Goal: Task Accomplishment & Management: Complete application form

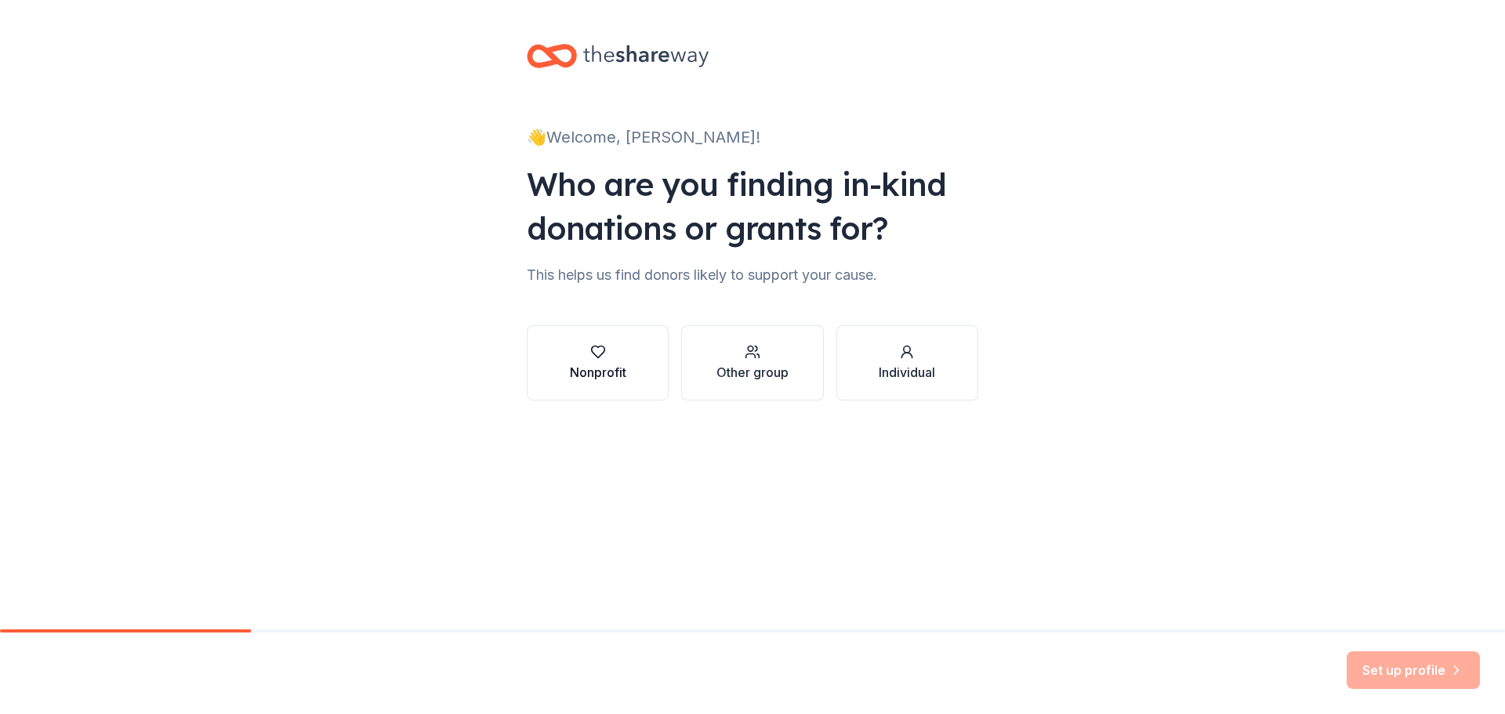
click at [609, 353] on div "button" at bounding box center [598, 352] width 56 height 16
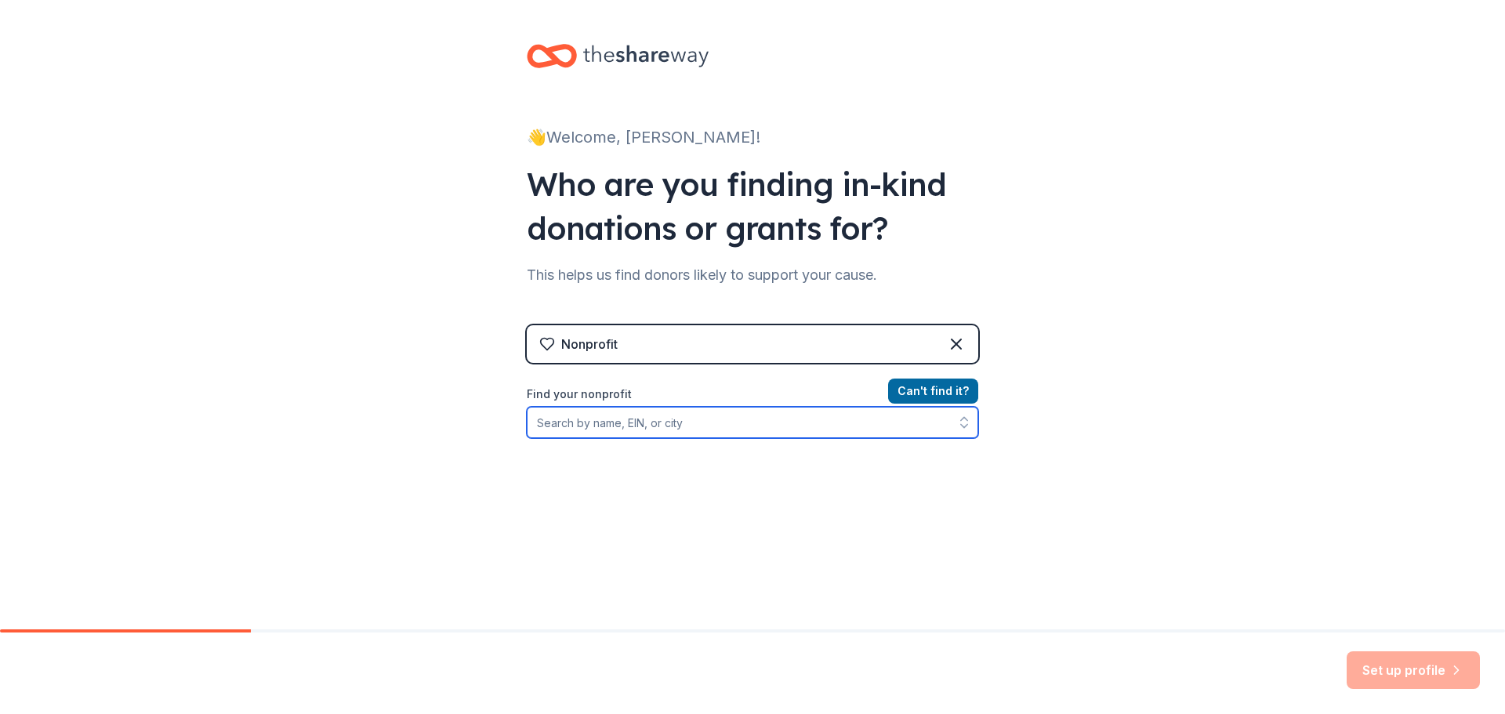
click at [648, 429] on input "Find your nonprofit" at bounding box center [752, 422] width 451 height 31
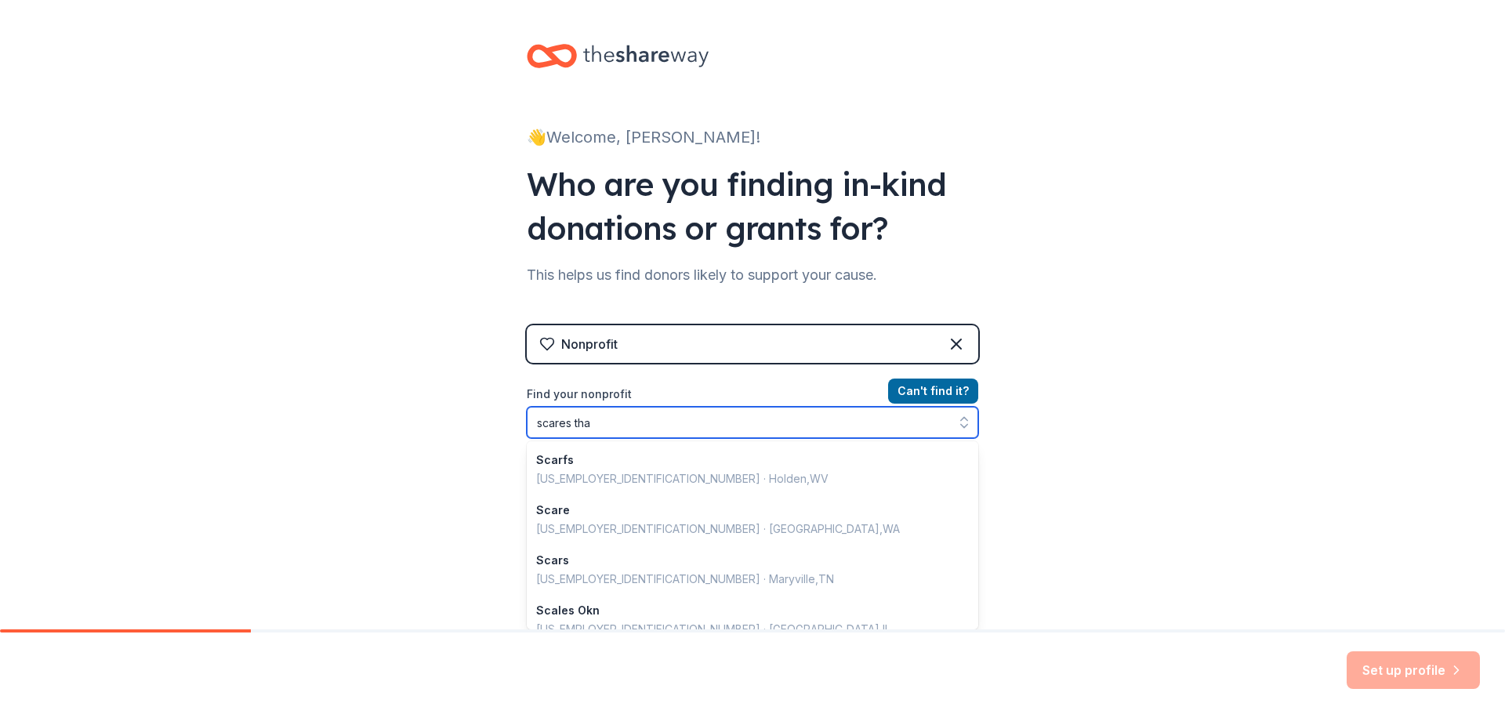
type input "scares that"
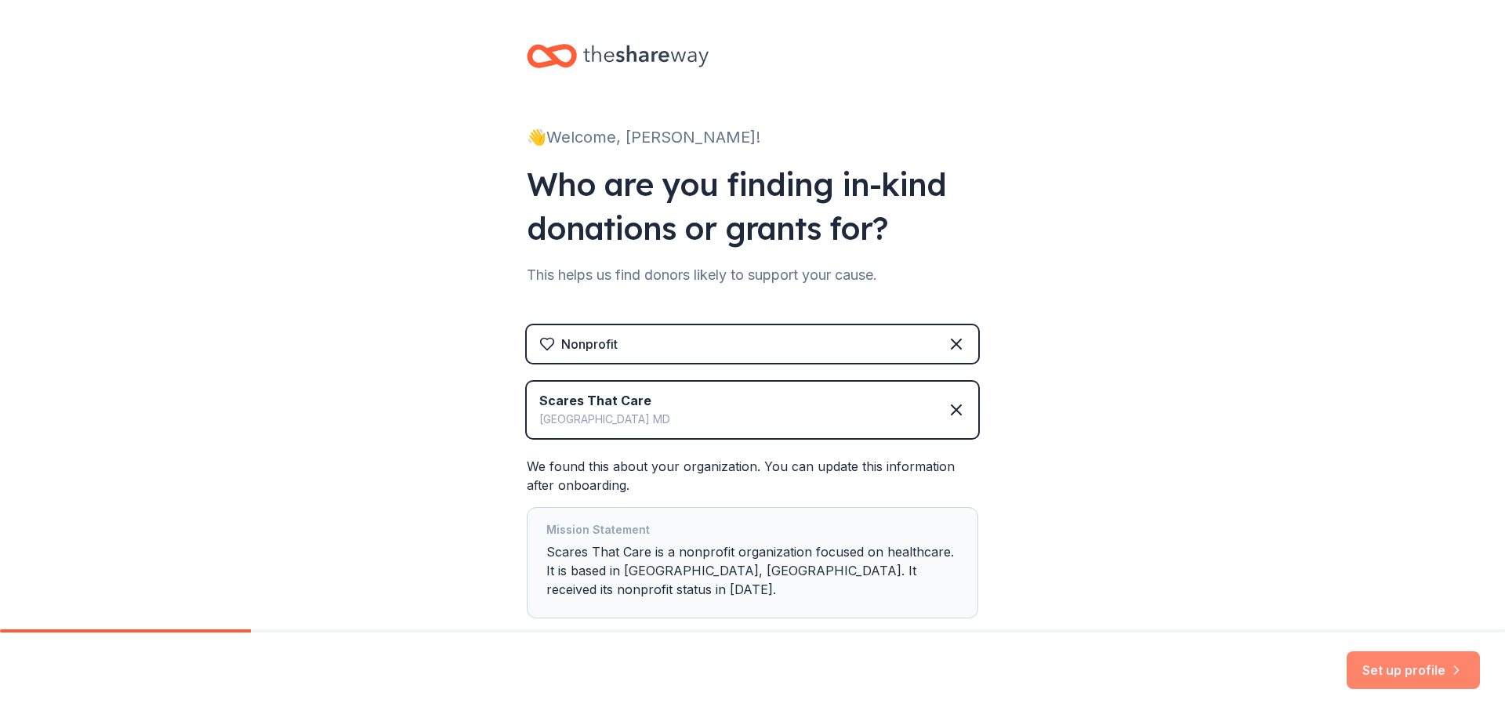
click at [1418, 660] on button "Set up profile" at bounding box center [1412, 670] width 133 height 38
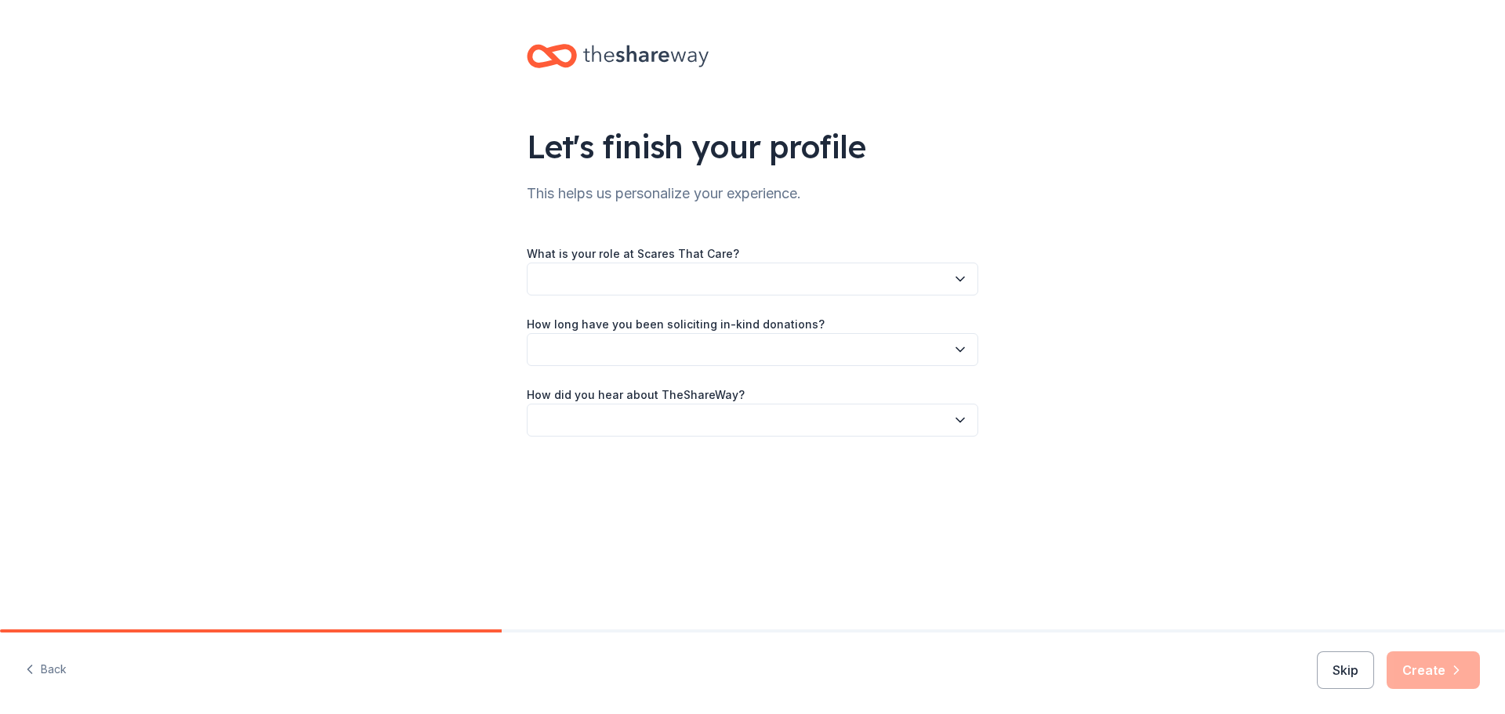
click at [765, 284] on button "button" at bounding box center [752, 279] width 451 height 33
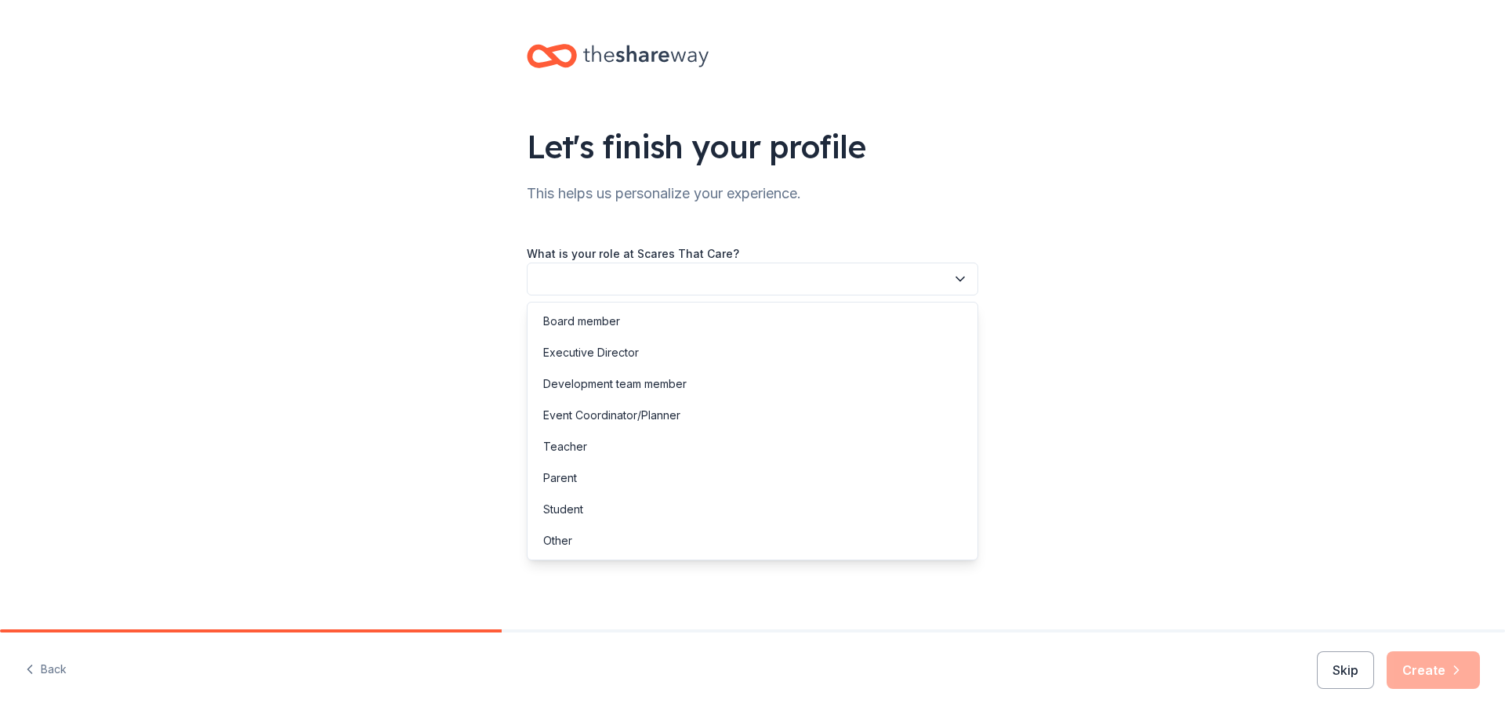
click at [698, 277] on button "button" at bounding box center [752, 279] width 451 height 33
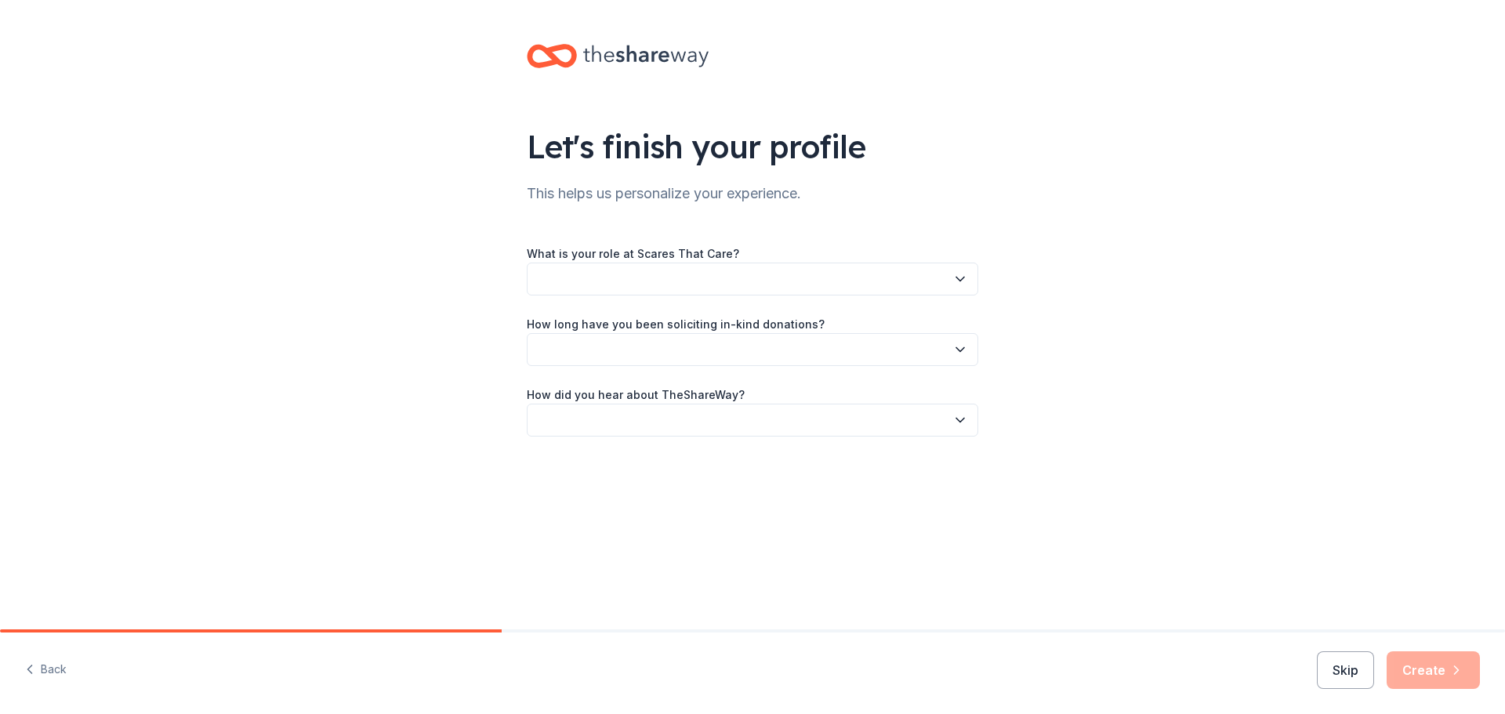
click at [698, 277] on button "button" at bounding box center [752, 279] width 451 height 33
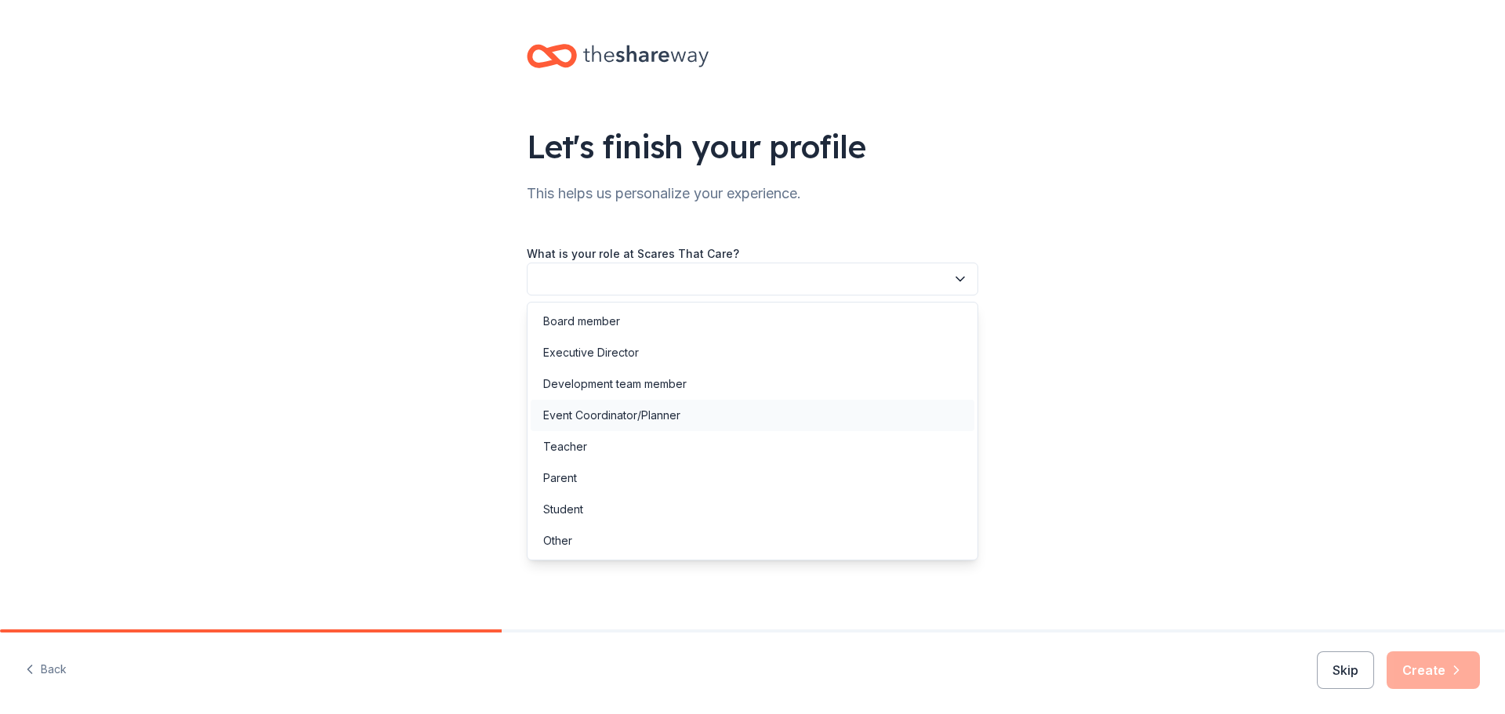
click at [663, 412] on div "Event Coordinator/Planner" at bounding box center [611, 415] width 137 height 19
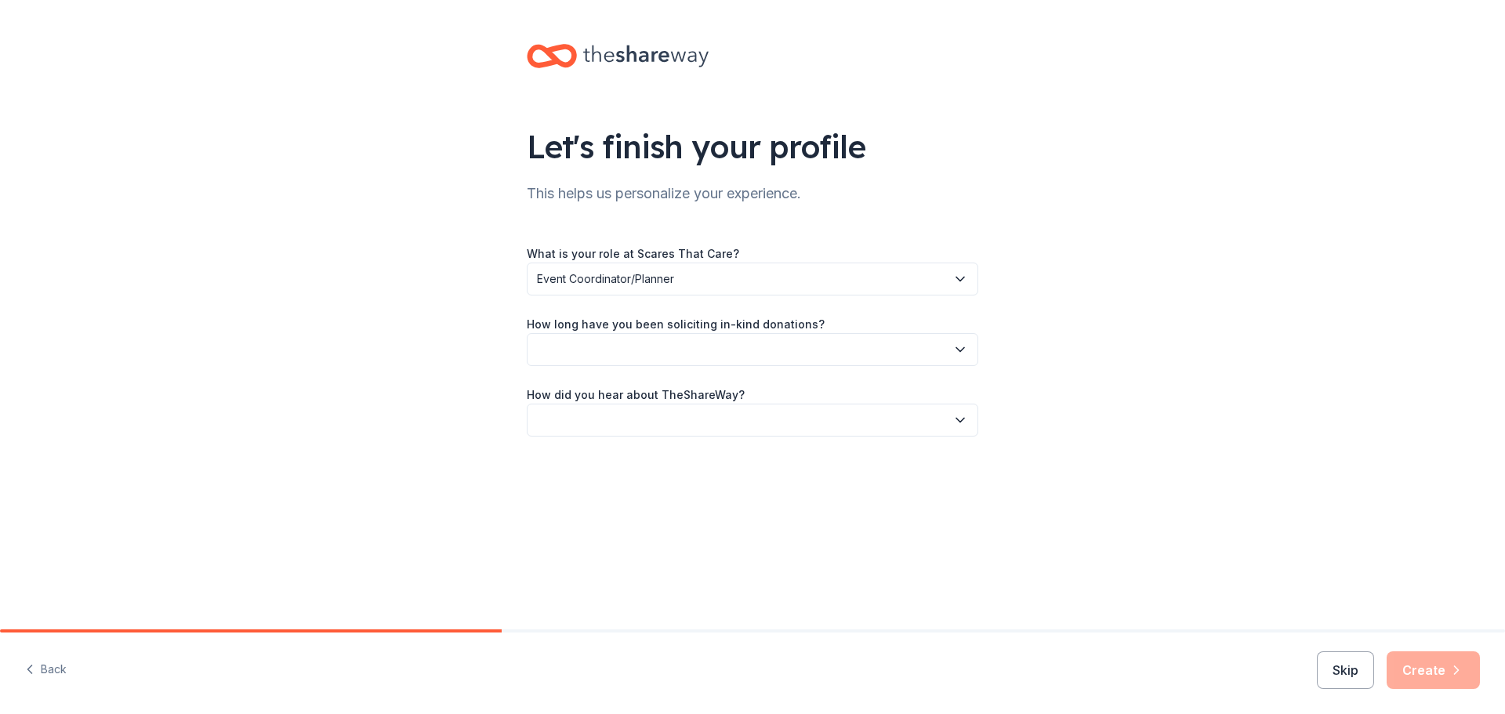
click at [686, 352] on button "button" at bounding box center [752, 349] width 451 height 33
click at [665, 454] on div "2 to 5 years" at bounding box center [753, 454] width 444 height 31
click at [682, 418] on button "button" at bounding box center [752, 420] width 451 height 33
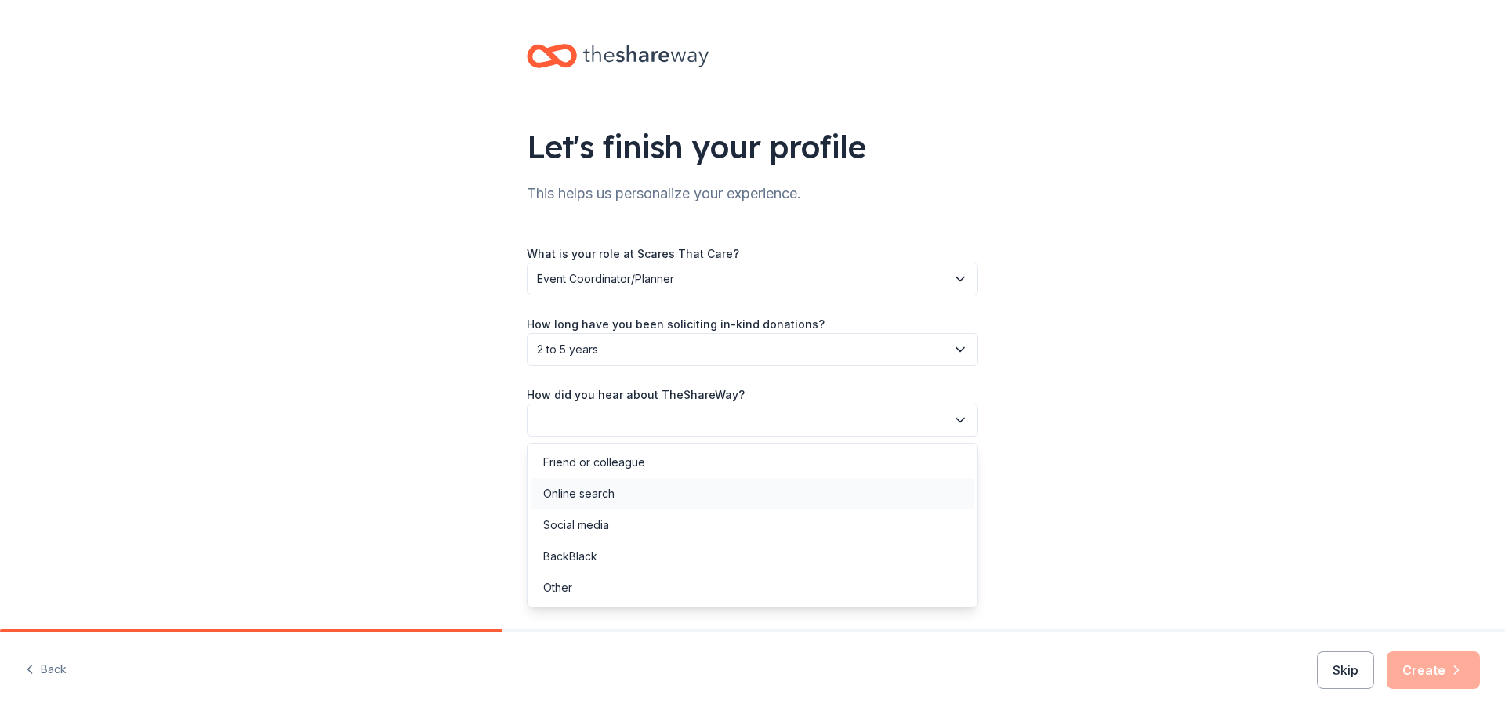
click at [612, 490] on div "Online search" at bounding box center [578, 493] width 71 height 19
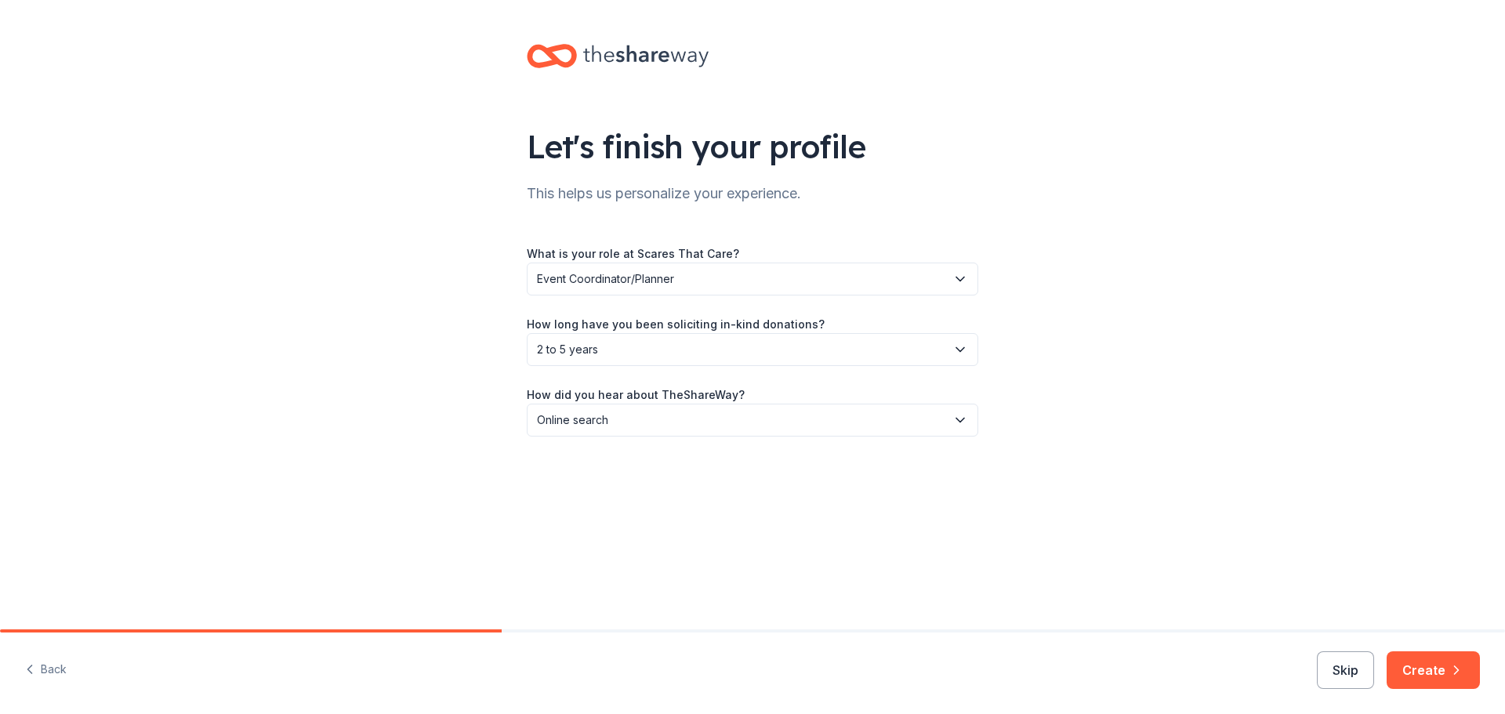
click at [936, 353] on span "2 to 5 years" at bounding box center [741, 349] width 409 height 19
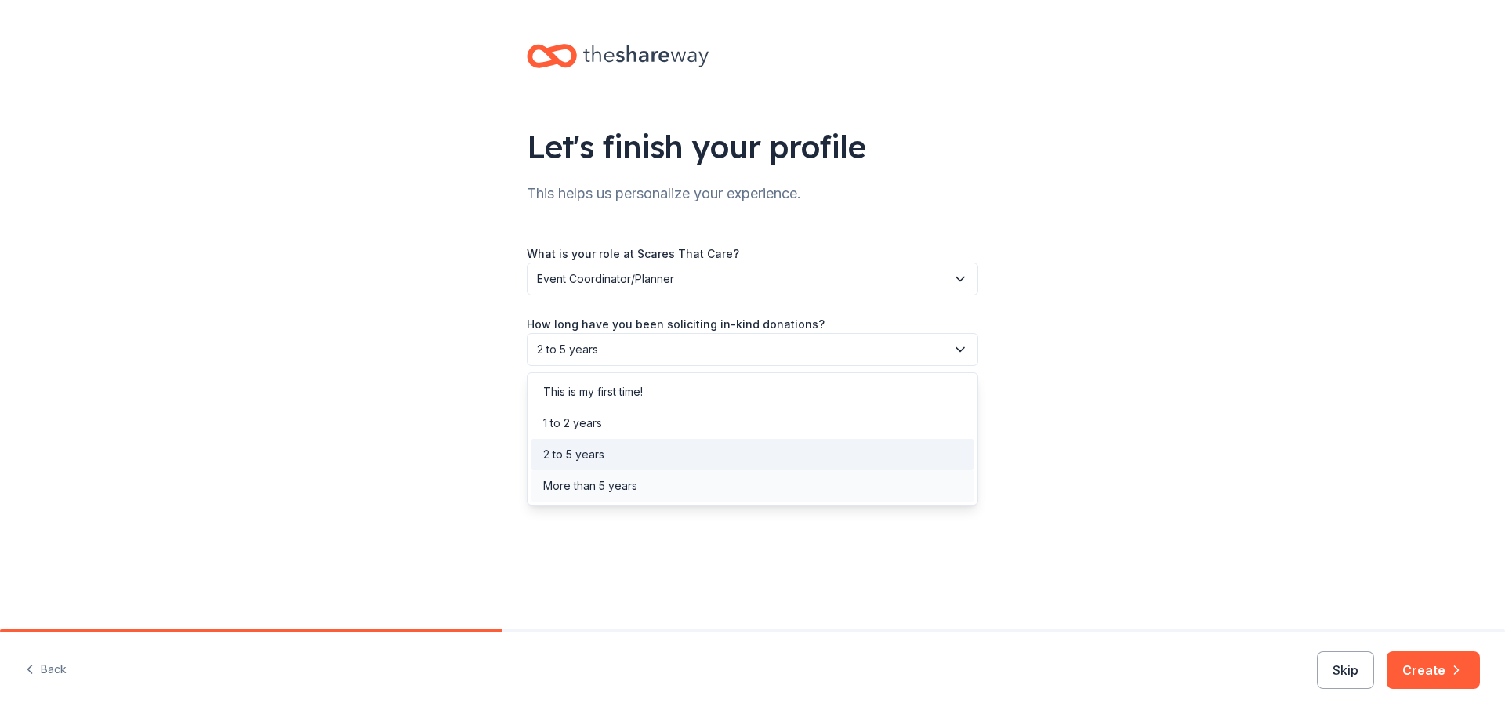
click at [680, 486] on div "More than 5 years" at bounding box center [753, 485] width 444 height 31
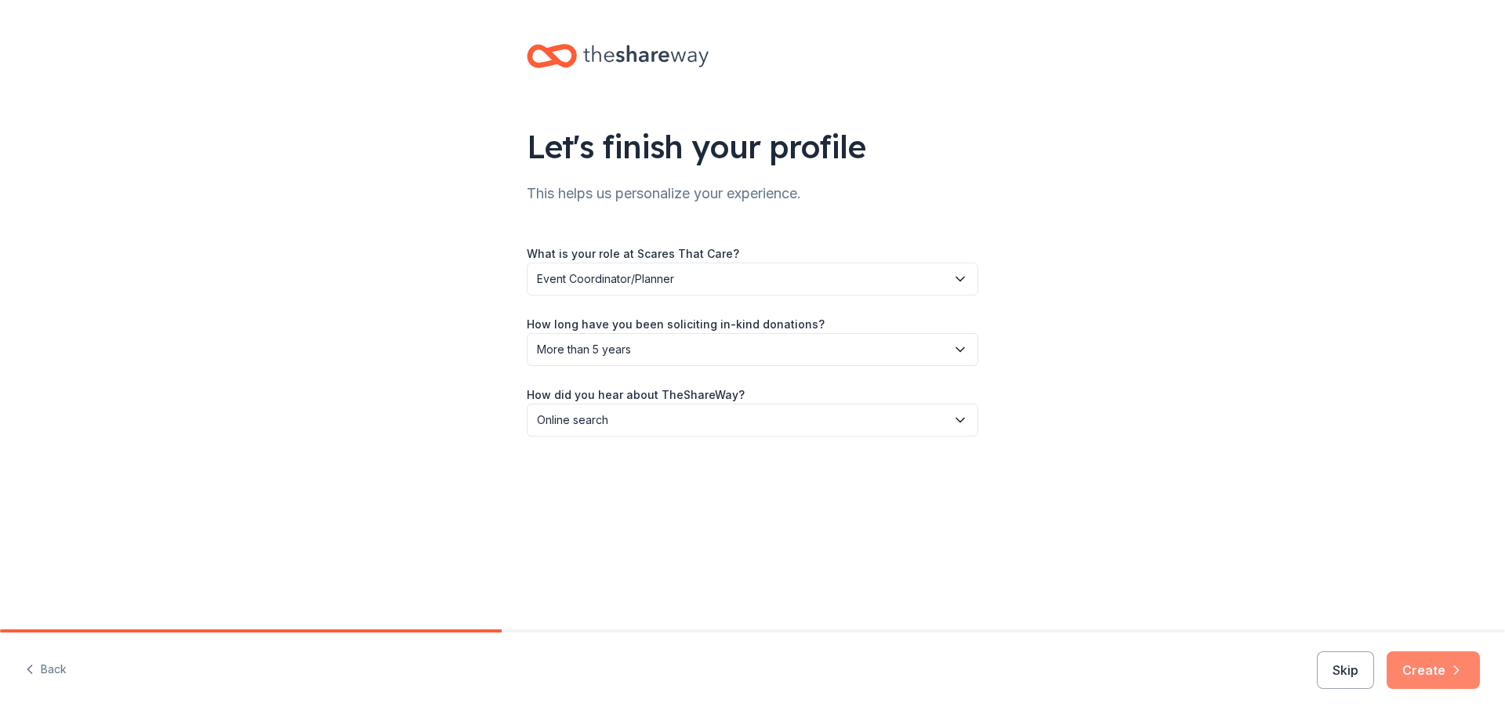
click at [1443, 682] on button "Create" at bounding box center [1432, 670] width 93 height 38
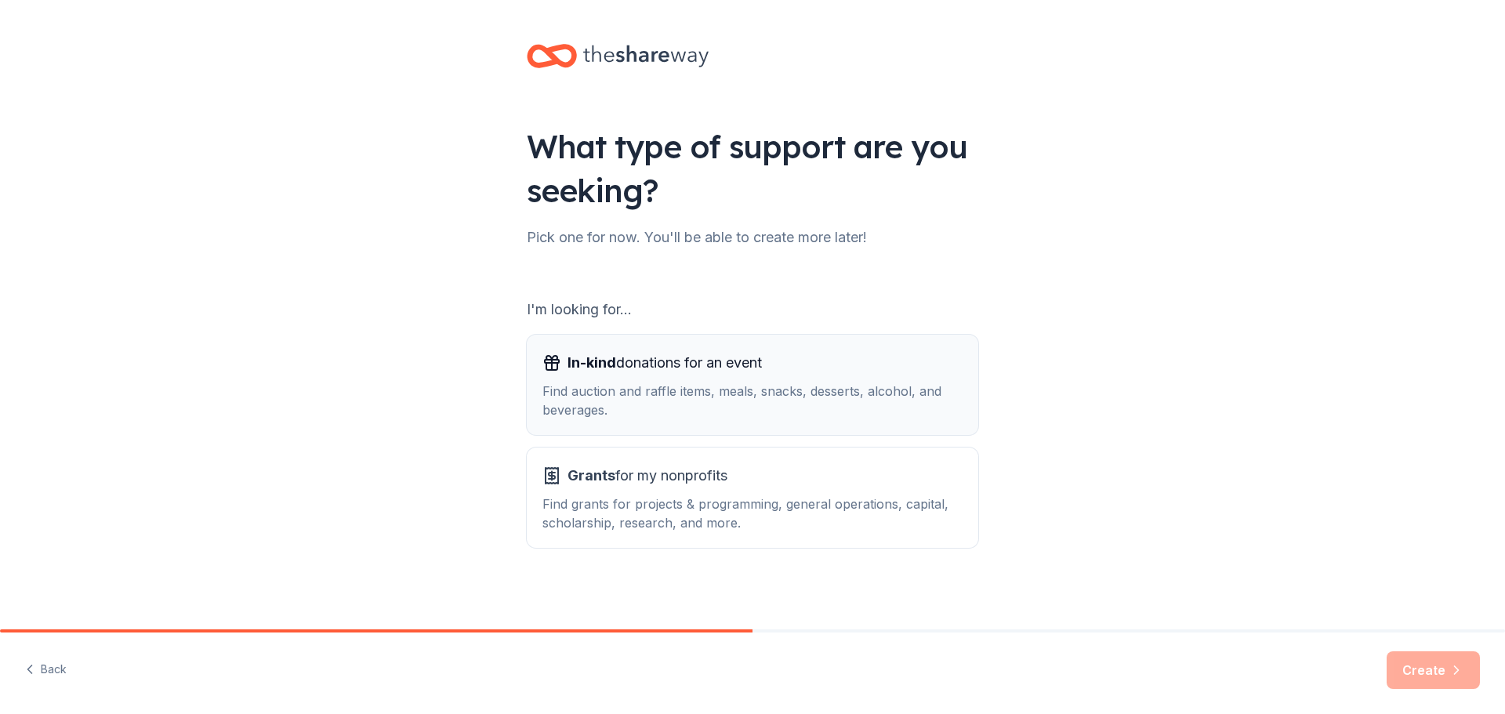
click at [719, 376] on div "In-kind donations for an event Find auction and raffle items, meals, snacks, de…" at bounding box center [752, 384] width 420 height 69
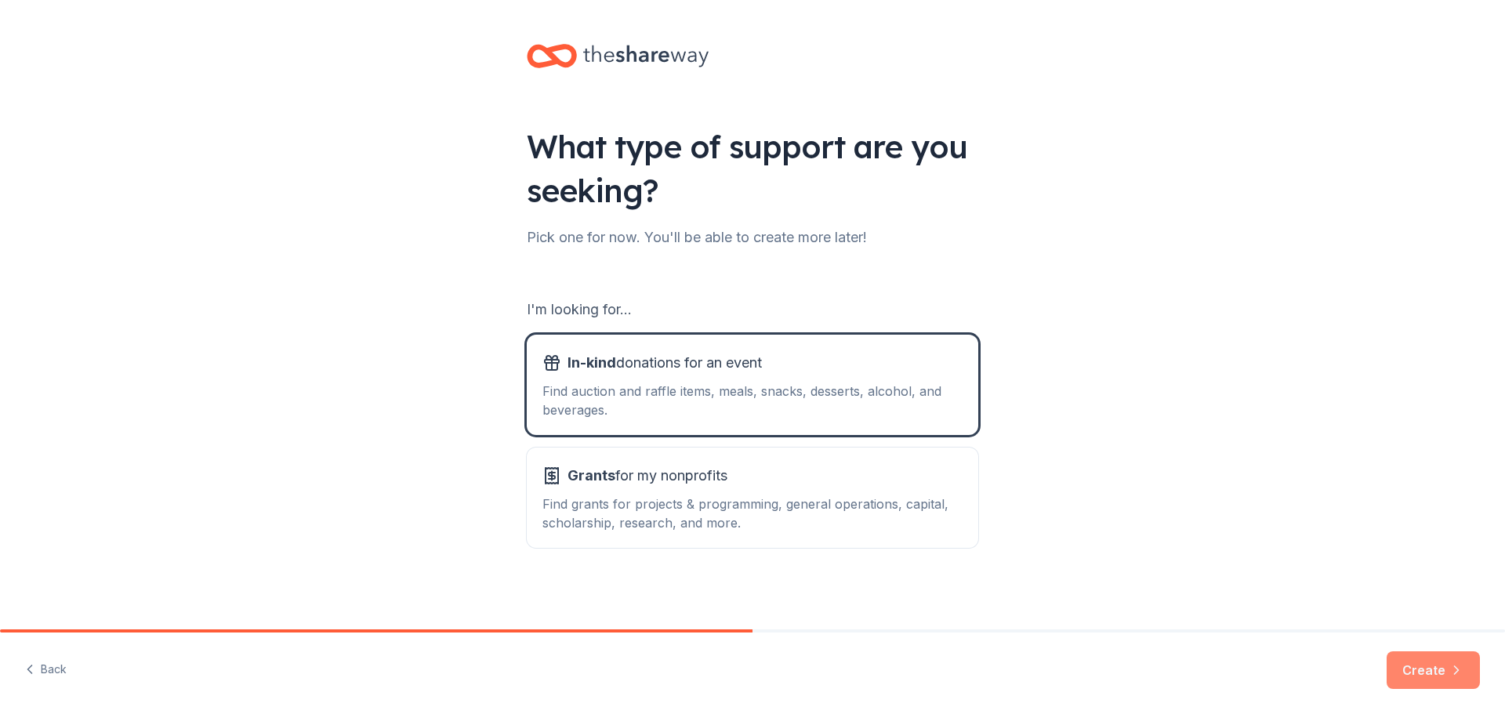
click at [1427, 678] on button "Create" at bounding box center [1432, 670] width 93 height 38
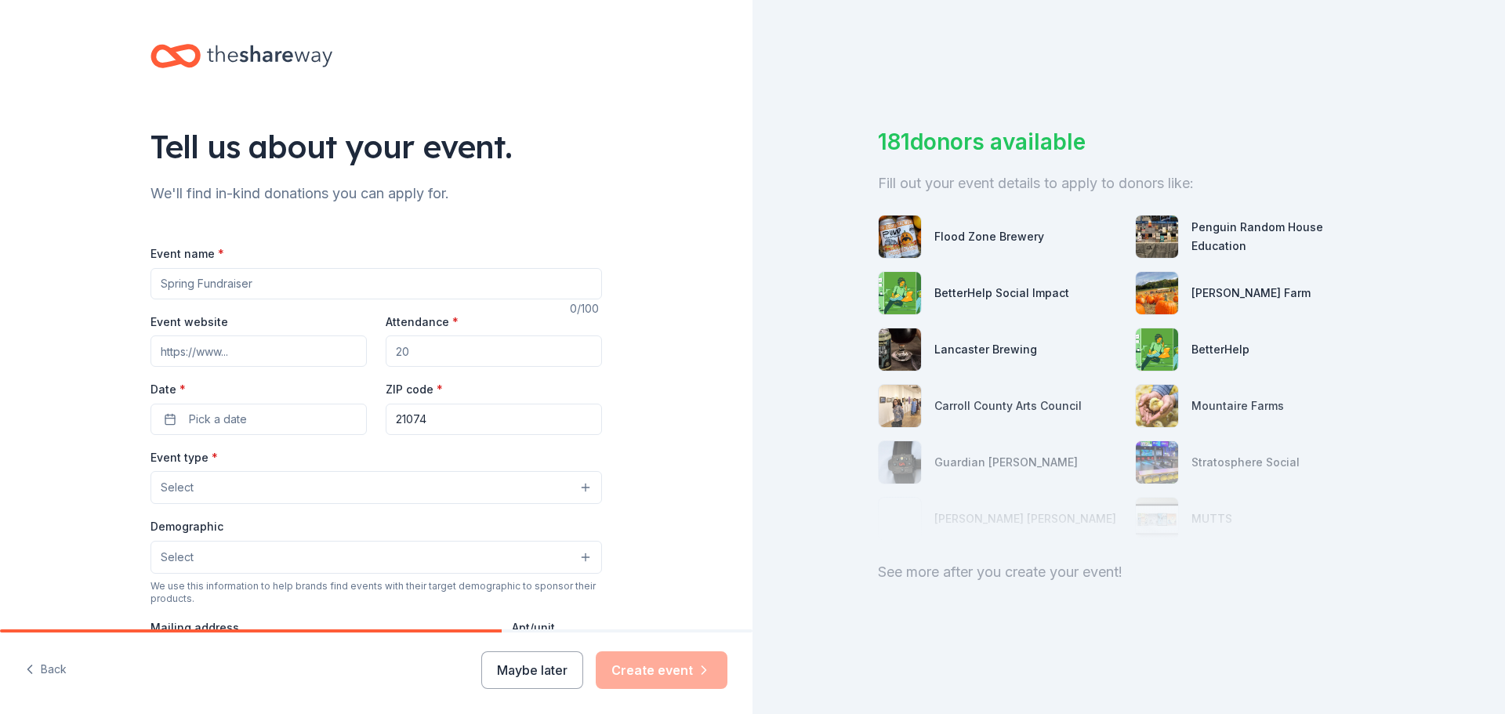
click at [345, 288] on input "Event name *" at bounding box center [375, 283] width 451 height 31
type input "Holiday Fundraiser & Toy Drive"
type input "60"
click at [167, 422] on button "Pick a date" at bounding box center [258, 419] width 216 height 31
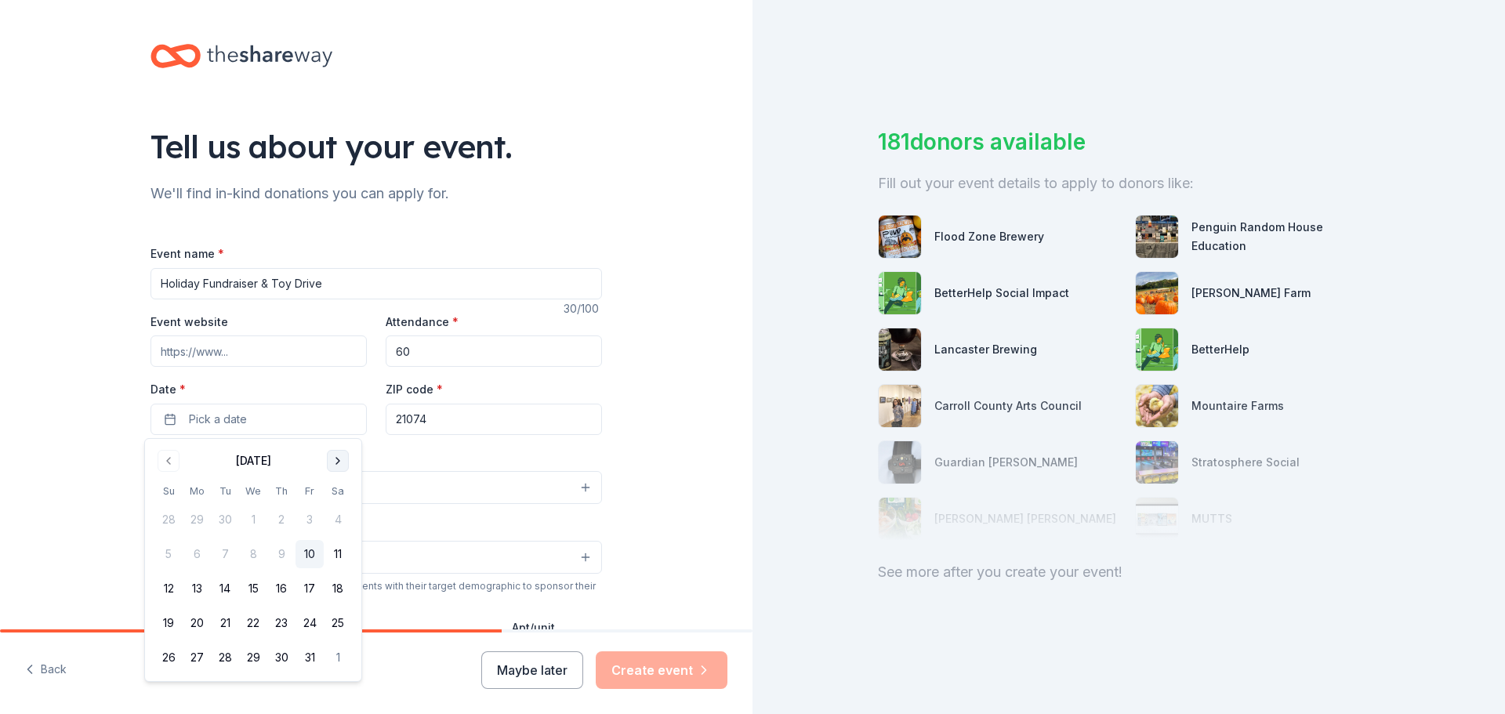
click at [339, 464] on button "Go to next month" at bounding box center [338, 461] width 22 height 22
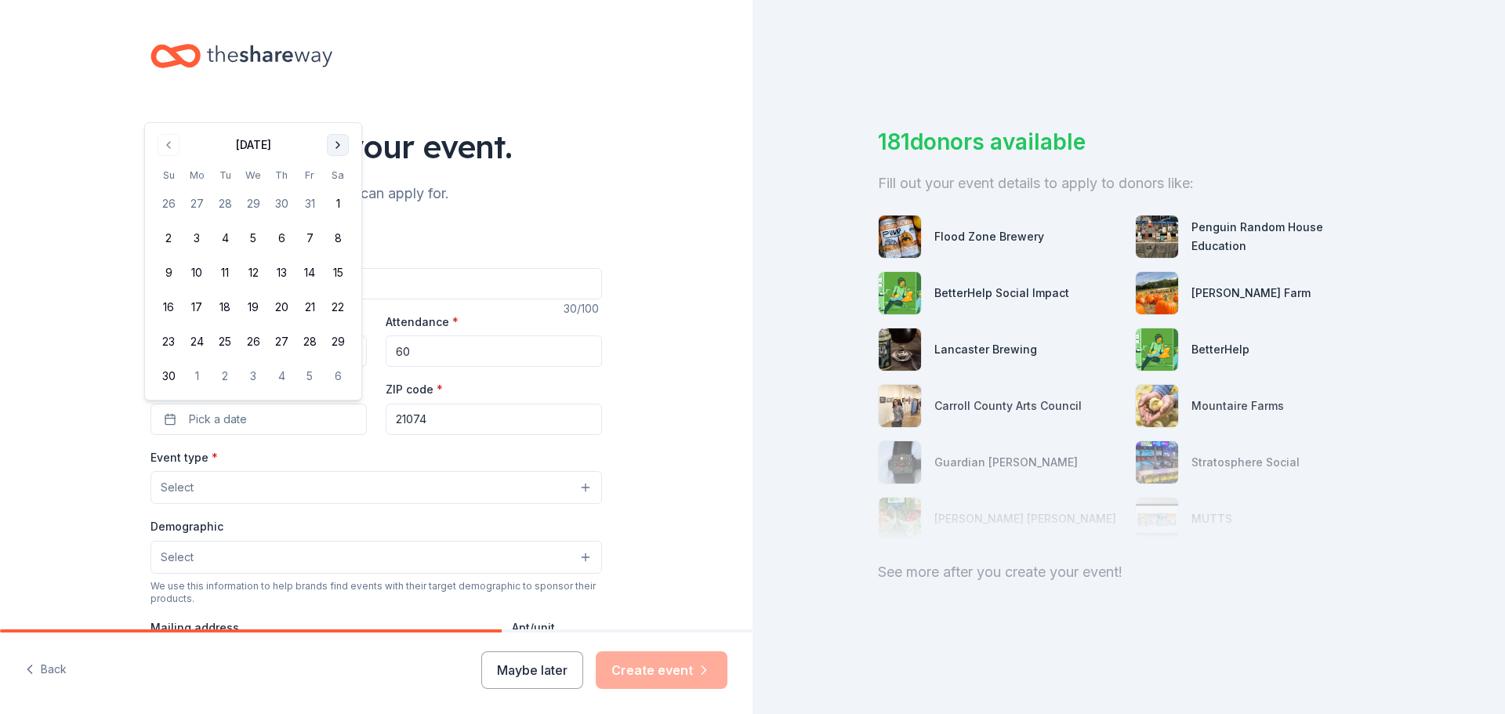
click at [339, 464] on div "Event type * Select" at bounding box center [375, 475] width 451 height 57
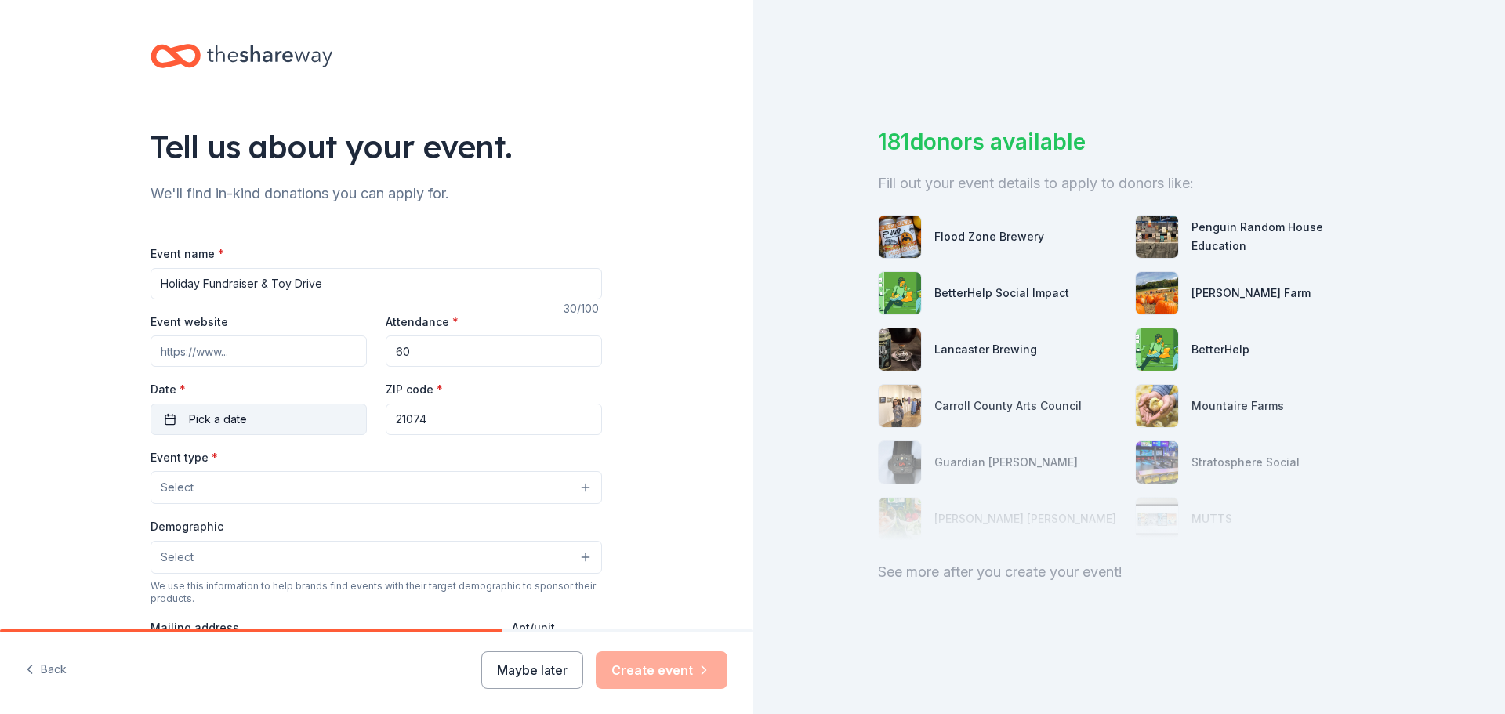
click at [170, 415] on button "Pick a date" at bounding box center [258, 419] width 216 height 31
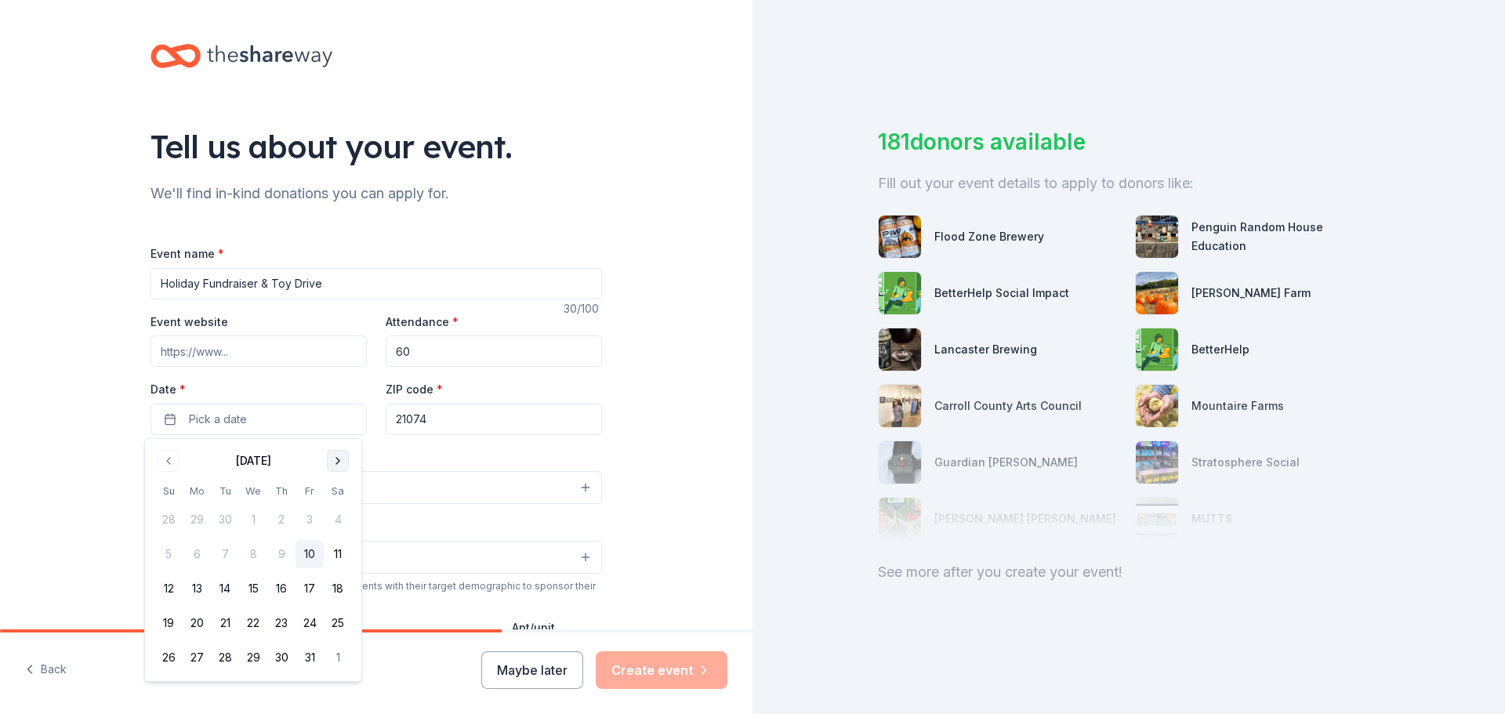
click at [338, 459] on button "Go to next month" at bounding box center [338, 461] width 22 height 22
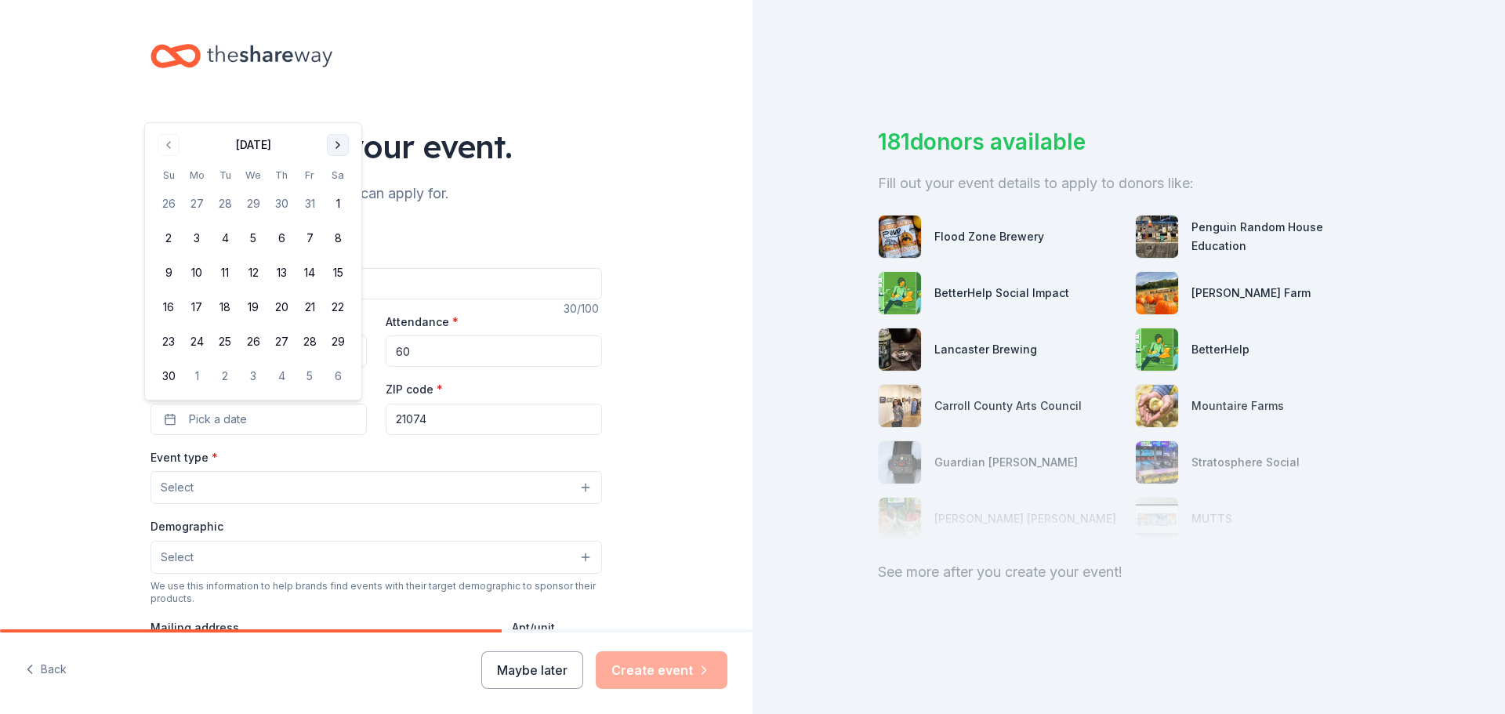
click at [343, 147] on button "Go to next month" at bounding box center [338, 145] width 22 height 22
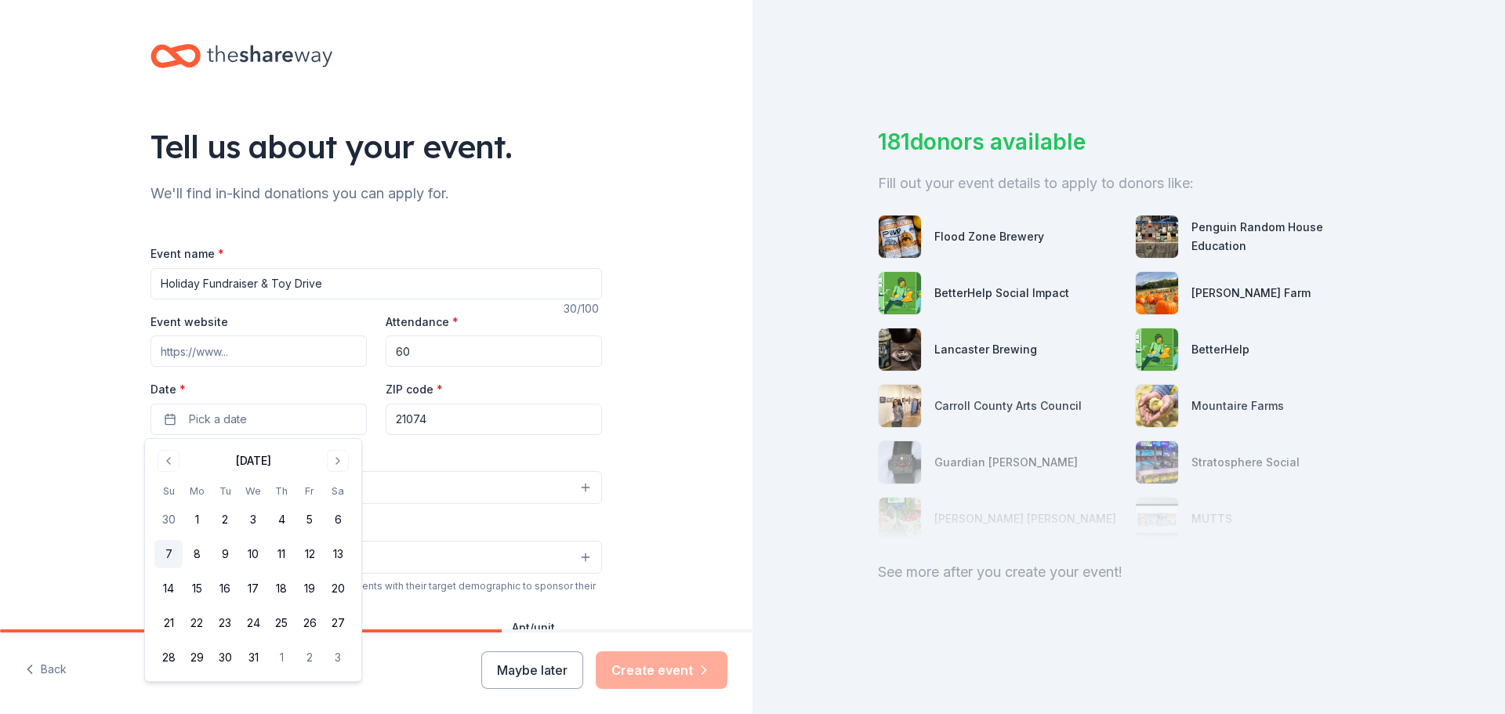
click at [165, 553] on button "7" at bounding box center [168, 554] width 28 height 28
click at [498, 421] on input "21074" at bounding box center [494, 419] width 216 height 31
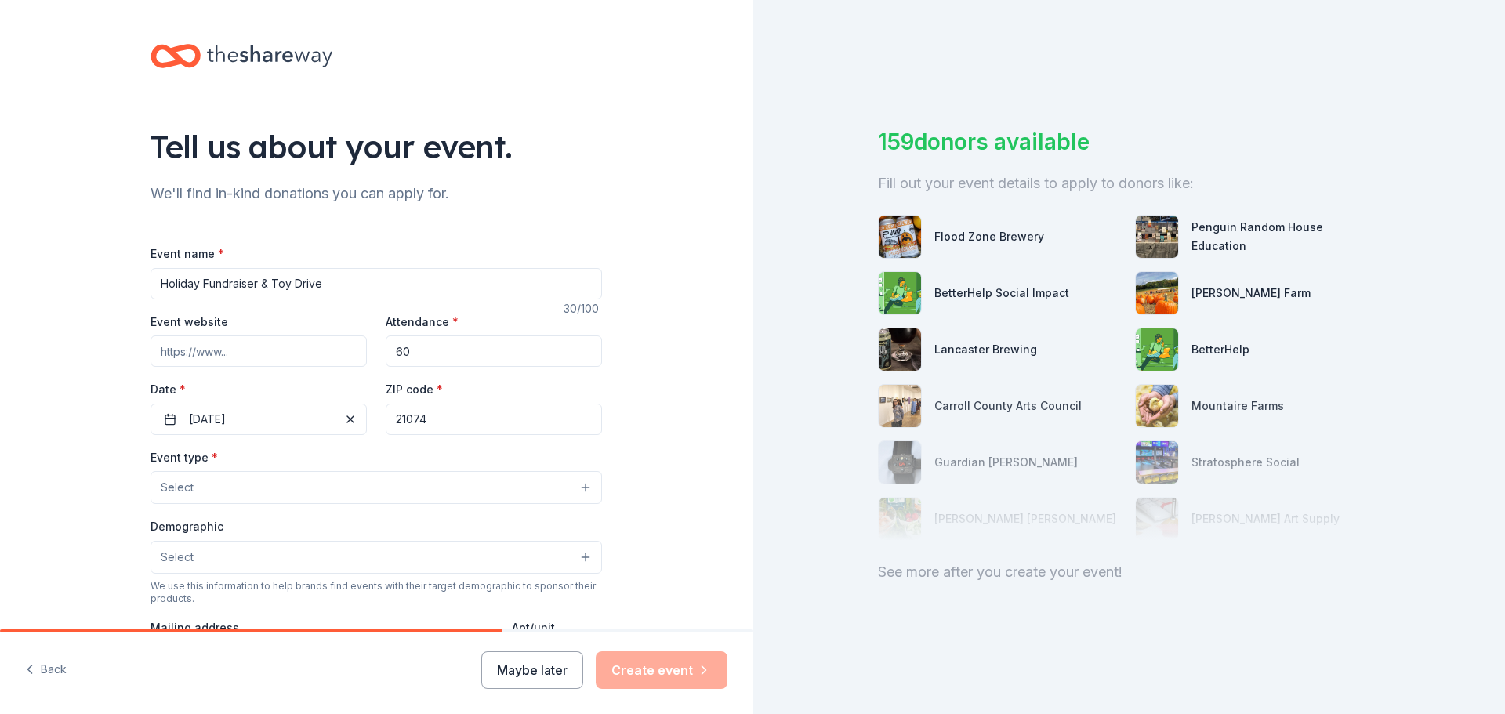
drag, startPoint x: 498, startPoint y: 421, endPoint x: 286, endPoint y: 387, distance: 215.0
click at [327, 401] on div "Event website Attendance * 60 Date * 12/07/2025 ZIP code * 21074" at bounding box center [375, 373] width 451 height 123
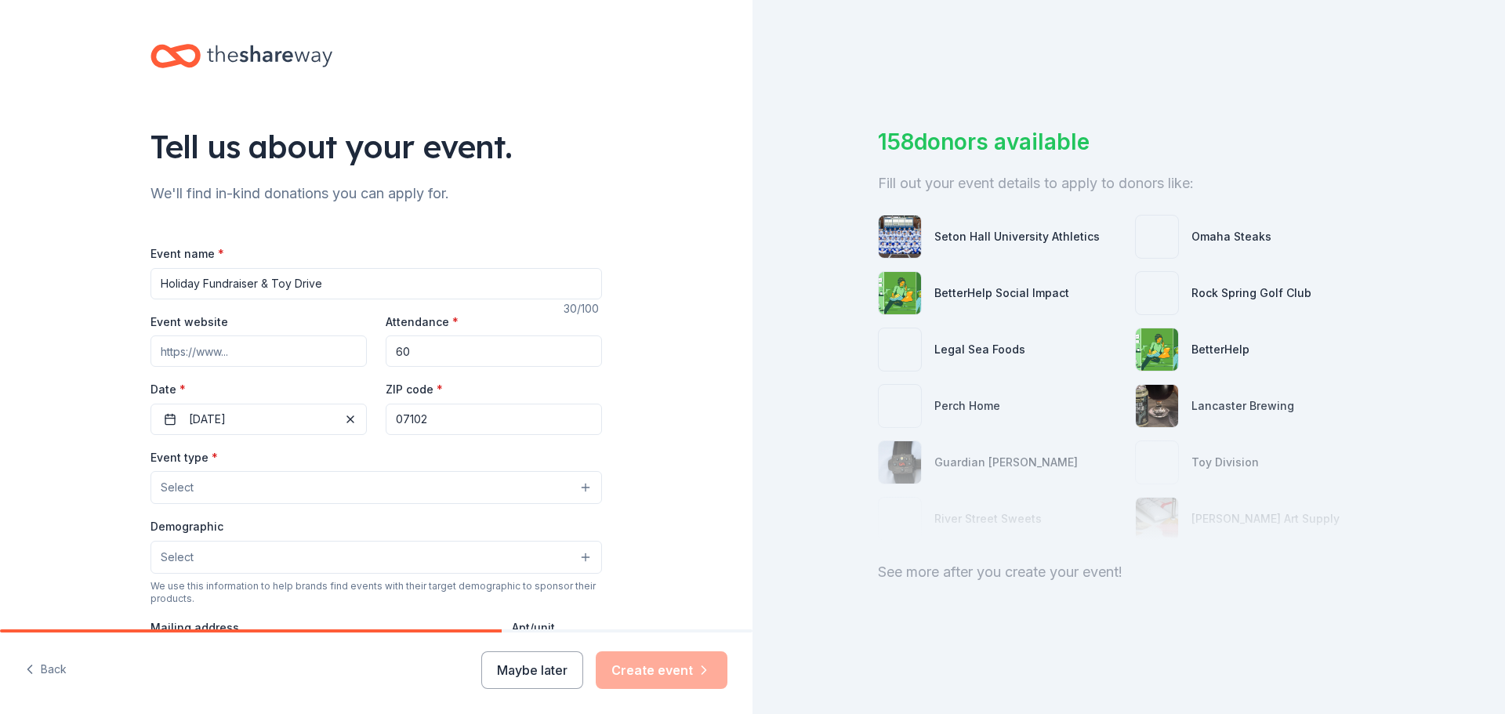
type input "07102"
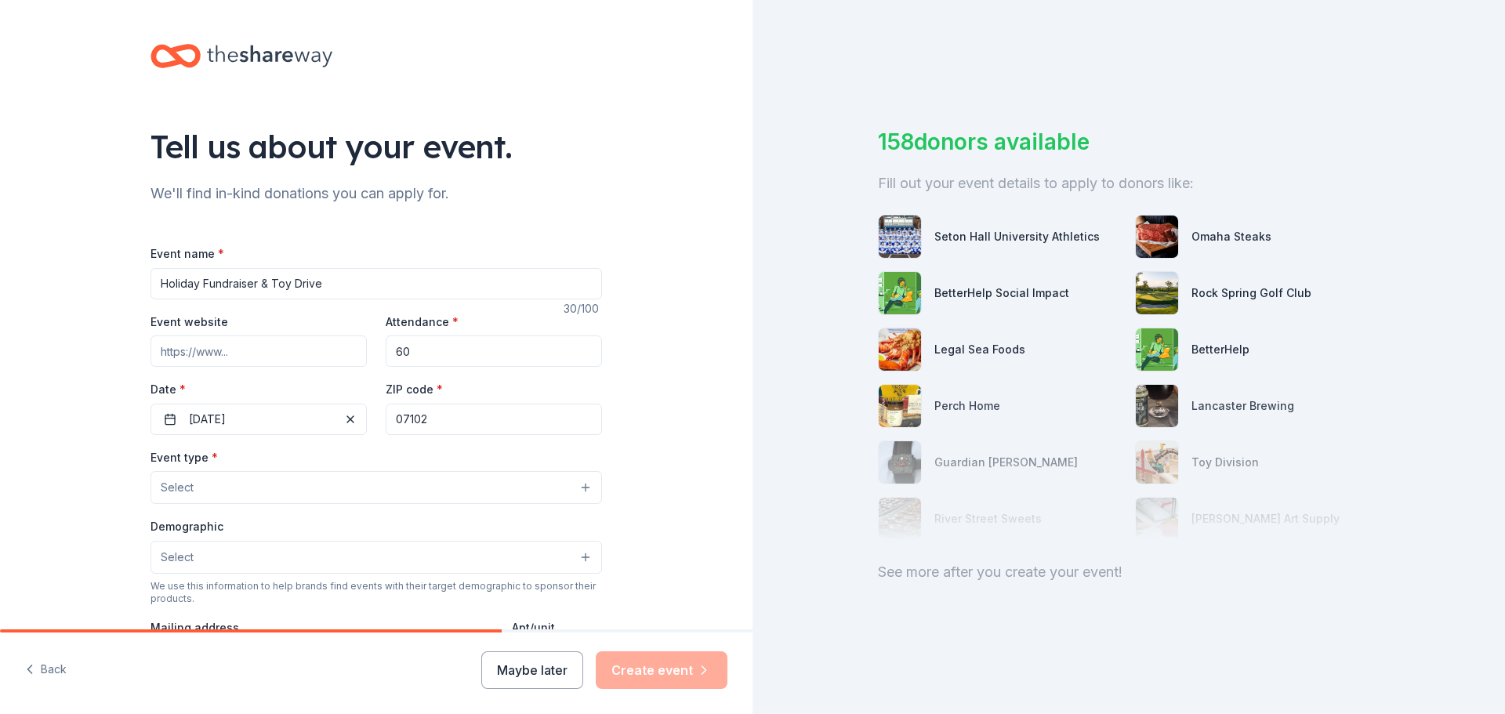
click at [295, 484] on button "Select" at bounding box center [375, 487] width 451 height 33
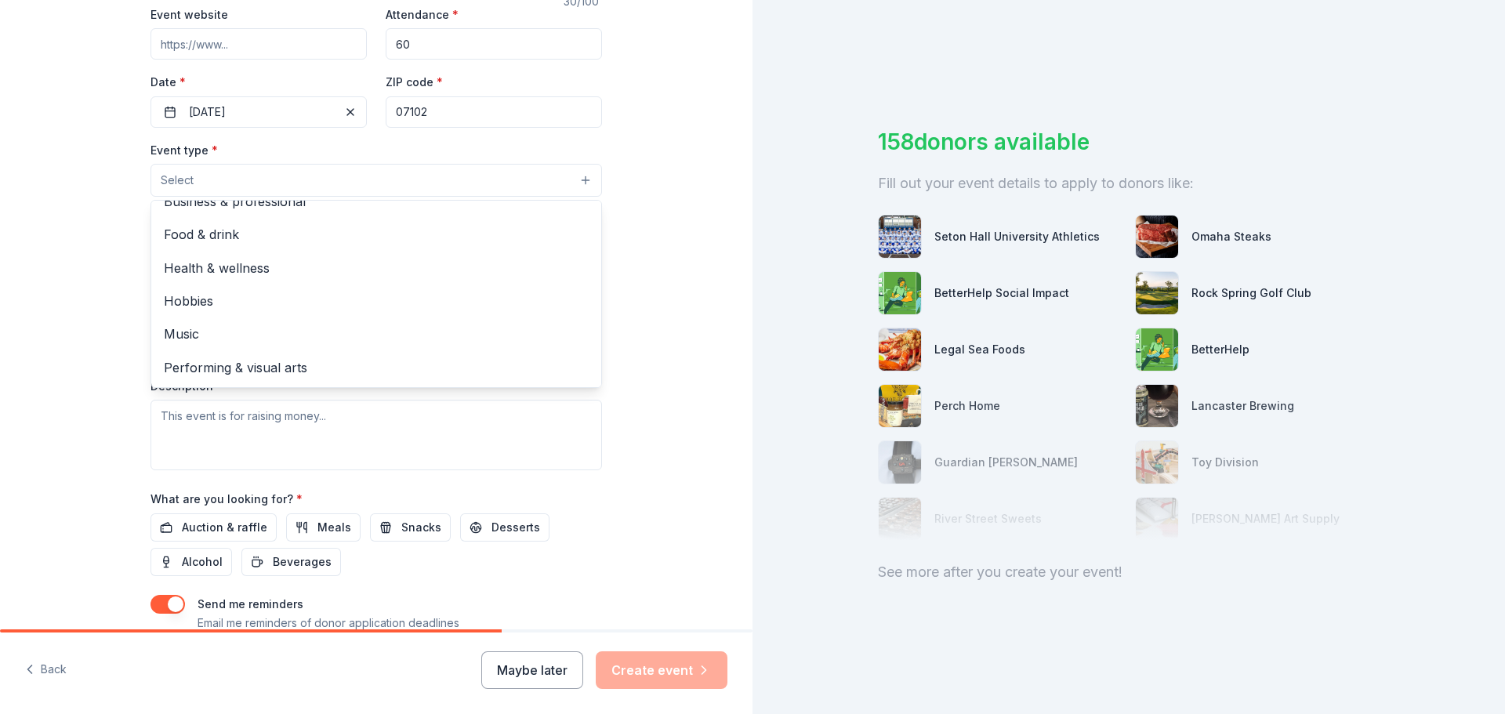
scroll to position [313, 0]
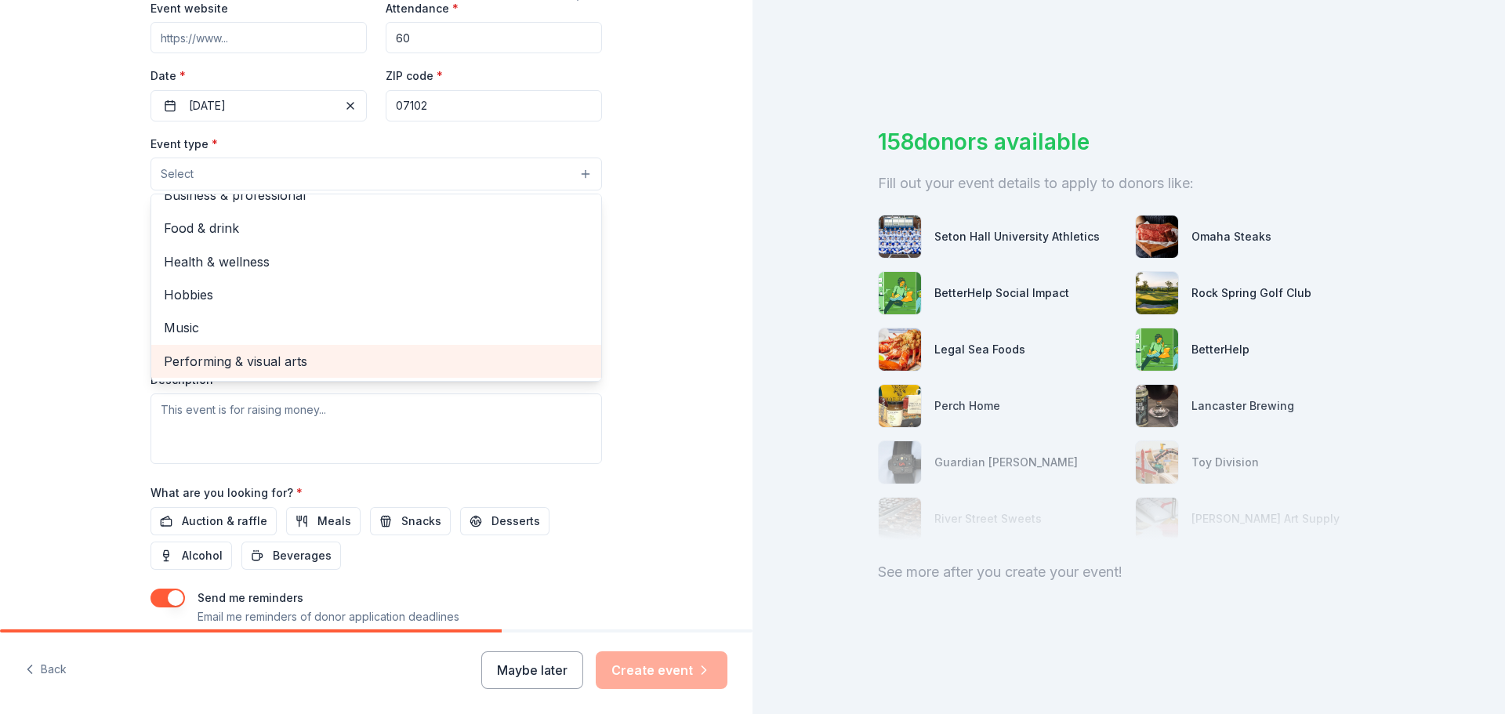
click at [292, 361] on span "Performing & visual arts" at bounding box center [376, 361] width 425 height 20
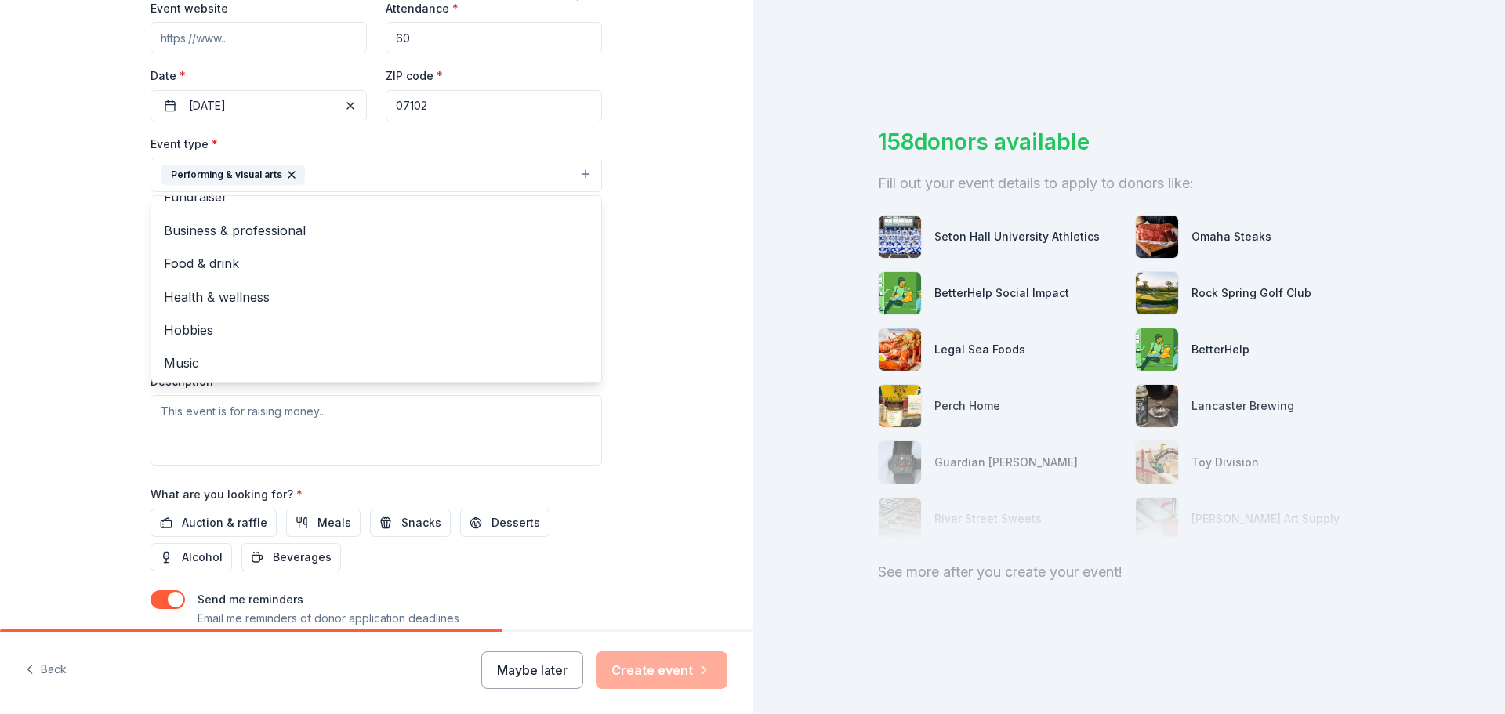
click at [654, 288] on div "Tell us about your event. We'll find in-kind donations you can apply for. Event…" at bounding box center [376, 209] width 752 height 1045
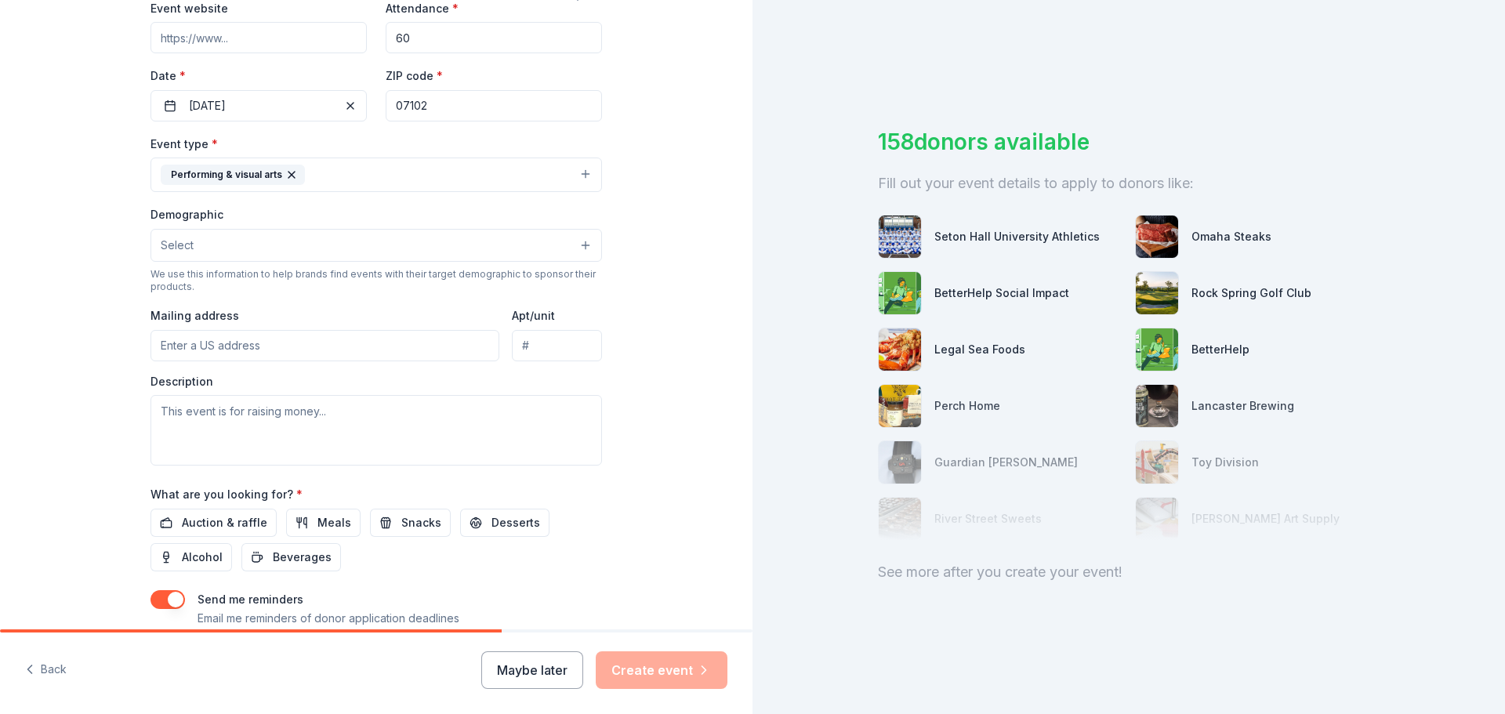
click at [349, 251] on button "Select" at bounding box center [375, 245] width 451 height 33
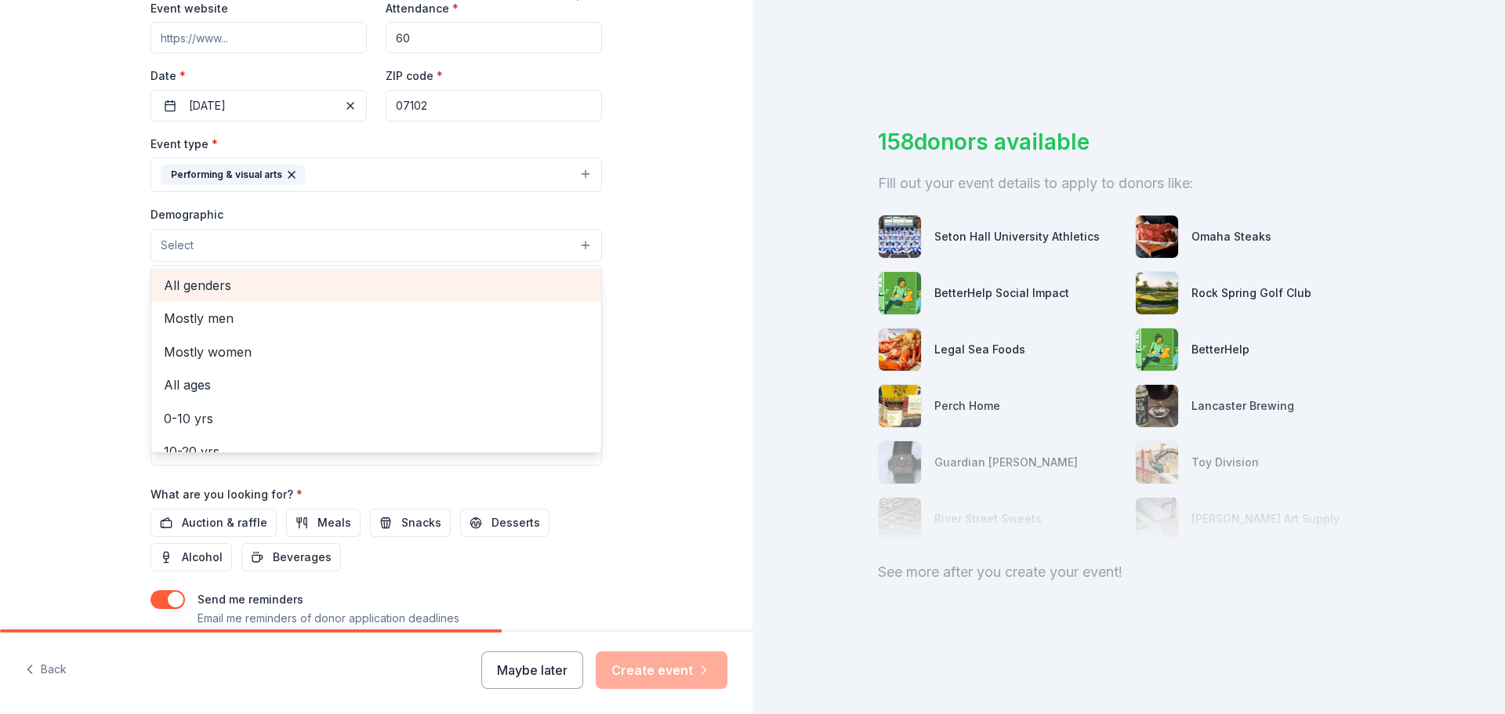
click at [354, 284] on span "All genders" at bounding box center [376, 285] width 425 height 20
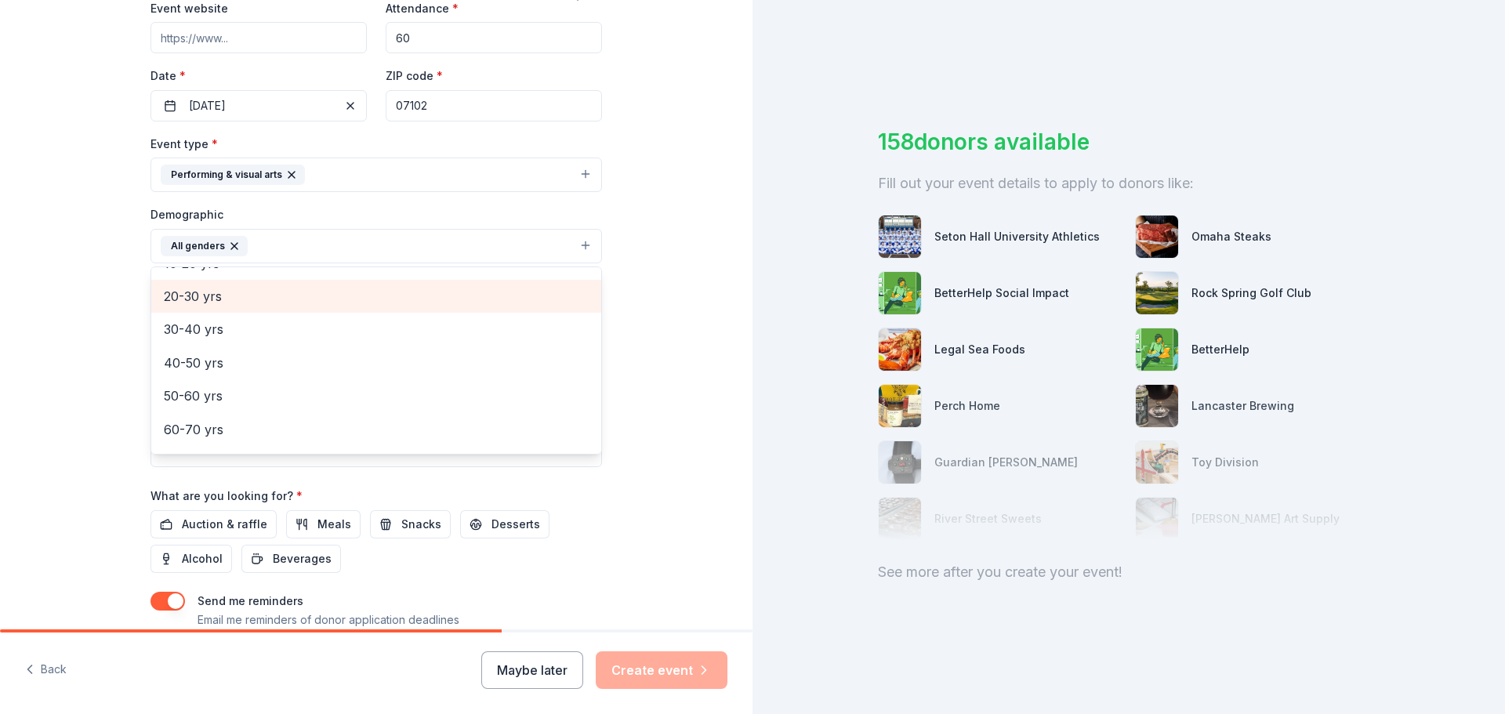
click at [290, 295] on span "20-30 yrs" at bounding box center [376, 296] width 425 height 20
click at [283, 299] on span "30-40 yrs" at bounding box center [376, 296] width 425 height 20
click at [279, 307] on span "40-50 yrs" at bounding box center [376, 301] width 425 height 20
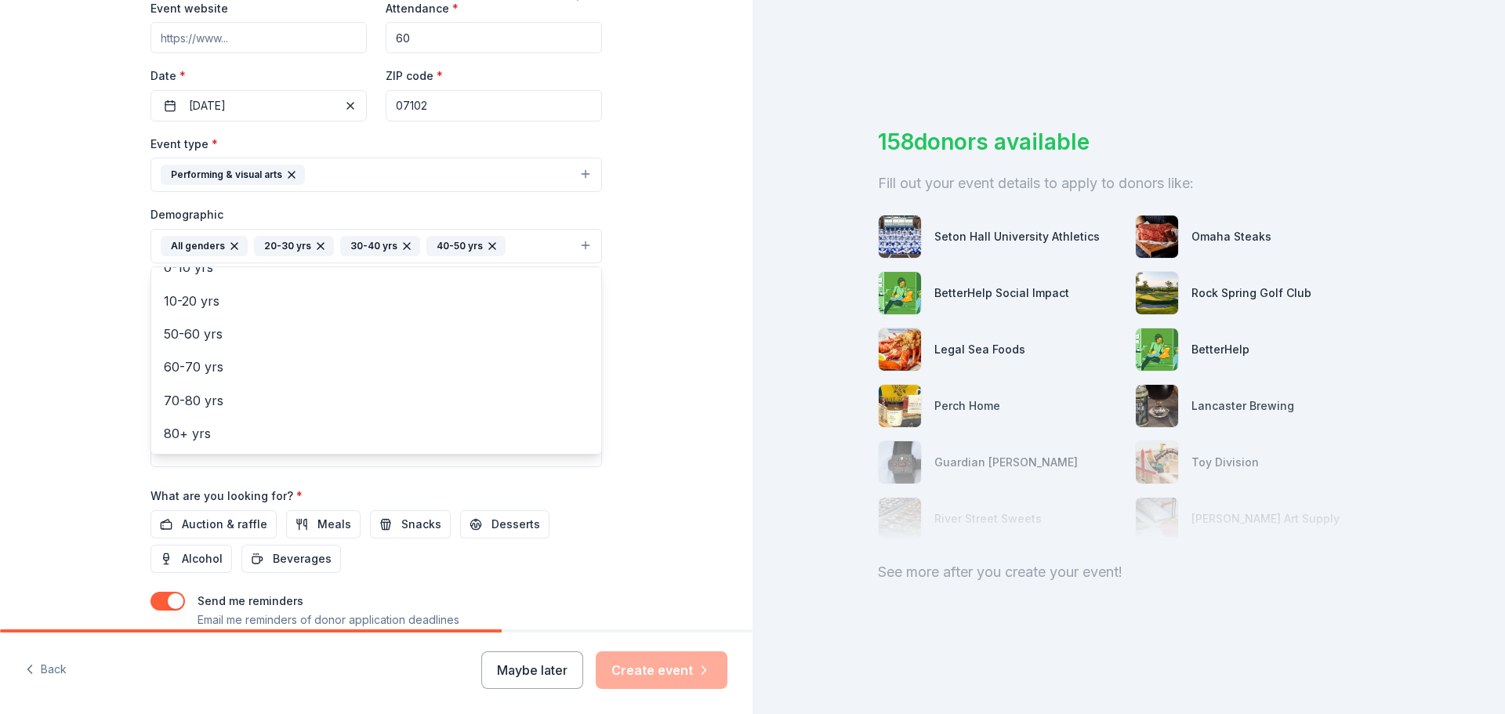
click at [695, 294] on div "Tell us about your event. We'll find in-kind donations you can apply for. Event…" at bounding box center [376, 210] width 752 height 1046
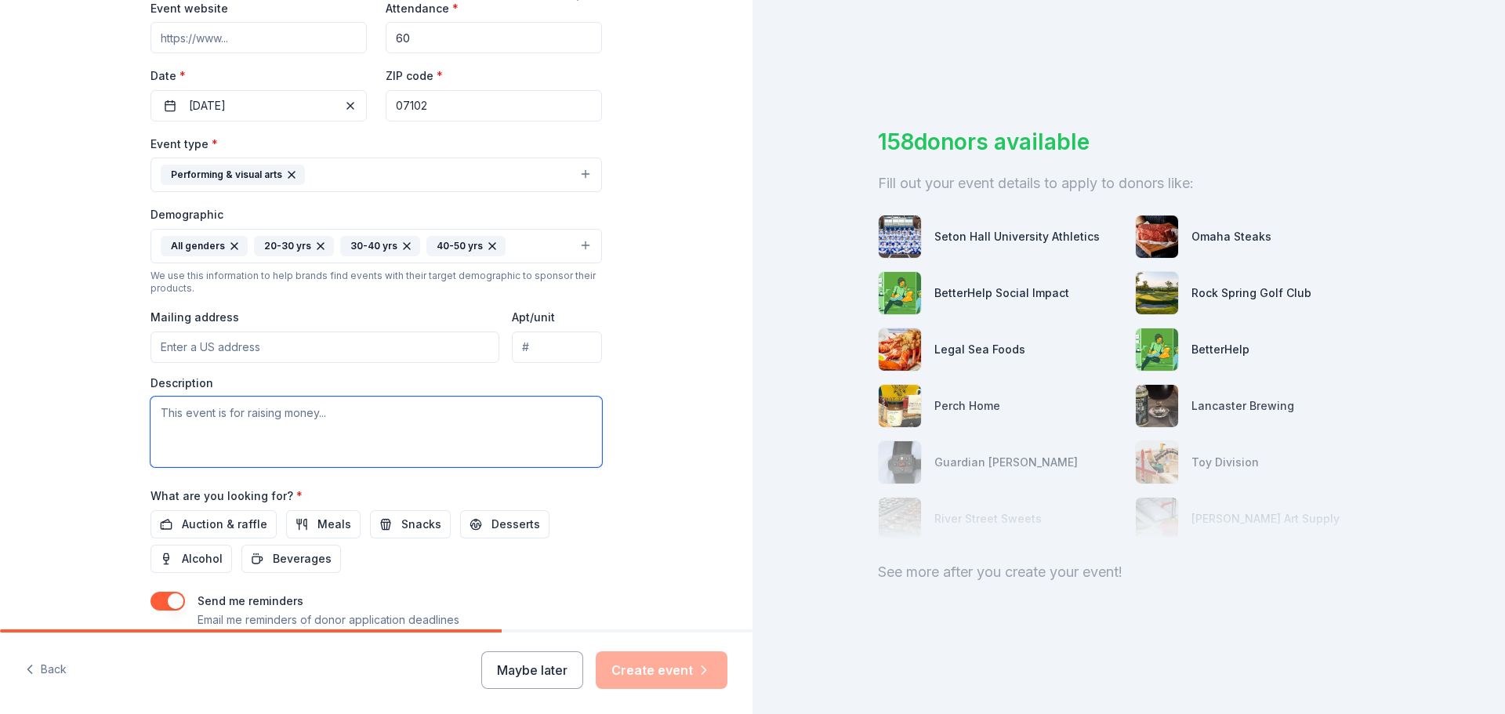
click at [368, 410] on textarea at bounding box center [375, 432] width 451 height 71
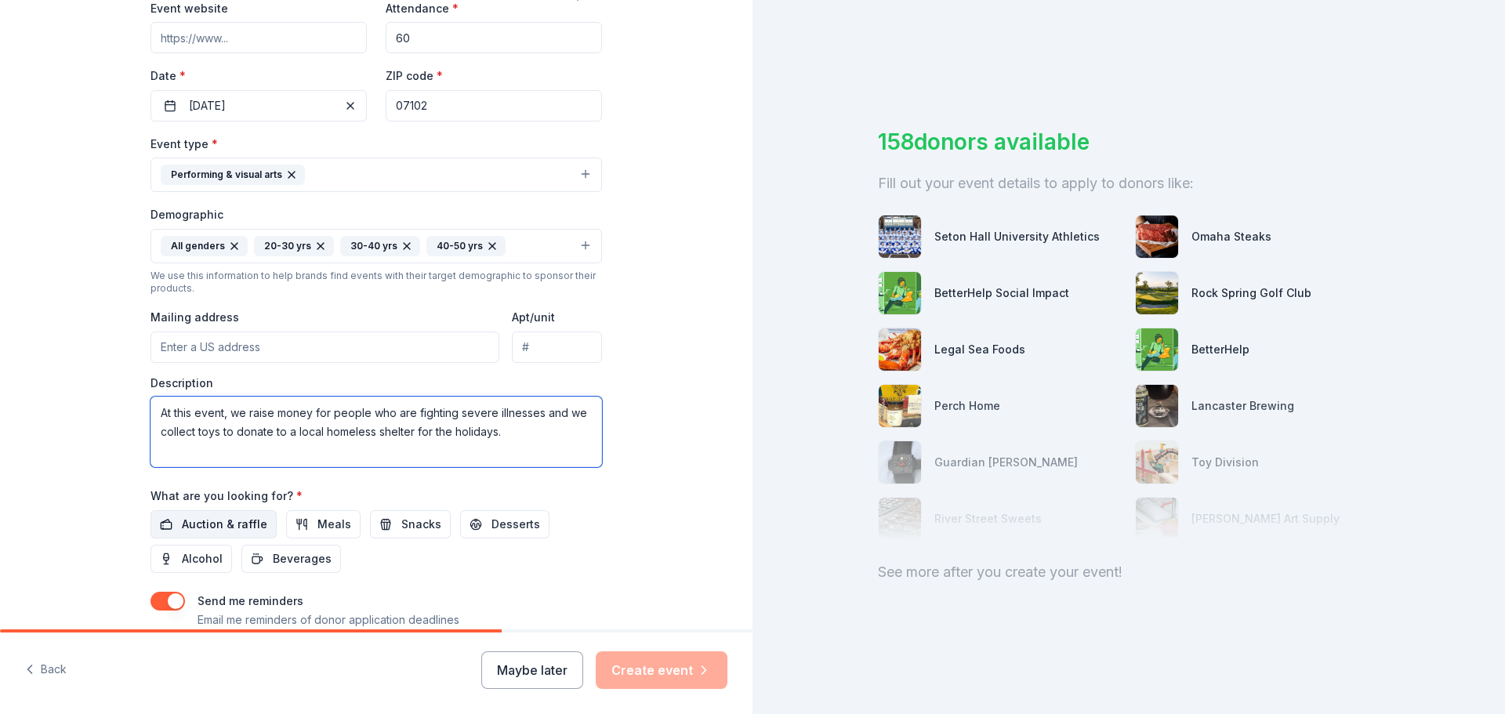
type textarea "At this event, we raise money for people who are fighting severe illnesses and …"
click at [223, 521] on span "Auction & raffle" at bounding box center [224, 524] width 85 height 19
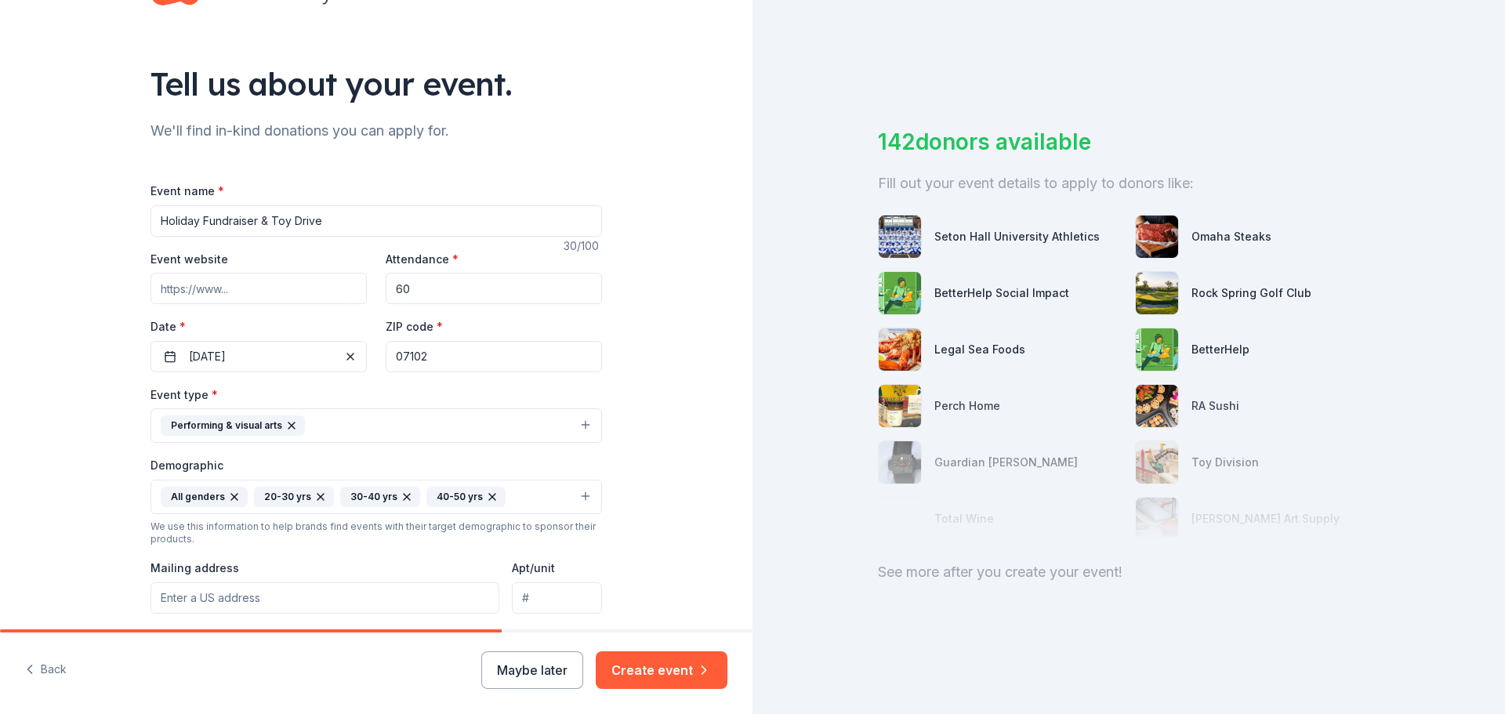
scroll to position [235, 0]
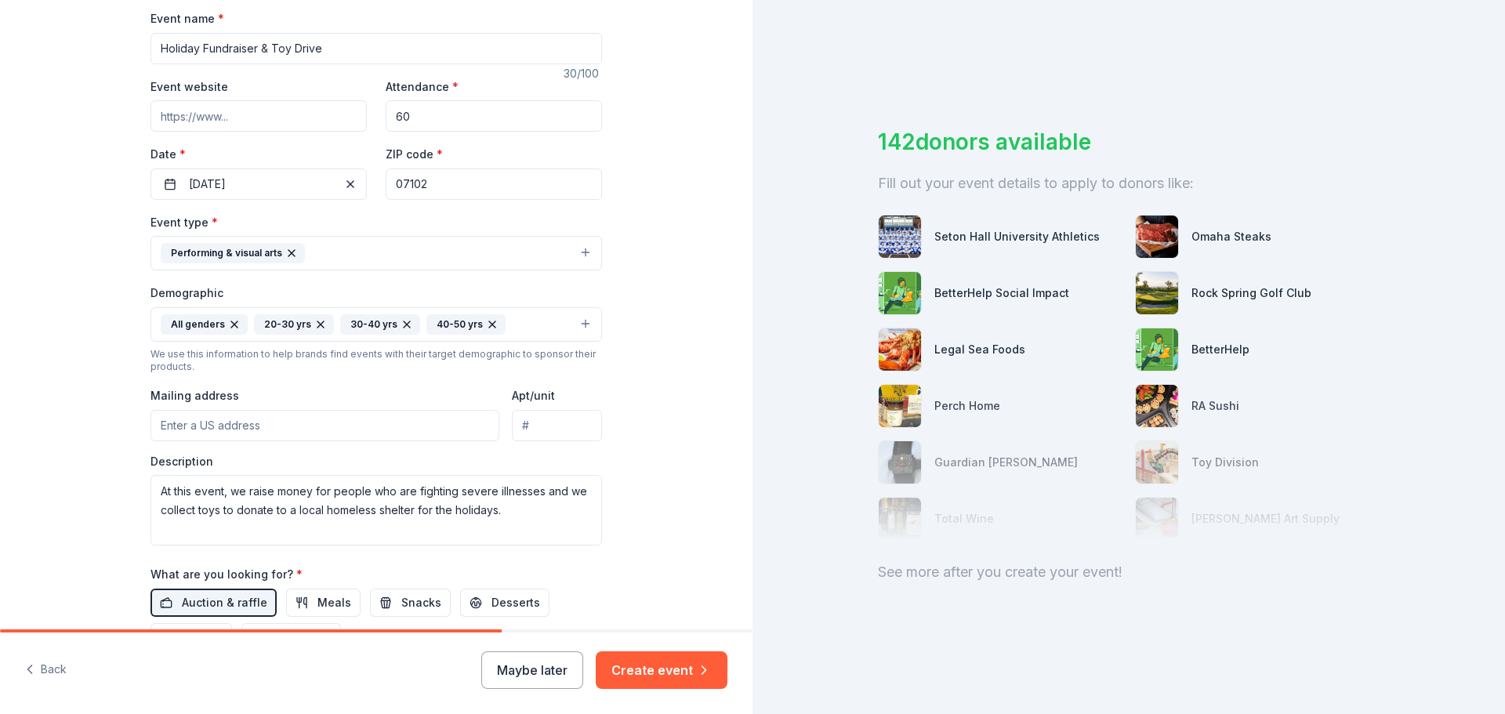
click at [585, 253] on button "Performing & visual arts" at bounding box center [375, 253] width 451 height 34
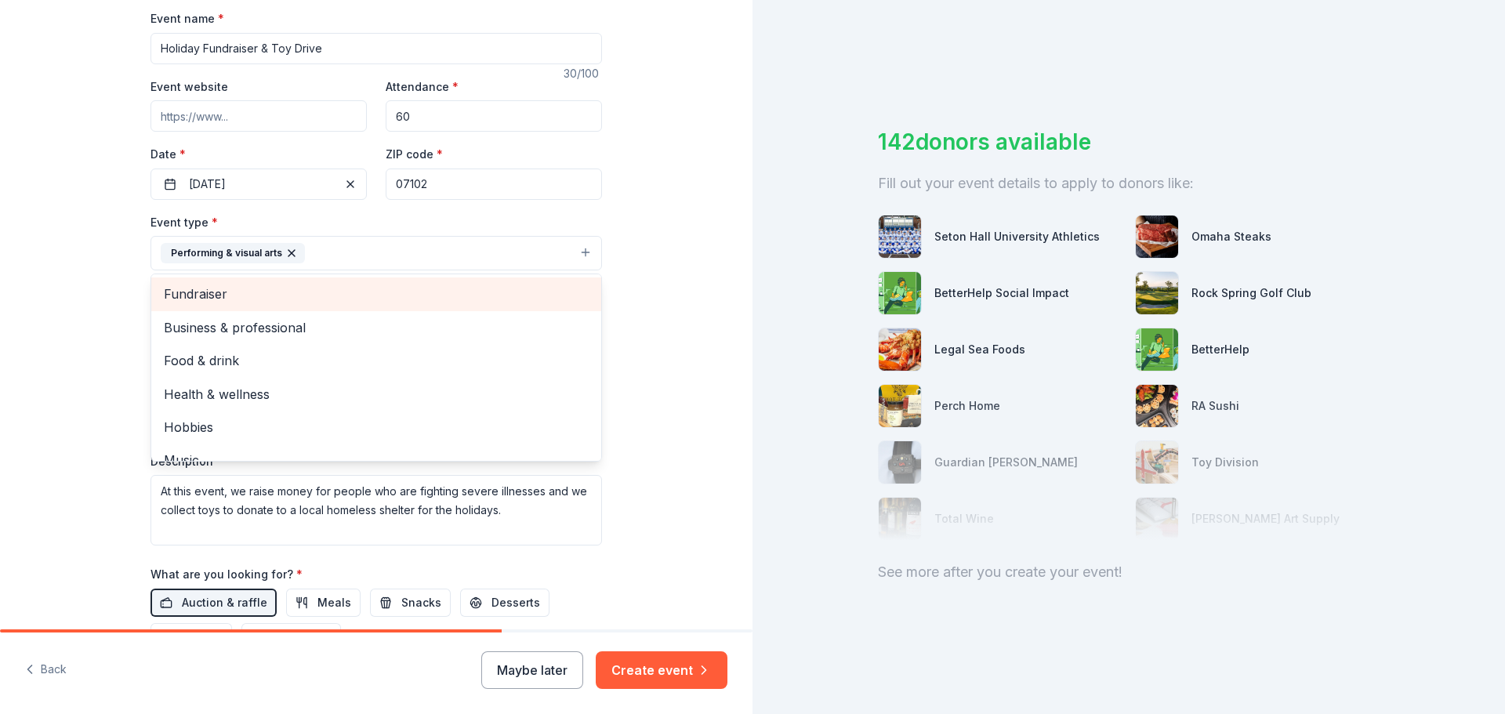
click at [267, 298] on span "Fundraiser" at bounding box center [376, 294] width 425 height 20
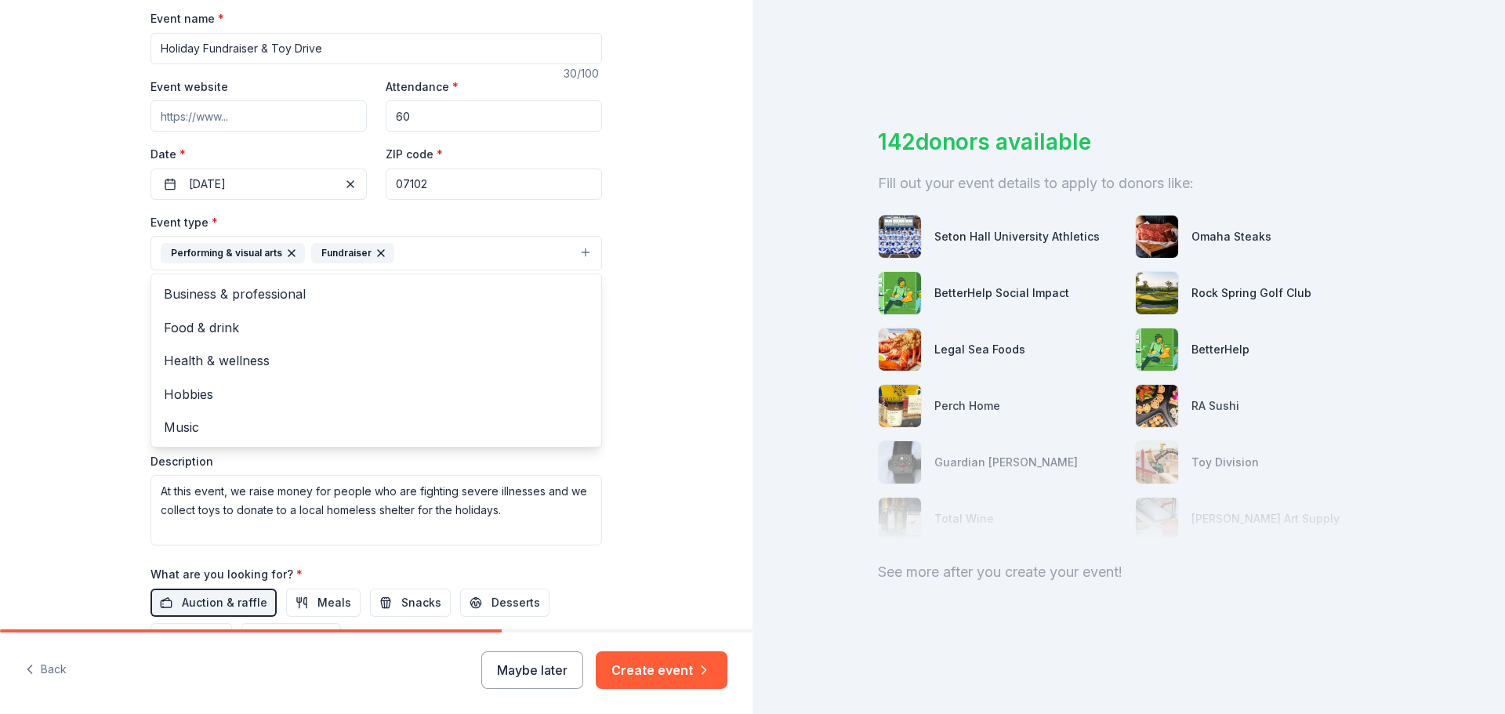
click at [695, 216] on div "Tell us about your event. We'll find in-kind donations you can apply for. Event…" at bounding box center [376, 288] width 752 height 1046
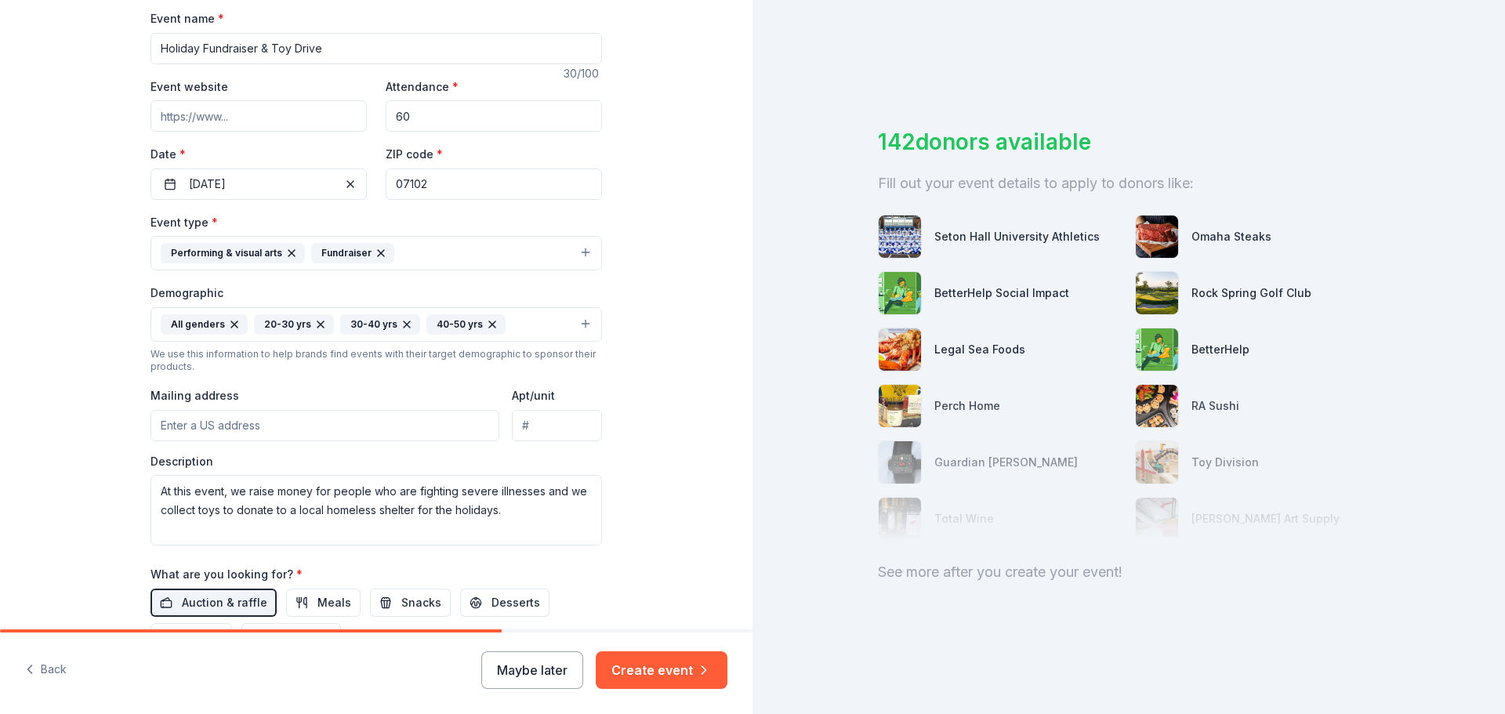
click at [578, 252] on button "Performing & visual arts Fundraiser" at bounding box center [375, 253] width 451 height 34
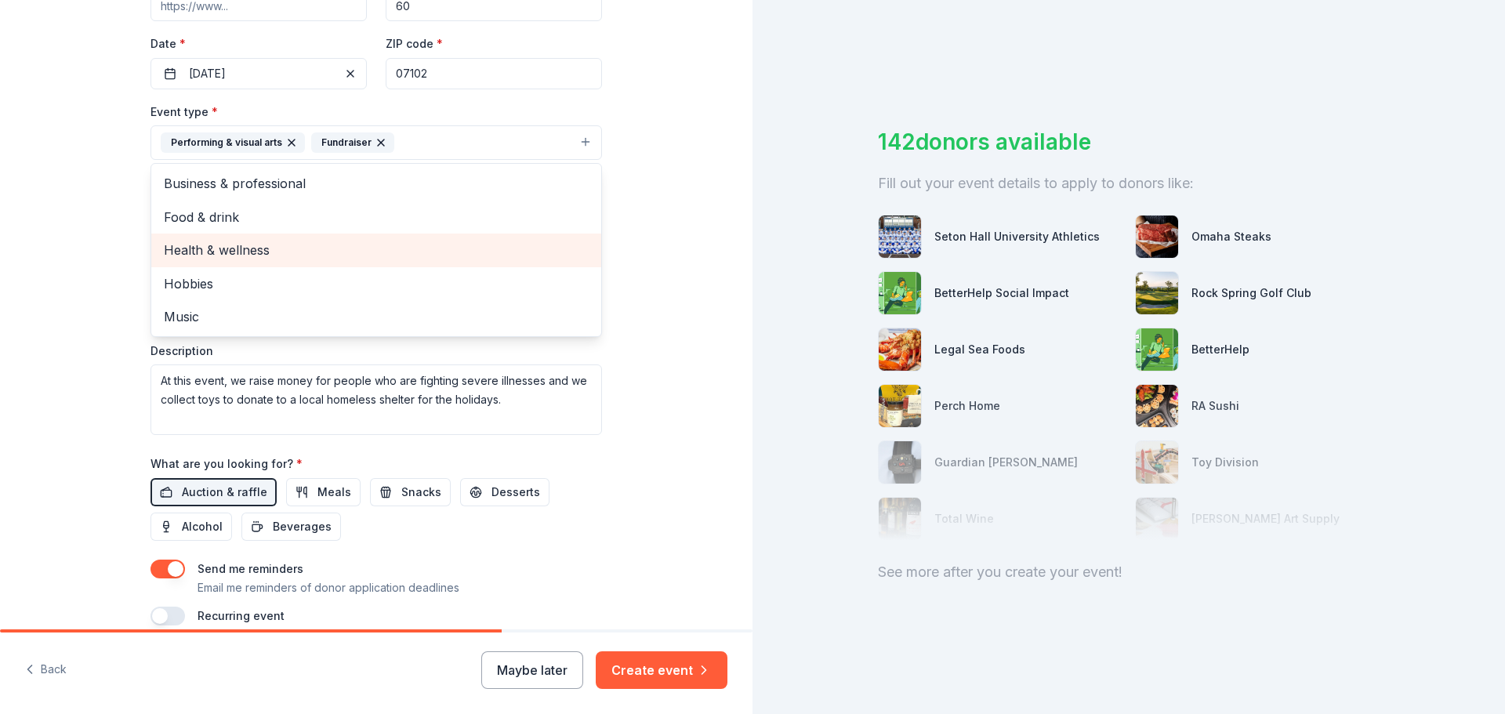
scroll to position [392, 0]
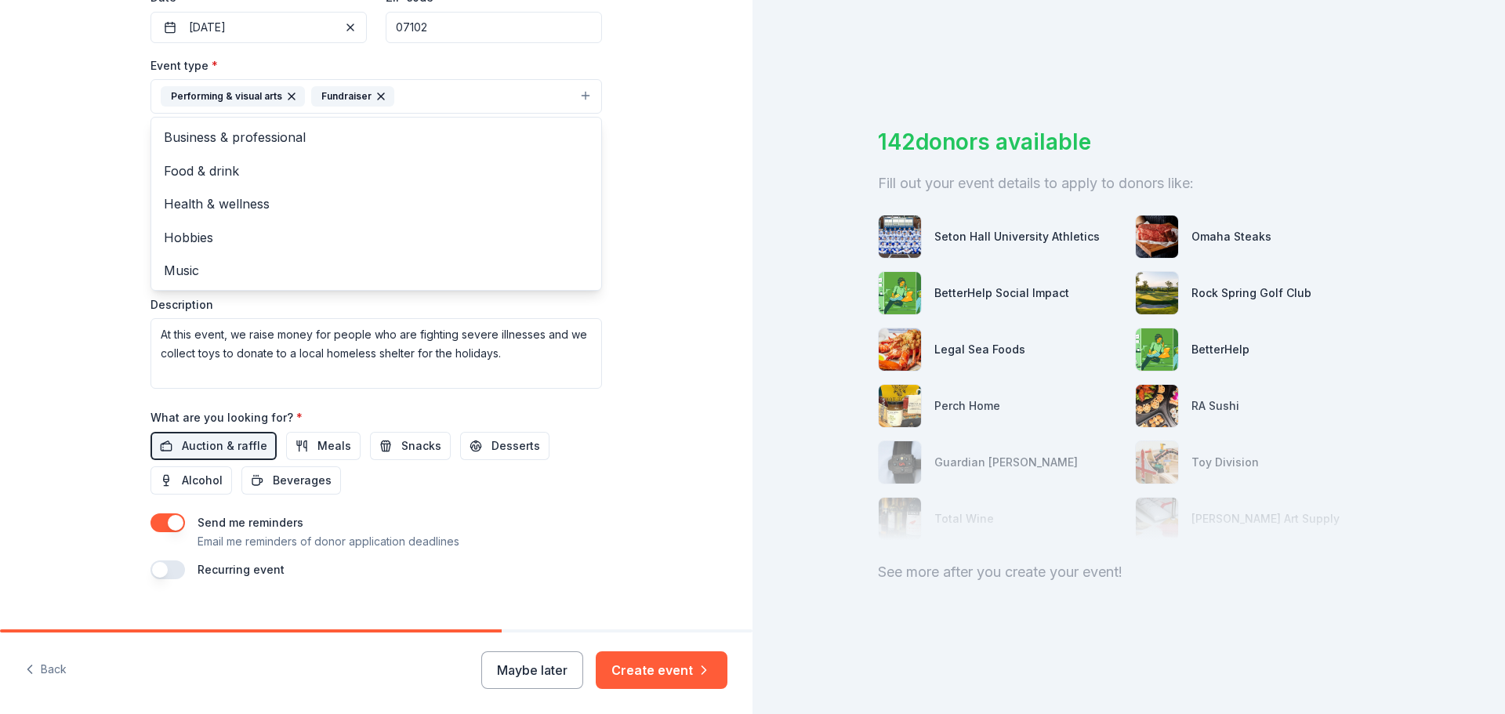
click at [690, 177] on div "Tell us about your event. We'll find in-kind donations you can apply for. Event…" at bounding box center [376, 131] width 752 height 1046
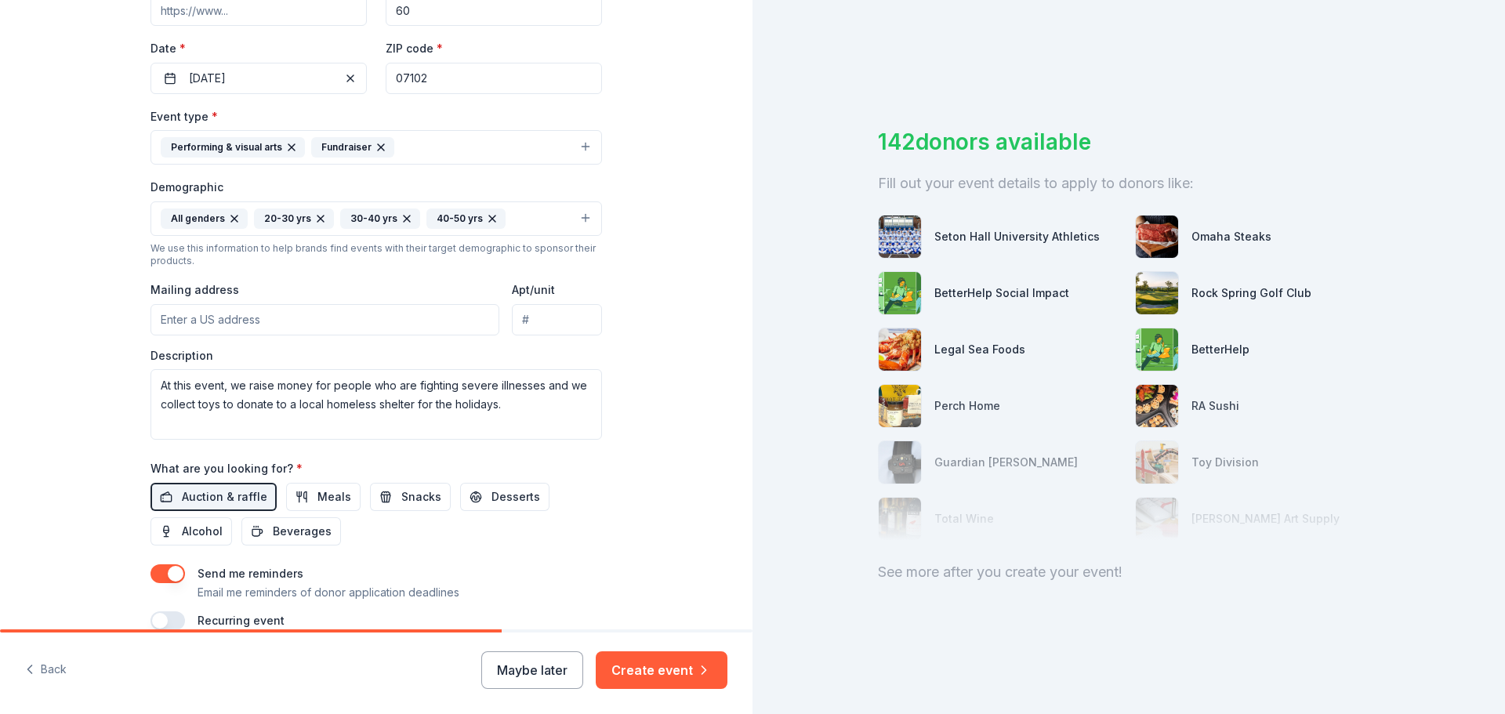
scroll to position [313, 0]
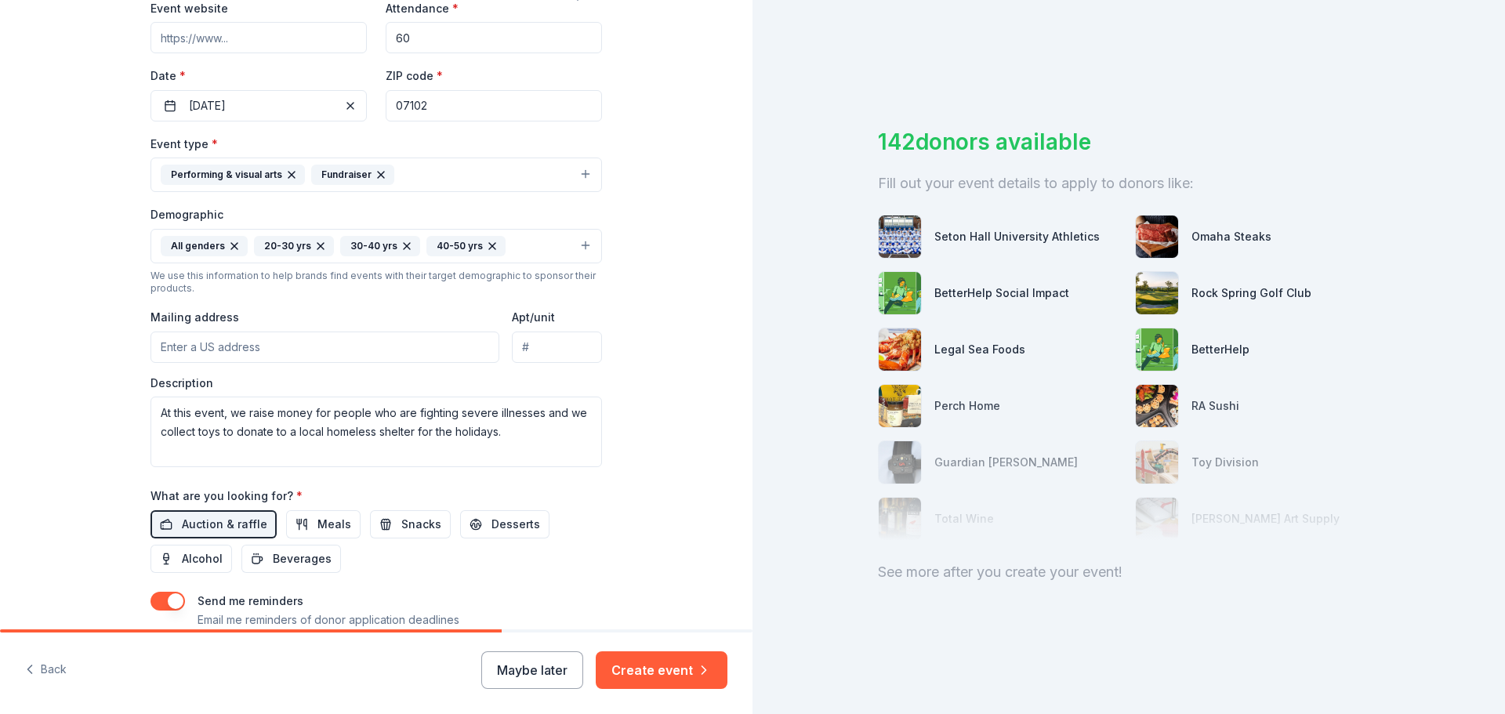
click at [578, 175] on button "Performing & visual arts Fundraiser" at bounding box center [375, 175] width 451 height 34
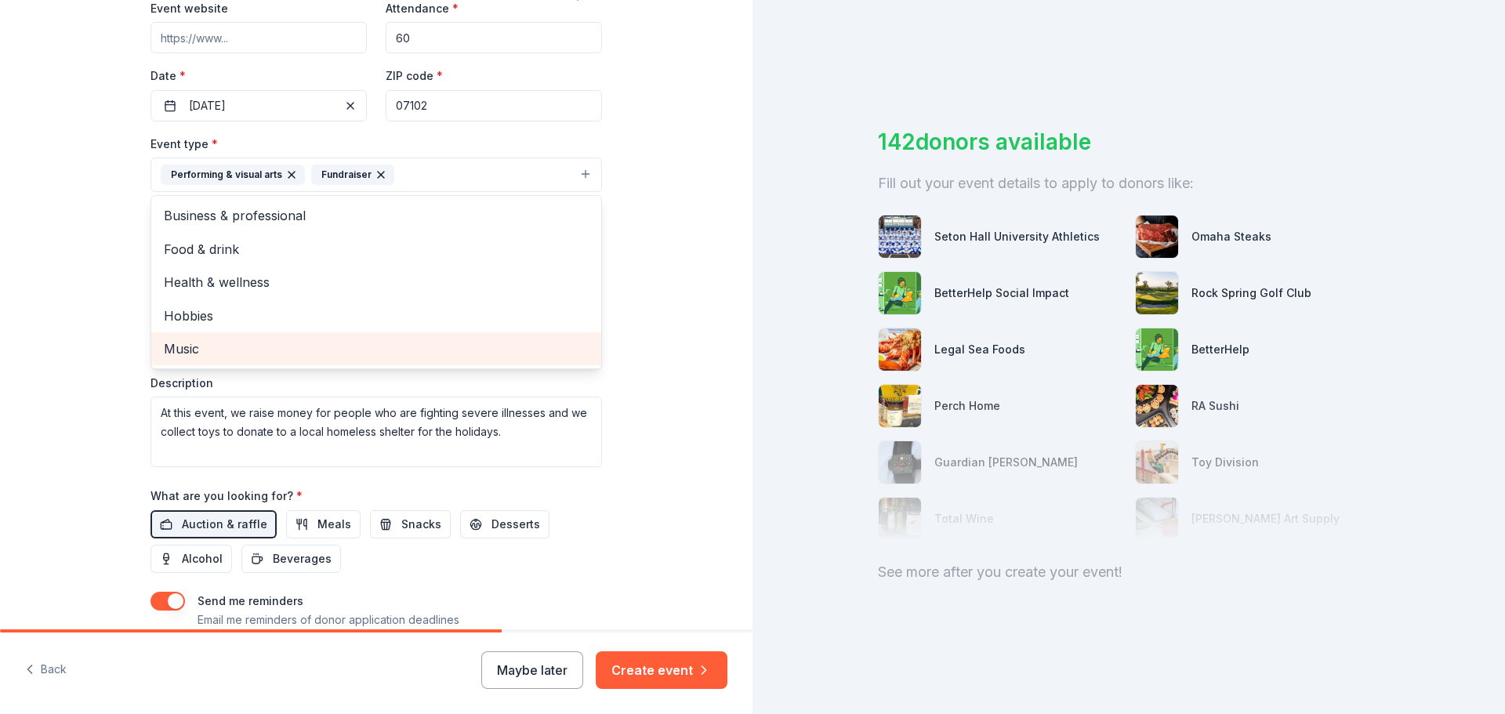
click at [237, 342] on span "Music" at bounding box center [376, 349] width 425 height 20
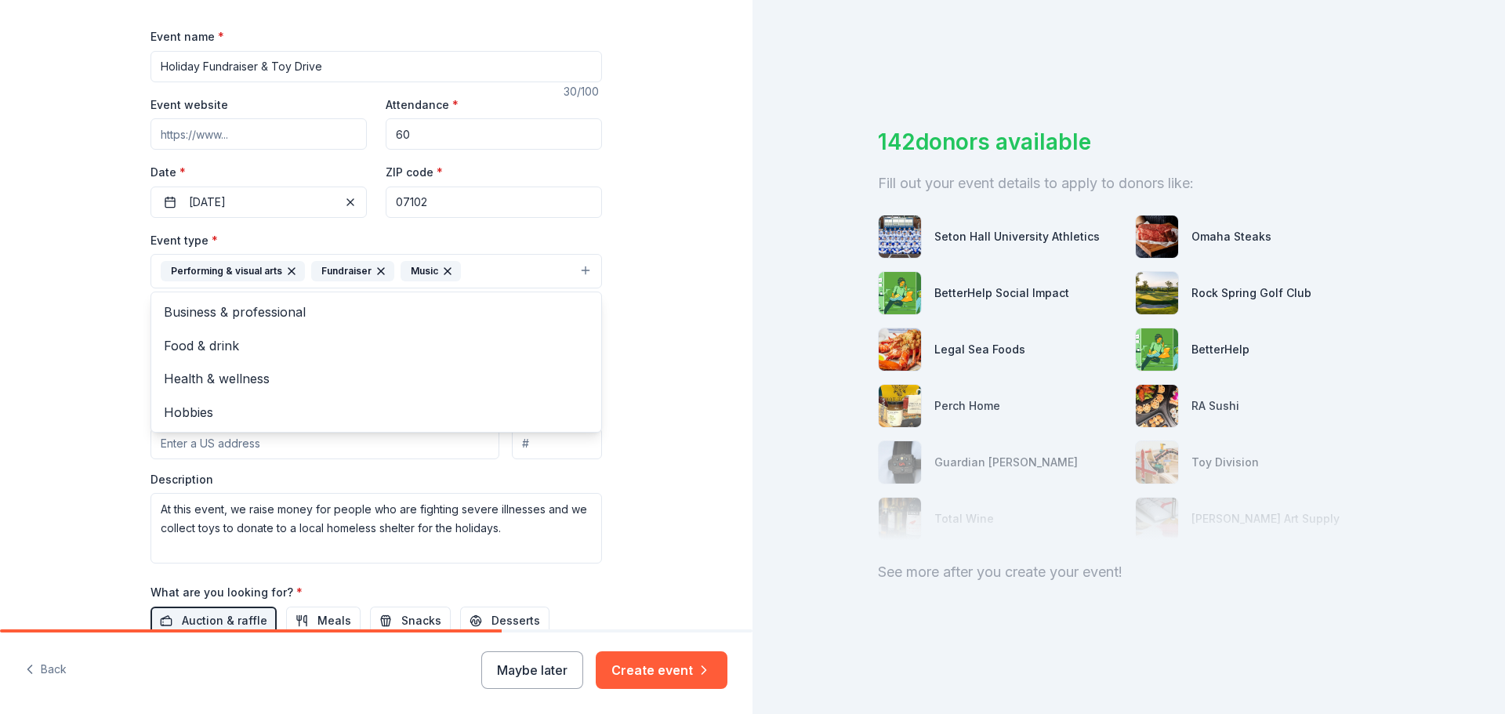
scroll to position [78, 0]
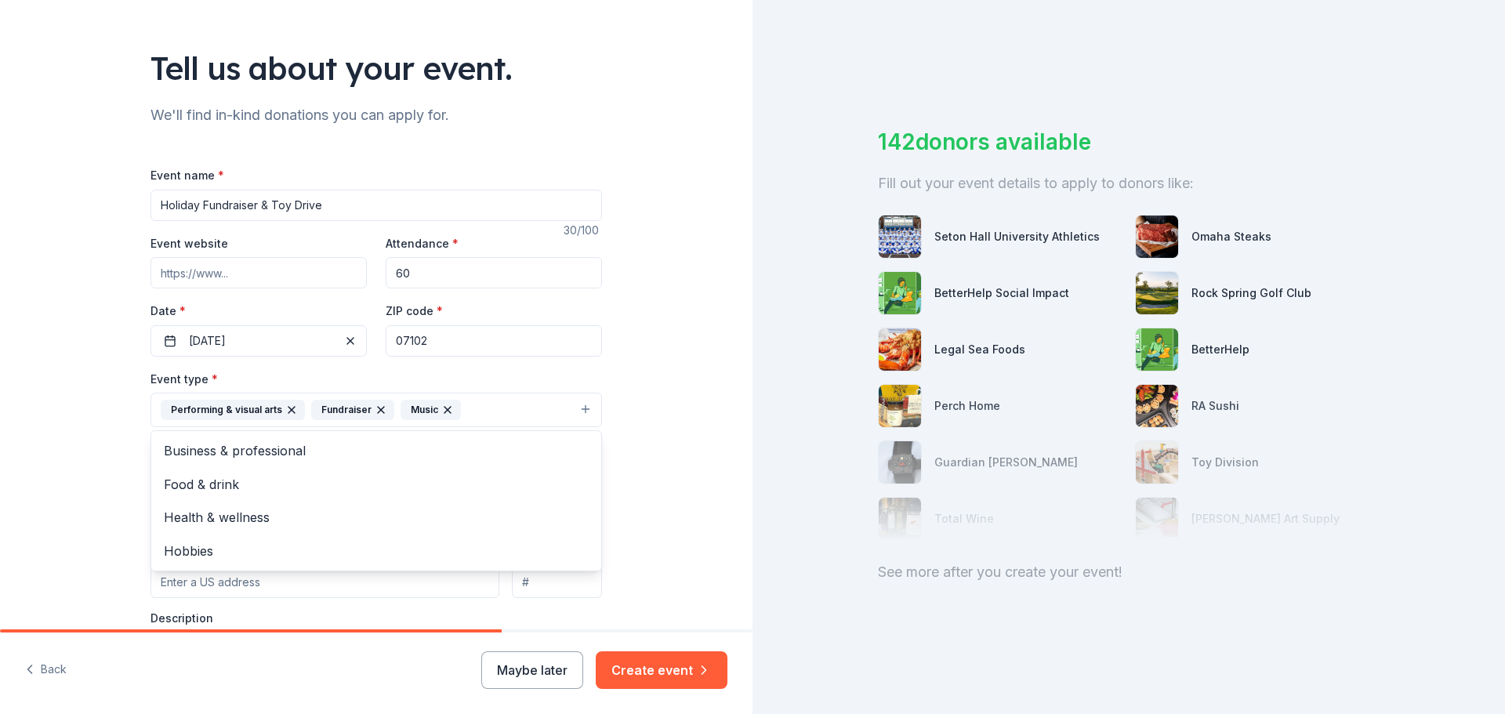
click at [444, 272] on div "Event name * Holiday Fundraiser & Toy Drive 30 /100 Event website Attendance * …" at bounding box center [375, 528] width 451 height 727
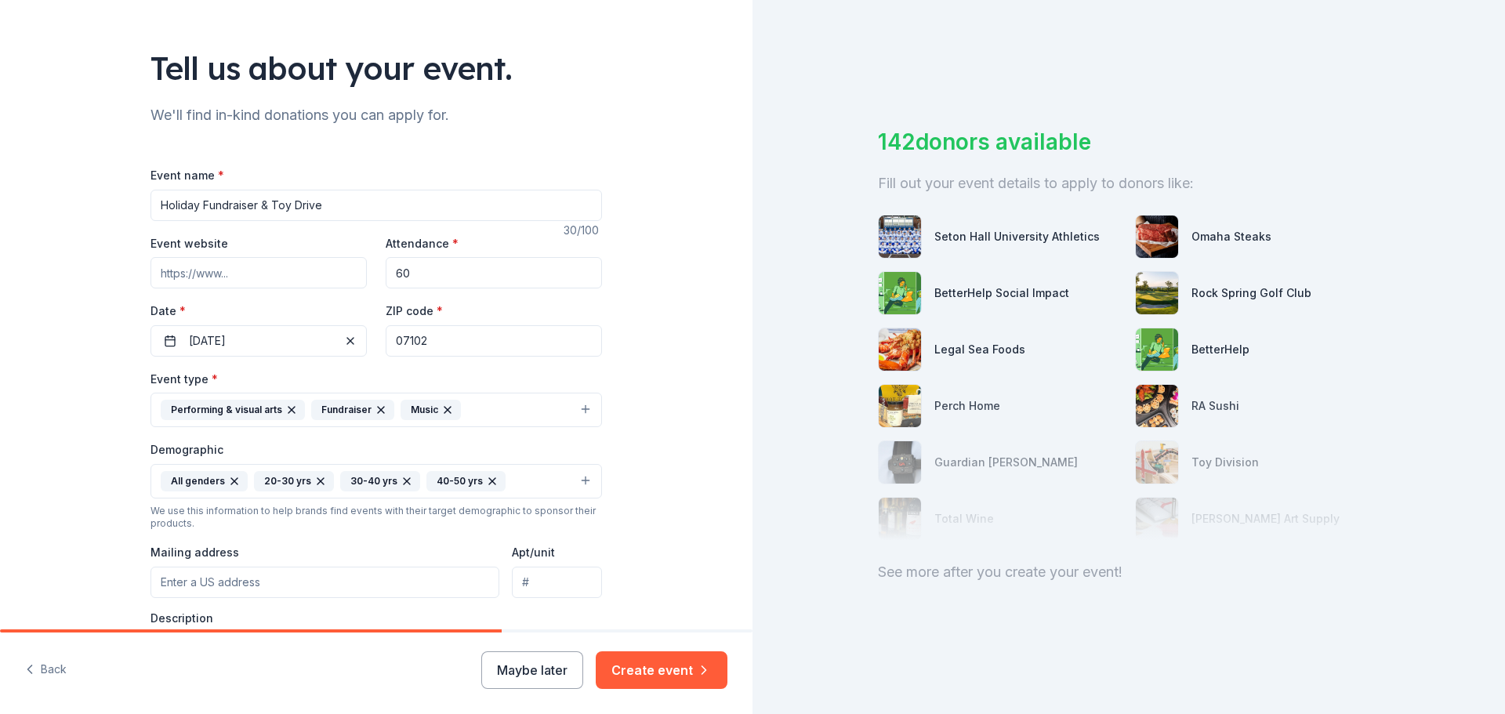
drag, startPoint x: 444, startPoint y: 272, endPoint x: 384, endPoint y: 272, distance: 60.3
click at [386, 272] on input "60" at bounding box center [494, 272] width 216 height 31
type input "80"
click at [698, 245] on div "Tell us about your event. We'll find in-kind donations you can apply for. Event…" at bounding box center [376, 445] width 752 height 1046
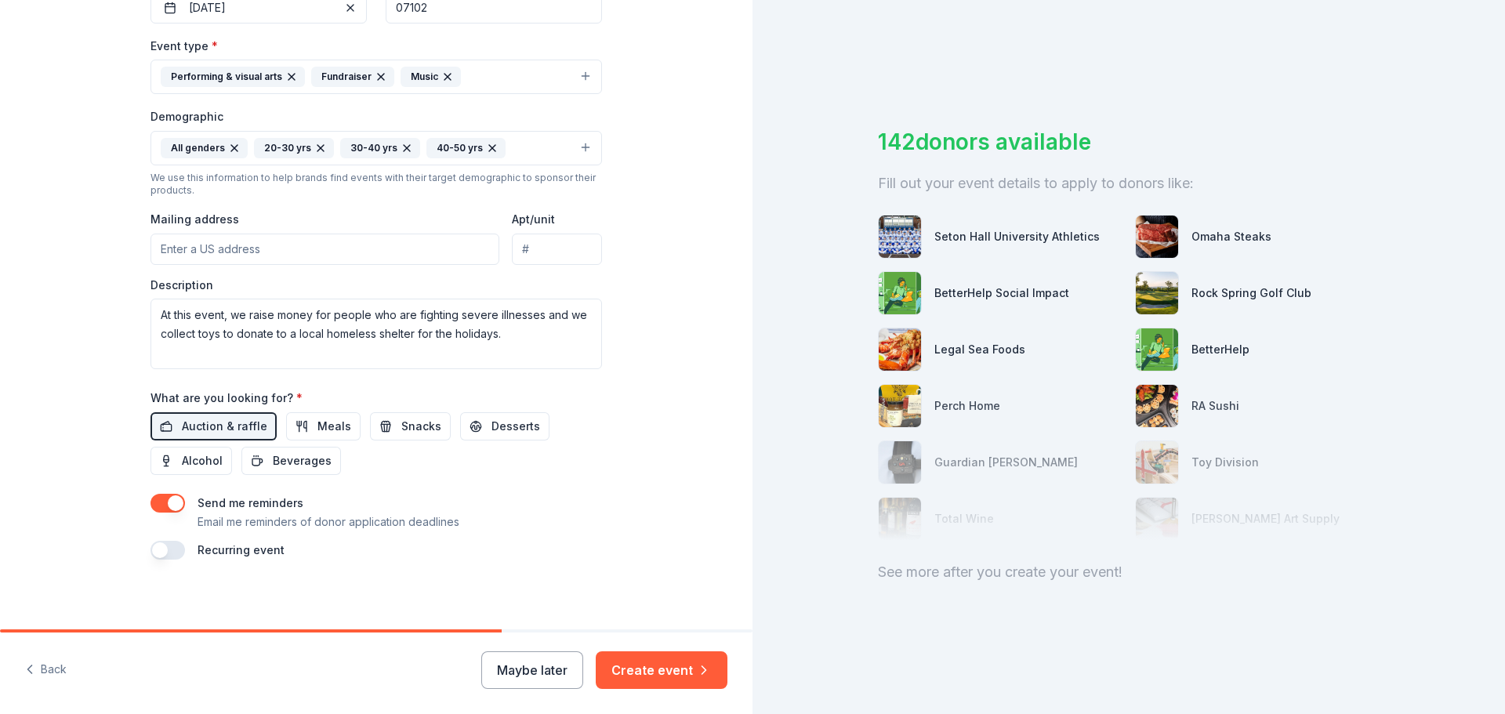
scroll to position [417, 0]
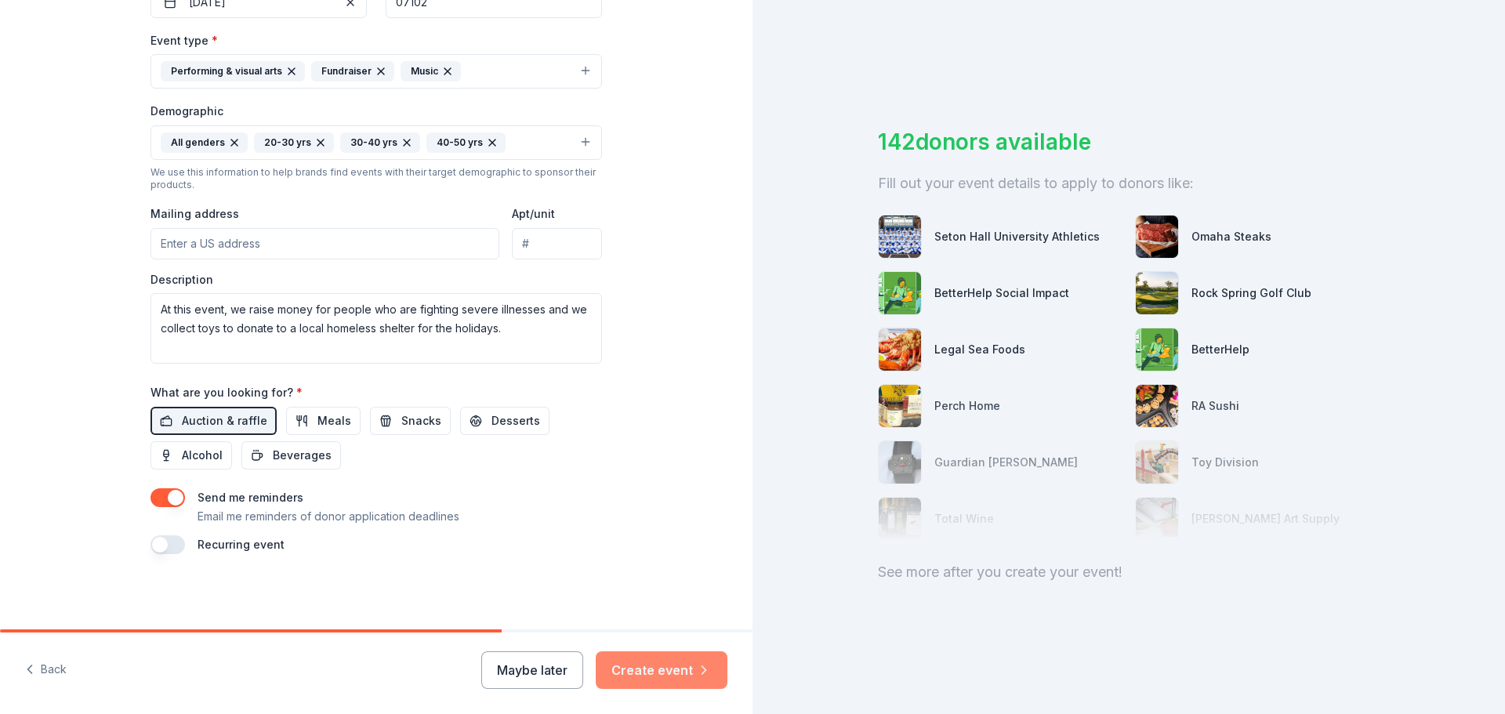
click at [651, 664] on button "Create event" at bounding box center [662, 670] width 132 height 38
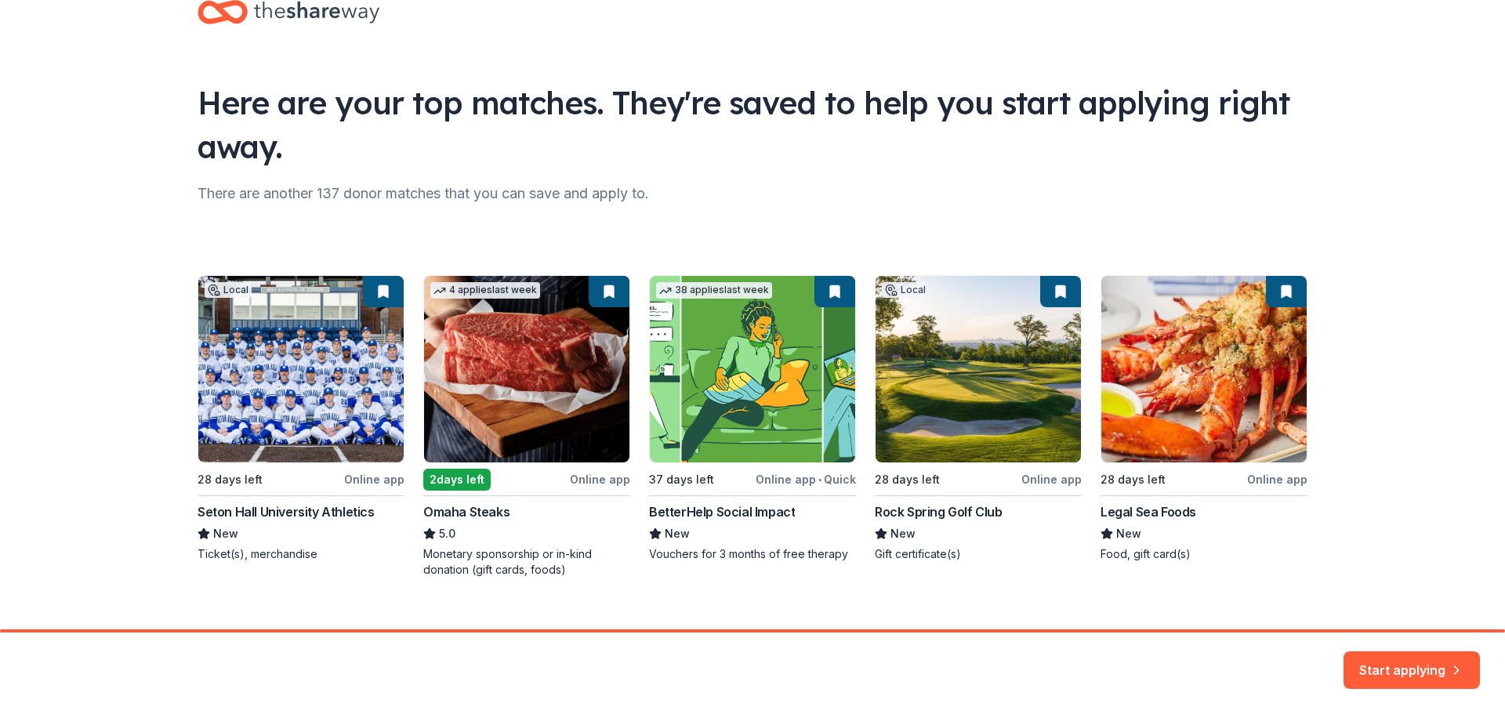
scroll to position [67, 0]
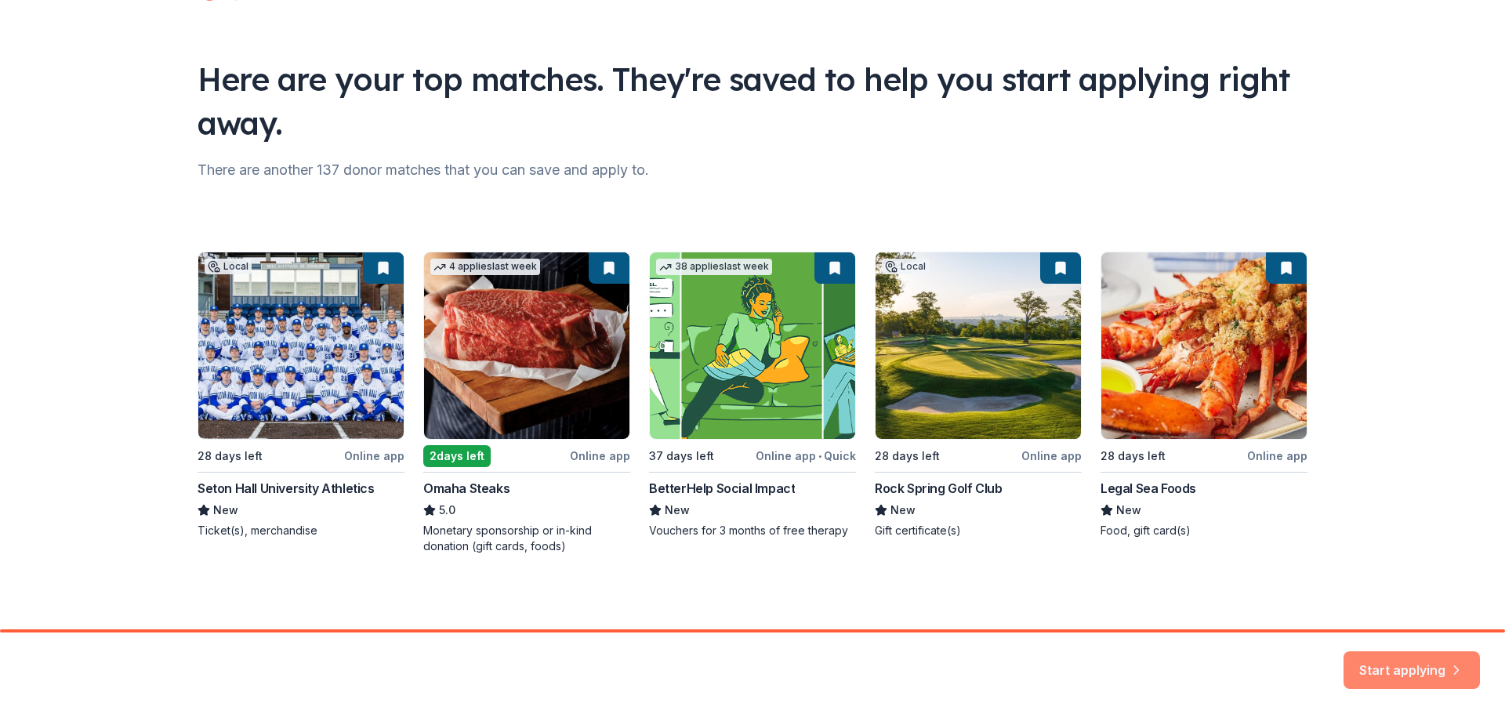
click at [1400, 668] on button "Start applying" at bounding box center [1411, 663] width 136 height 38
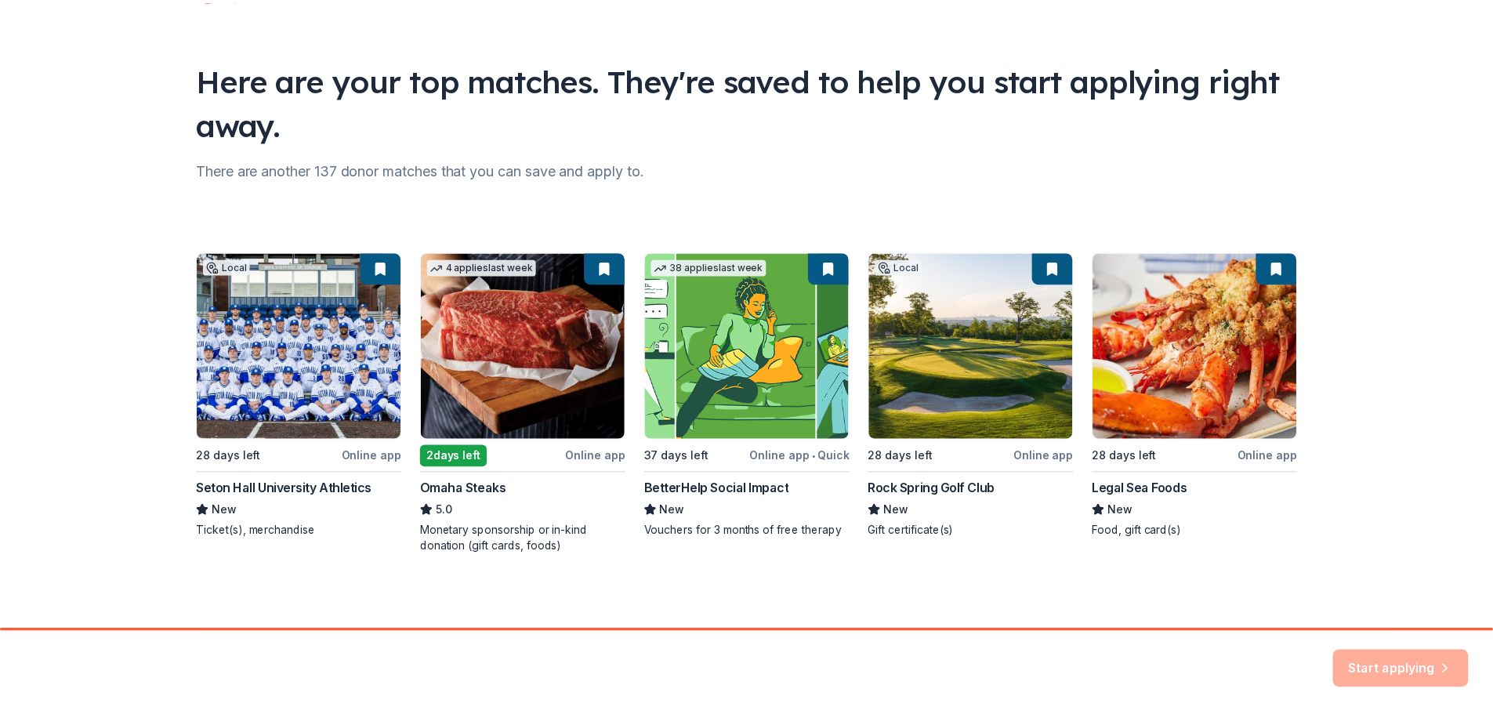
scroll to position [0, 0]
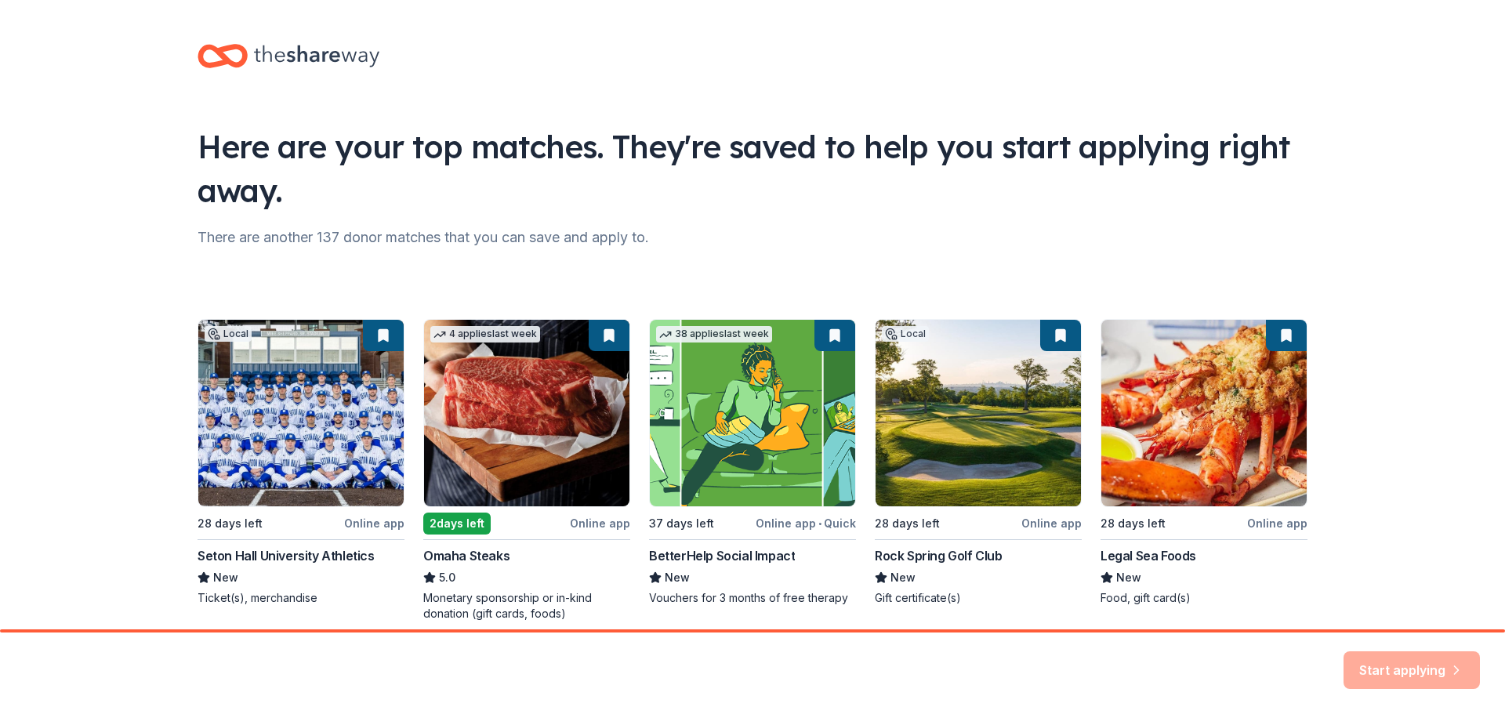
click at [284, 56] on icon at bounding box center [316, 56] width 125 height 22
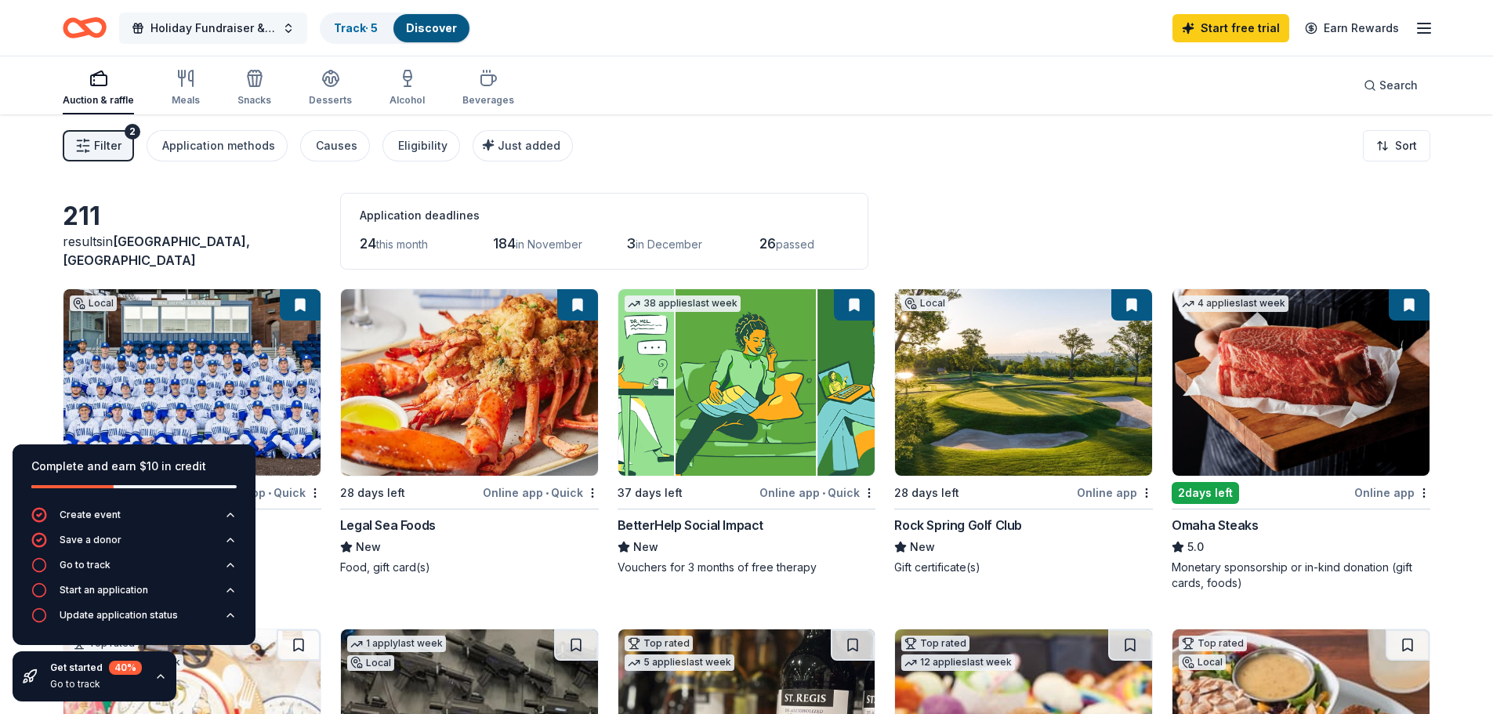
click at [230, 24] on span "Holiday Fundraiser & Toy Drive" at bounding box center [212, 28] width 125 height 19
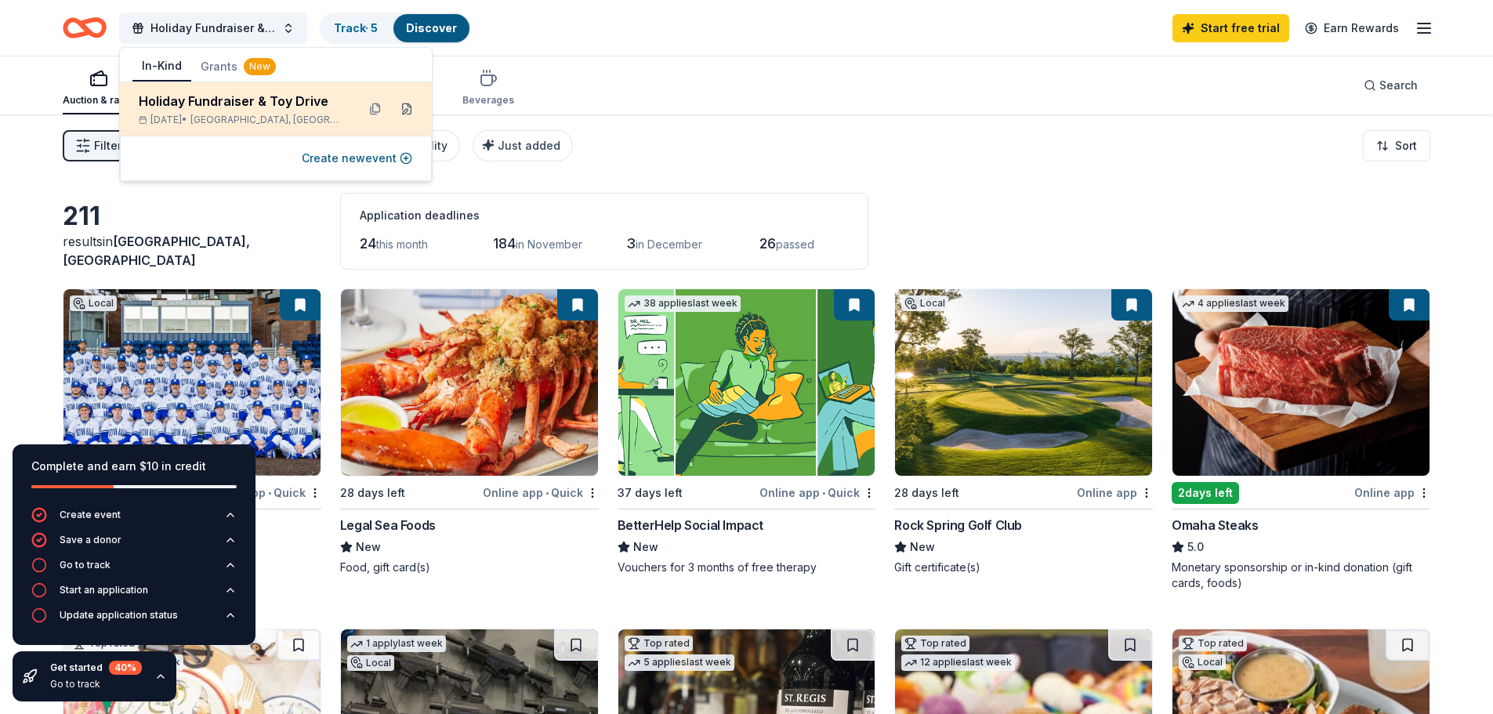
click at [405, 109] on button at bounding box center [406, 108] width 25 height 25
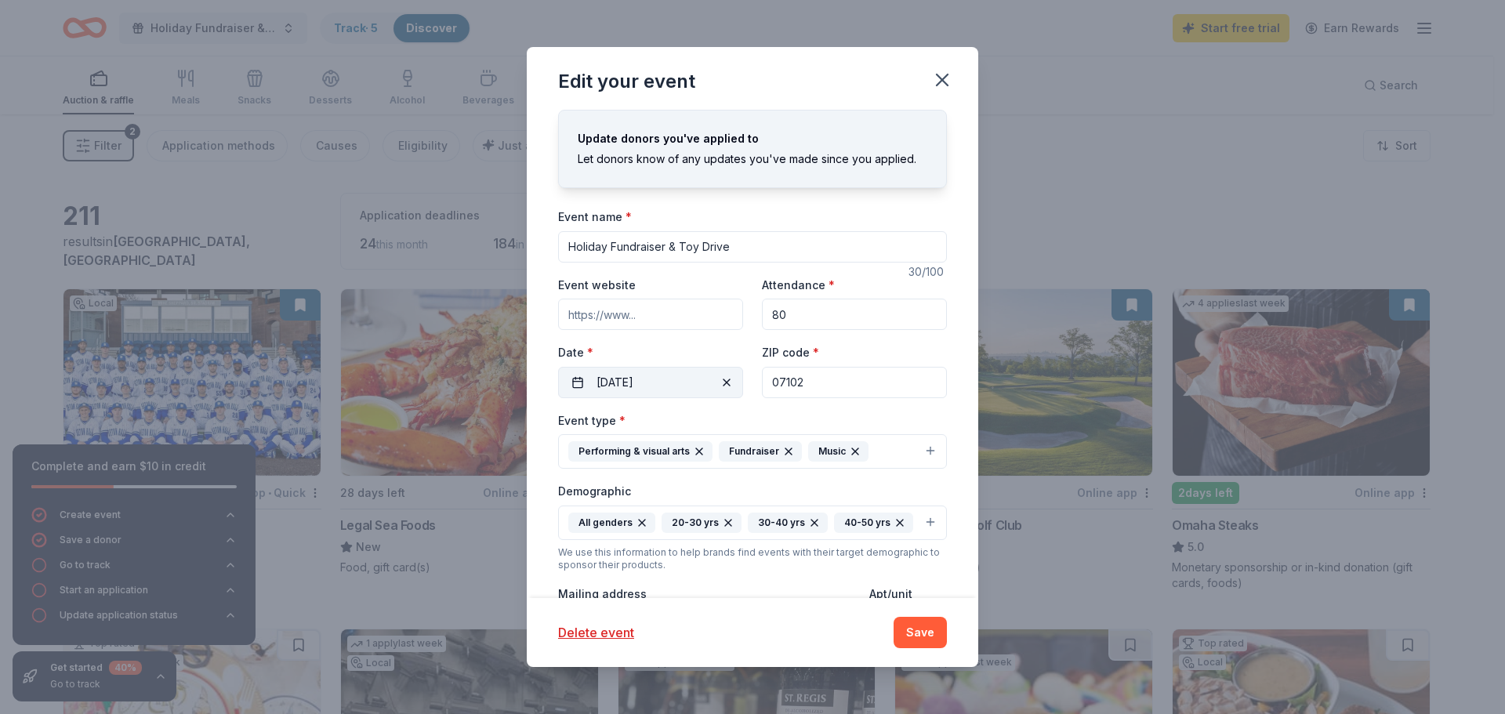
click at [672, 382] on button "12/07/2025" at bounding box center [650, 382] width 185 height 31
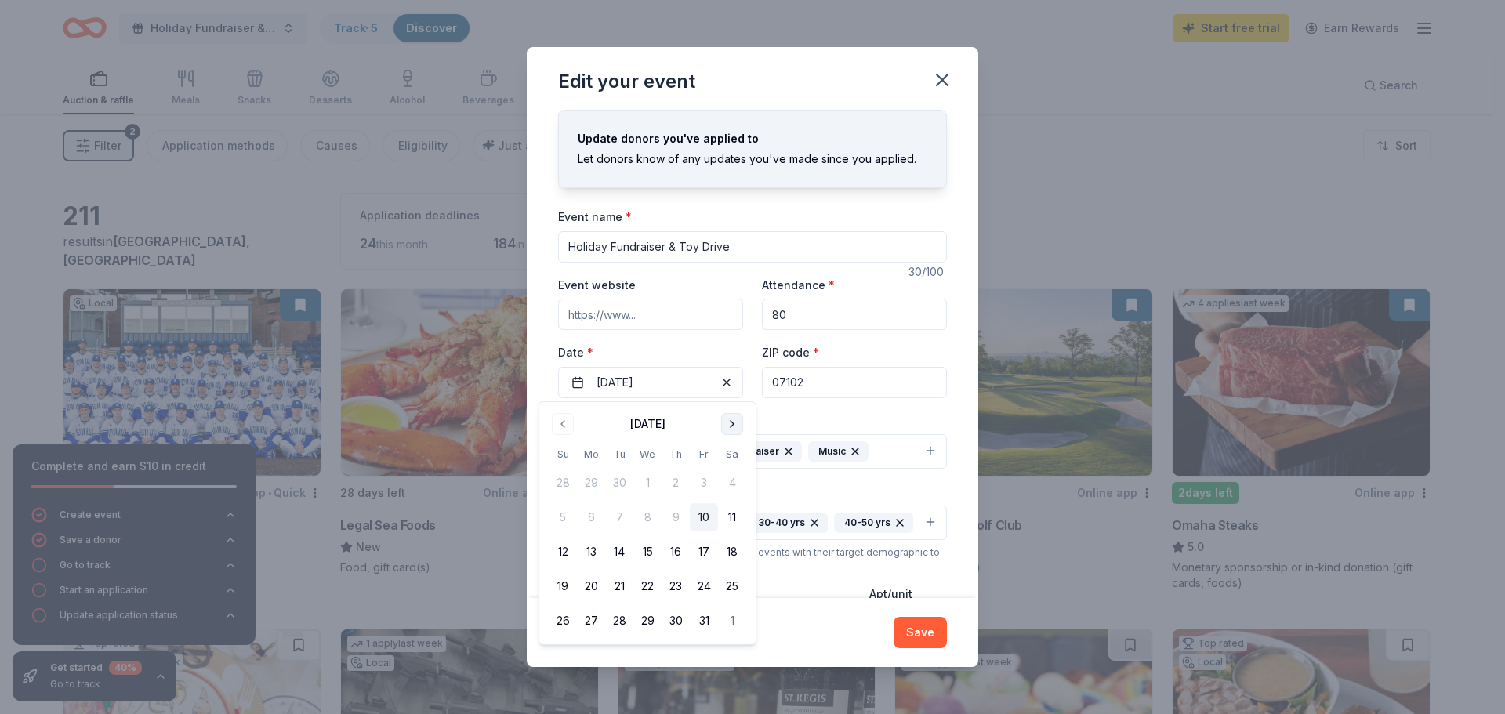
click at [732, 417] on button "Go to next month" at bounding box center [732, 424] width 22 height 22
click at [563, 517] on button "7" at bounding box center [563, 517] width 28 height 28
click at [562, 518] on button "7" at bounding box center [563, 517] width 28 height 28
click at [919, 628] on button "Save" at bounding box center [919, 632] width 53 height 31
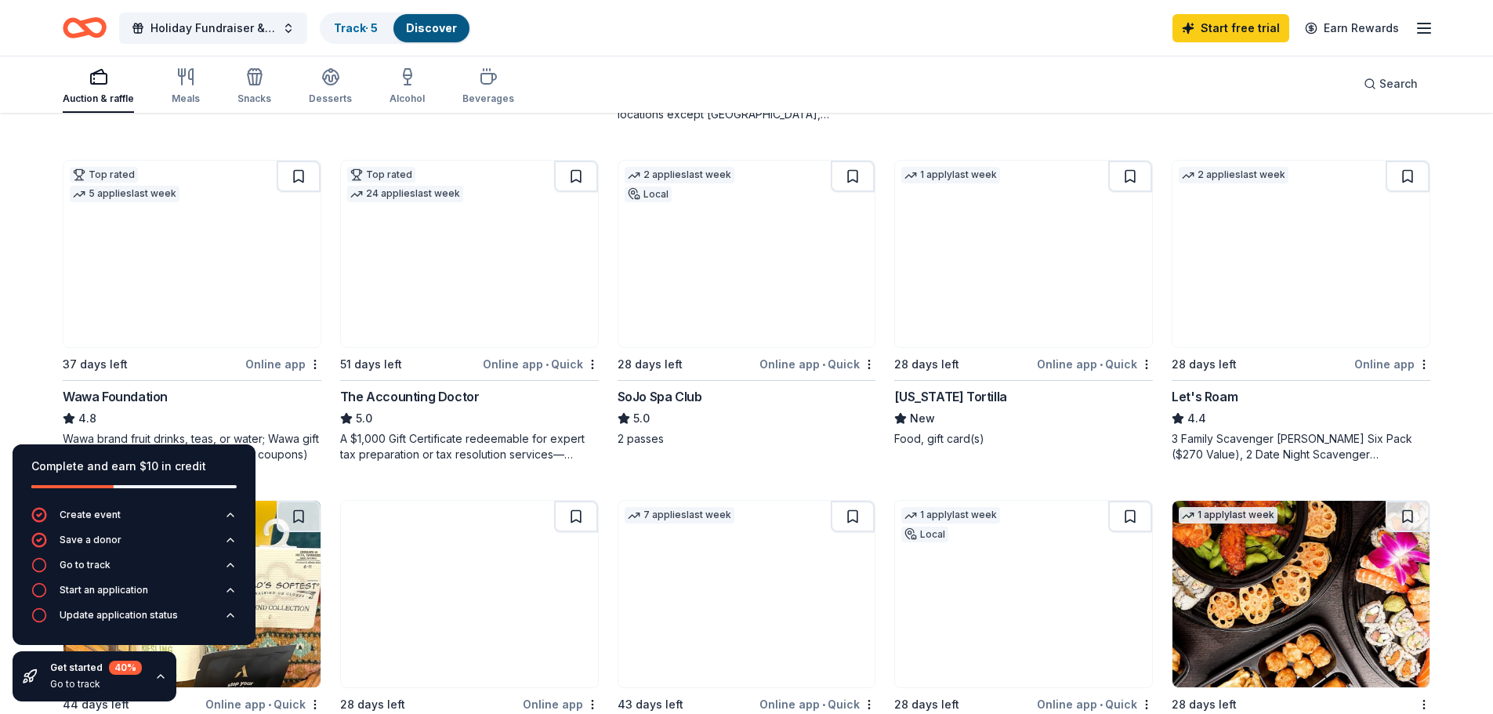
scroll to position [784, 0]
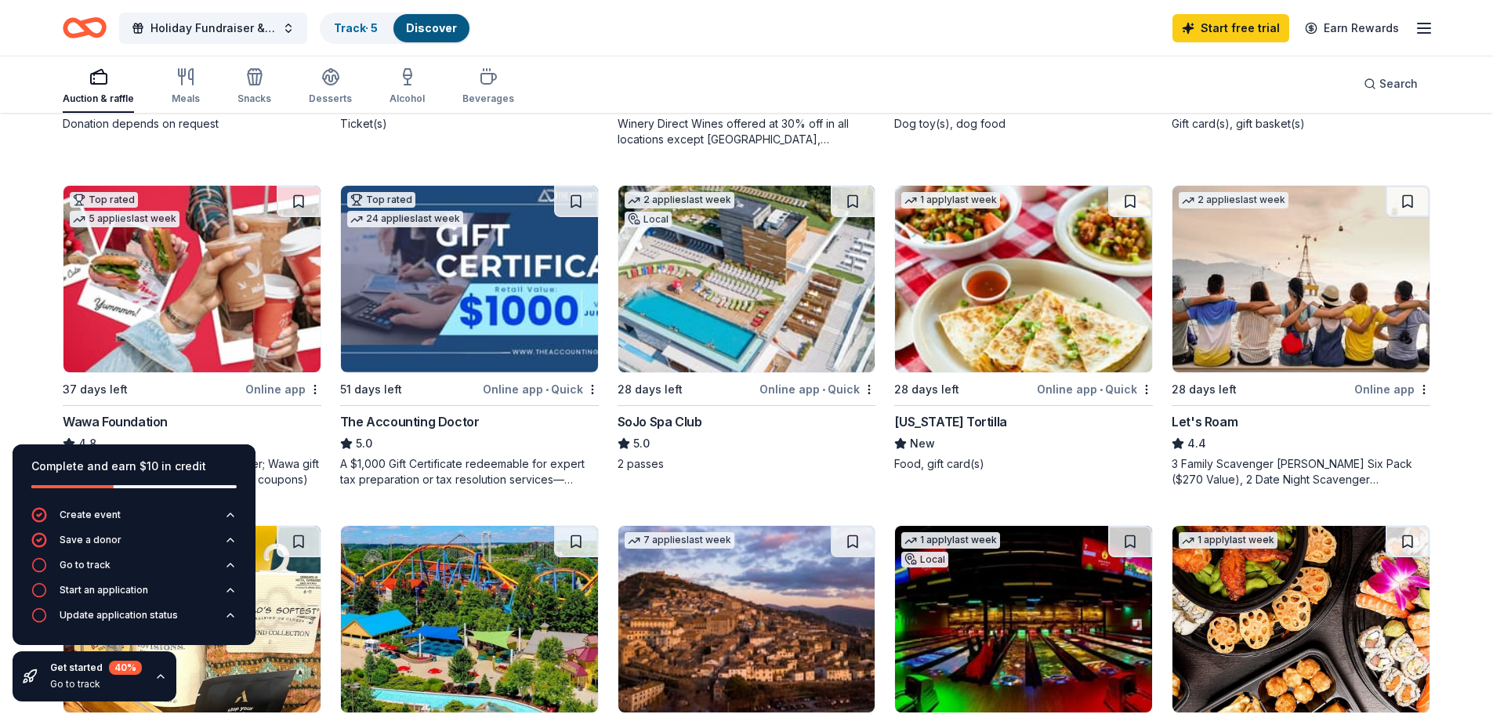
click at [716, 311] on img at bounding box center [746, 279] width 257 height 187
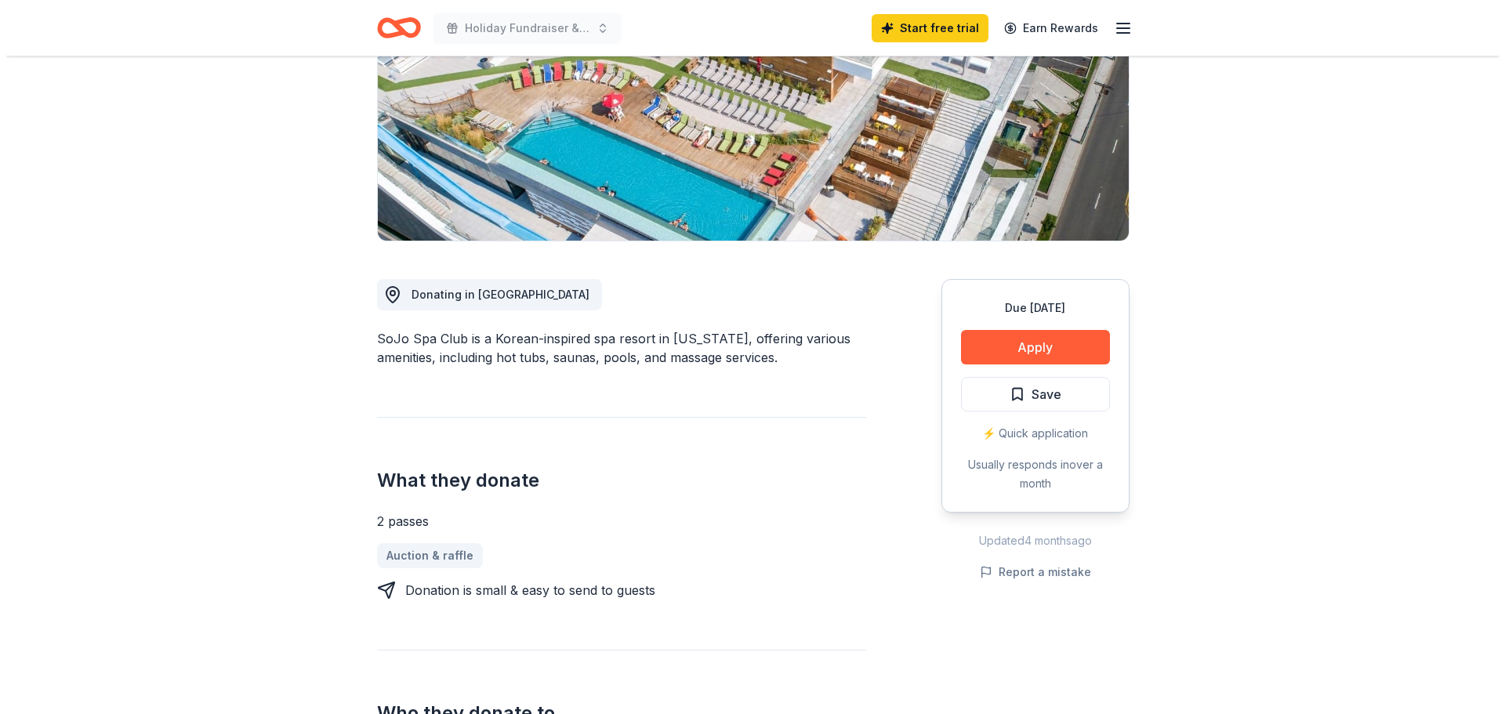
scroll to position [470, 0]
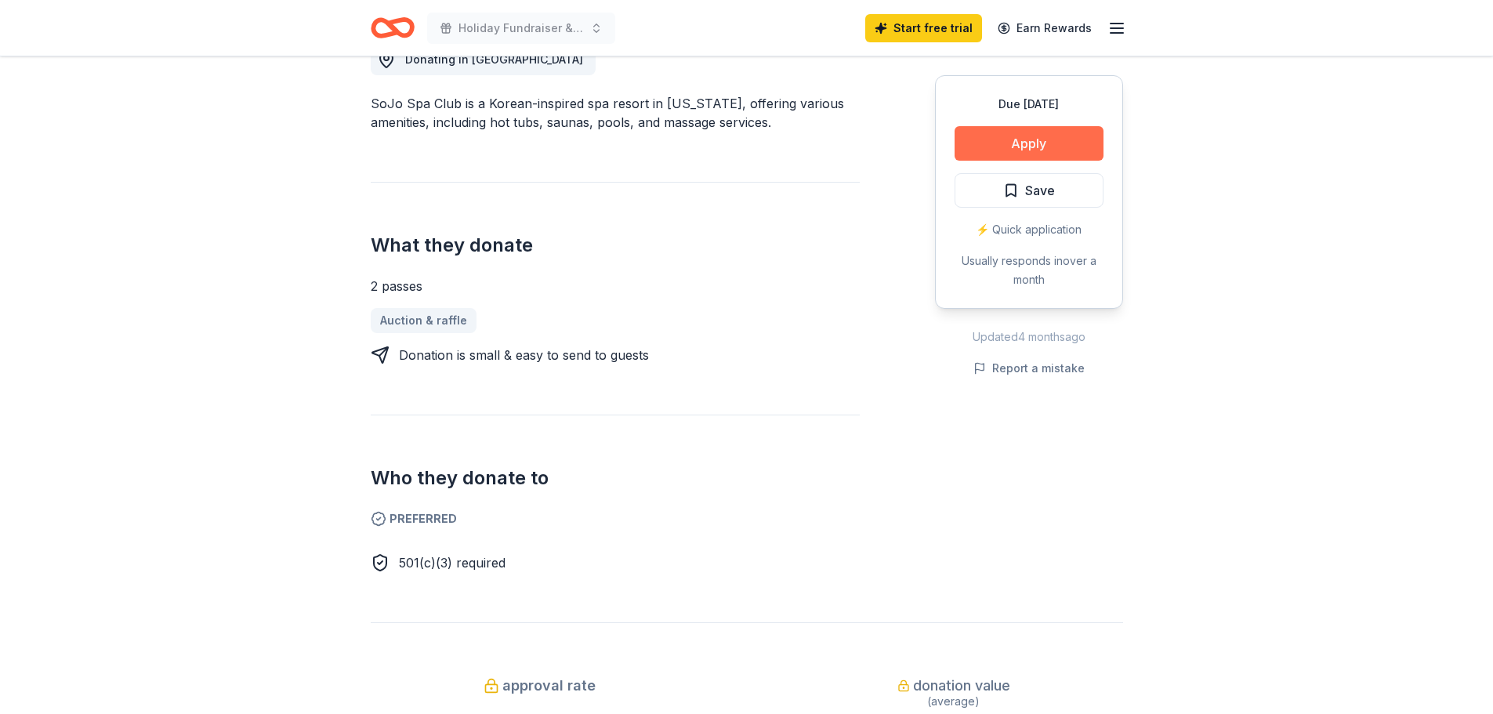
click at [1024, 142] on button "Apply" at bounding box center [1029, 143] width 149 height 34
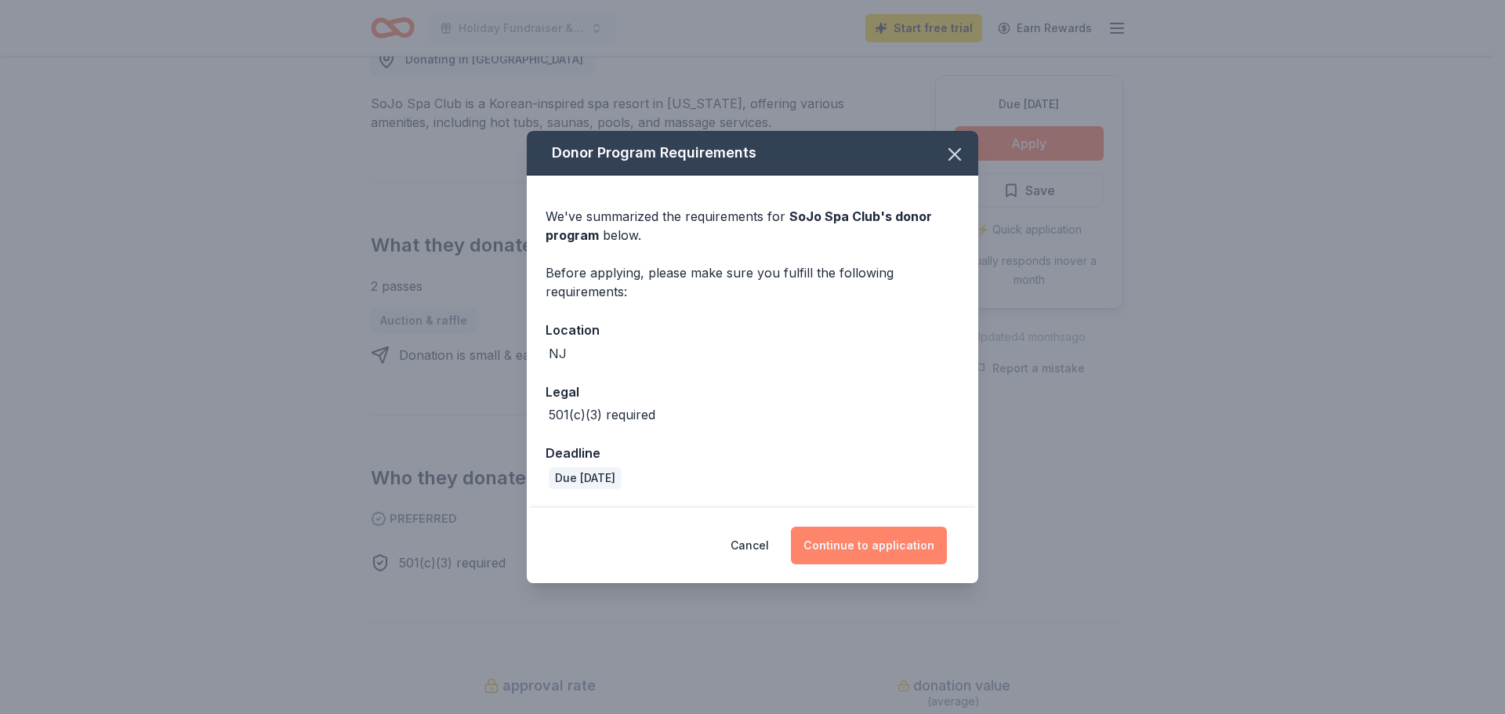
click at [883, 537] on button "Continue to application" at bounding box center [869, 546] width 156 height 38
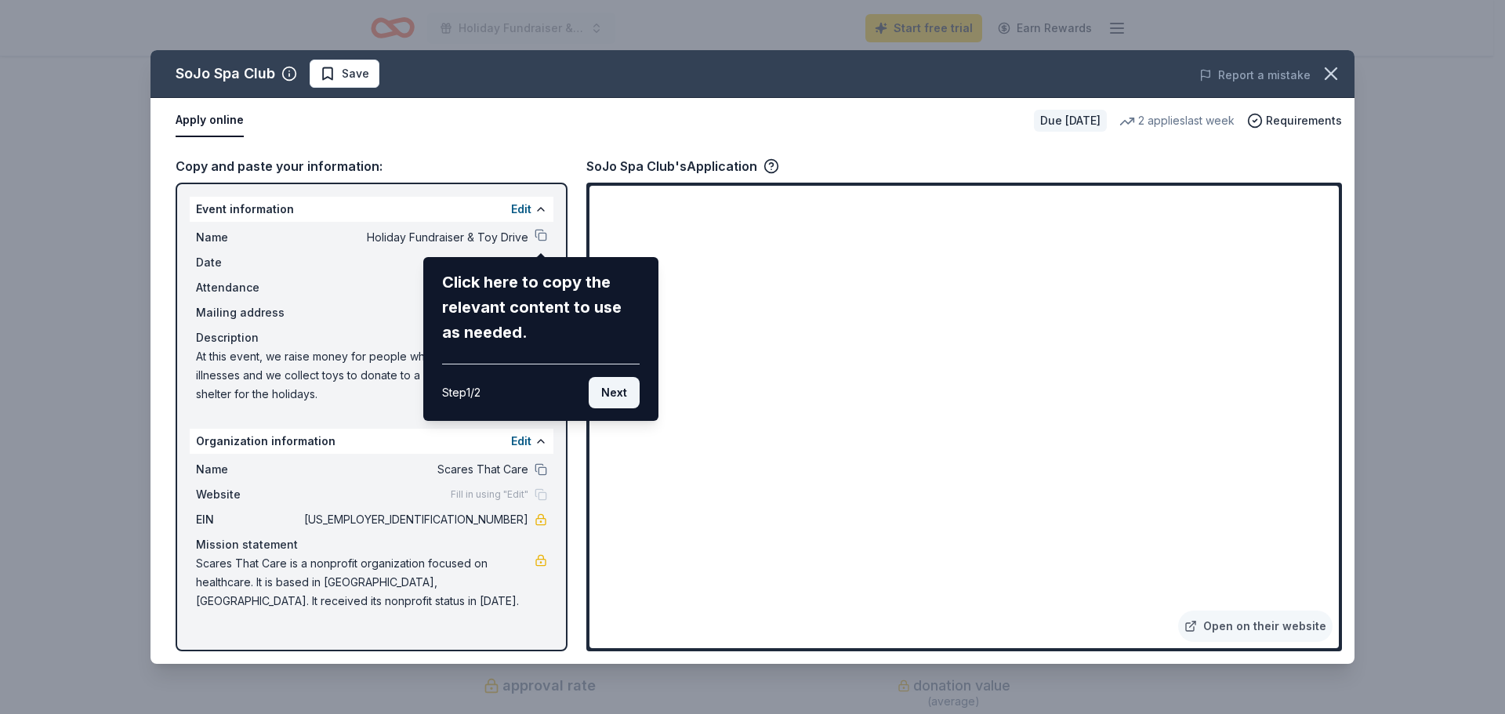
click at [623, 386] on button "Next" at bounding box center [614, 392] width 51 height 31
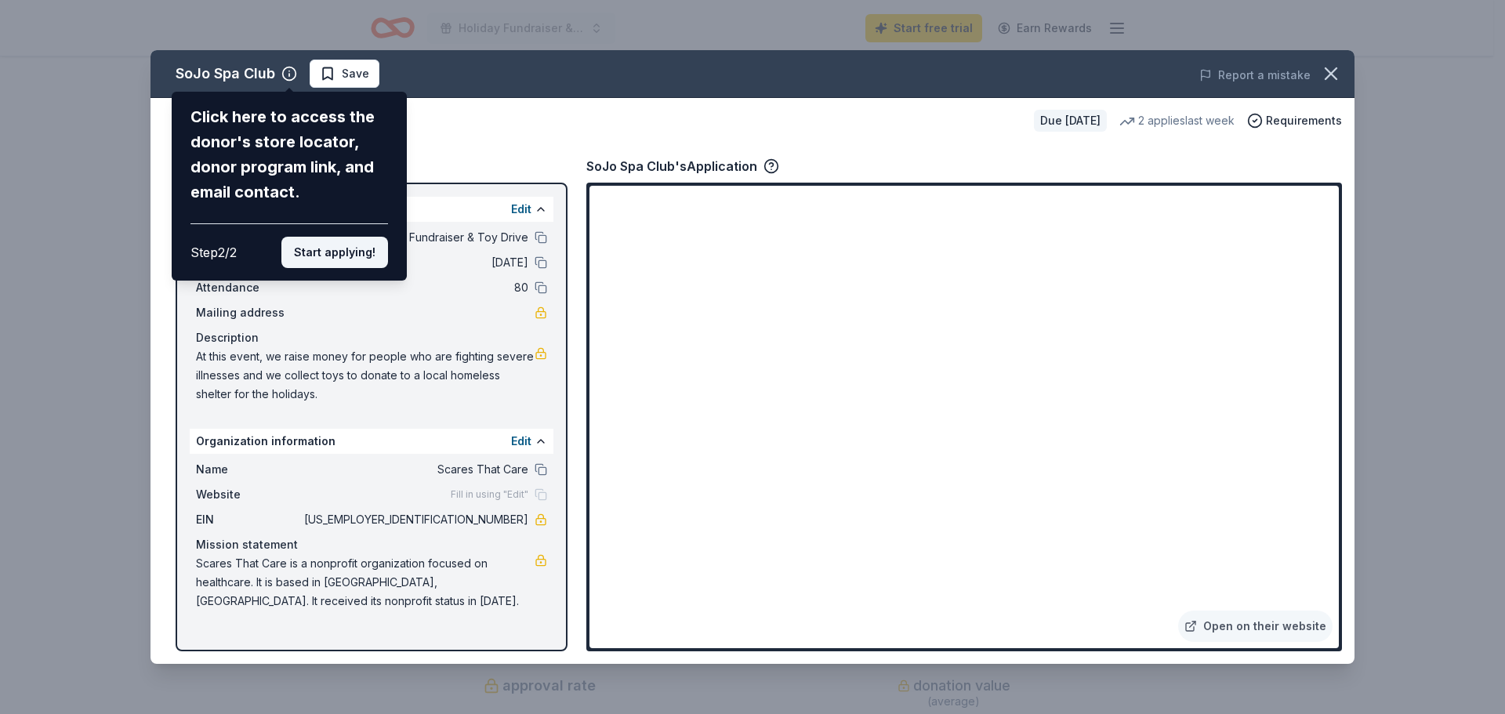
click at [338, 256] on button "Start applying!" at bounding box center [334, 252] width 107 height 31
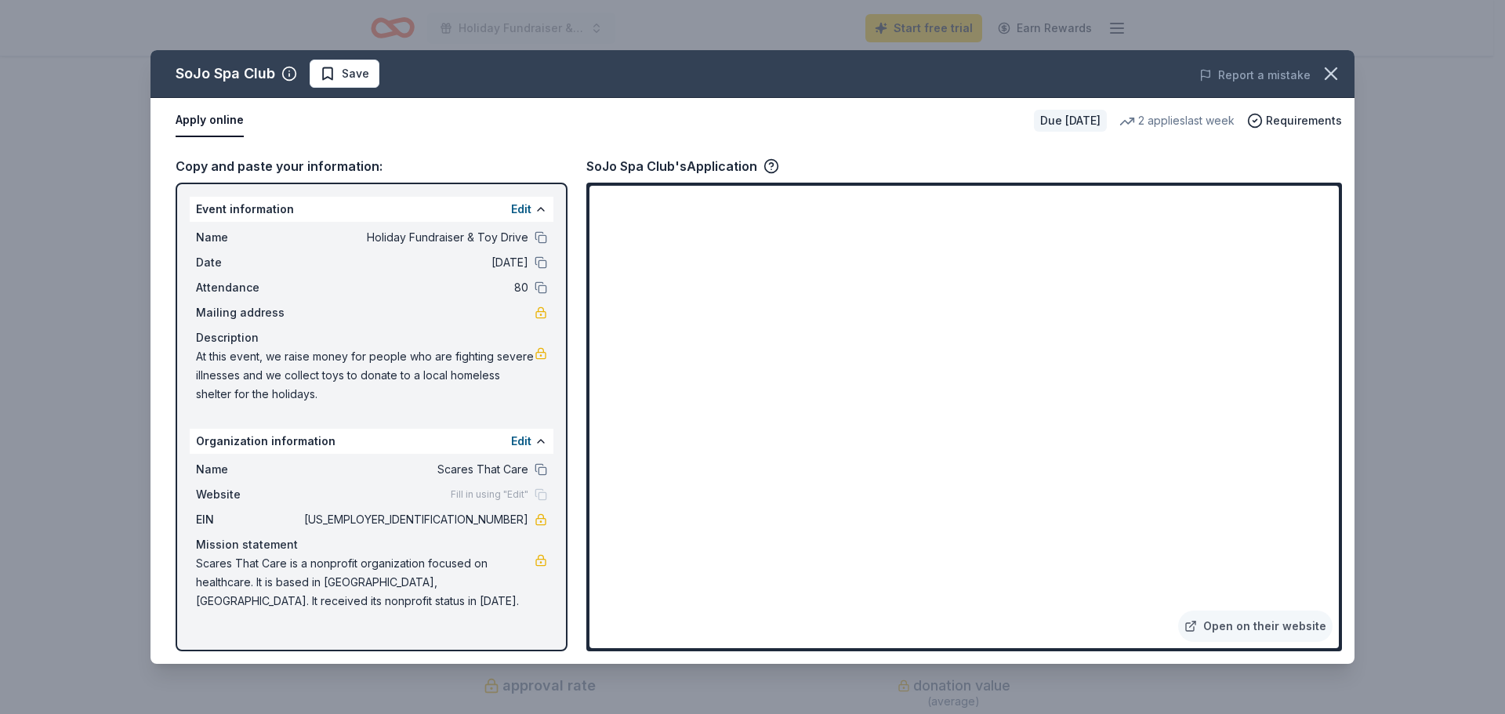
click at [485, 492] on div "SoJo Spa Club Save Report a mistake Apply online Due in 28 days 2 applies last …" at bounding box center [752, 357] width 1204 height 614
click at [522, 440] on button "Edit" at bounding box center [521, 441] width 20 height 19
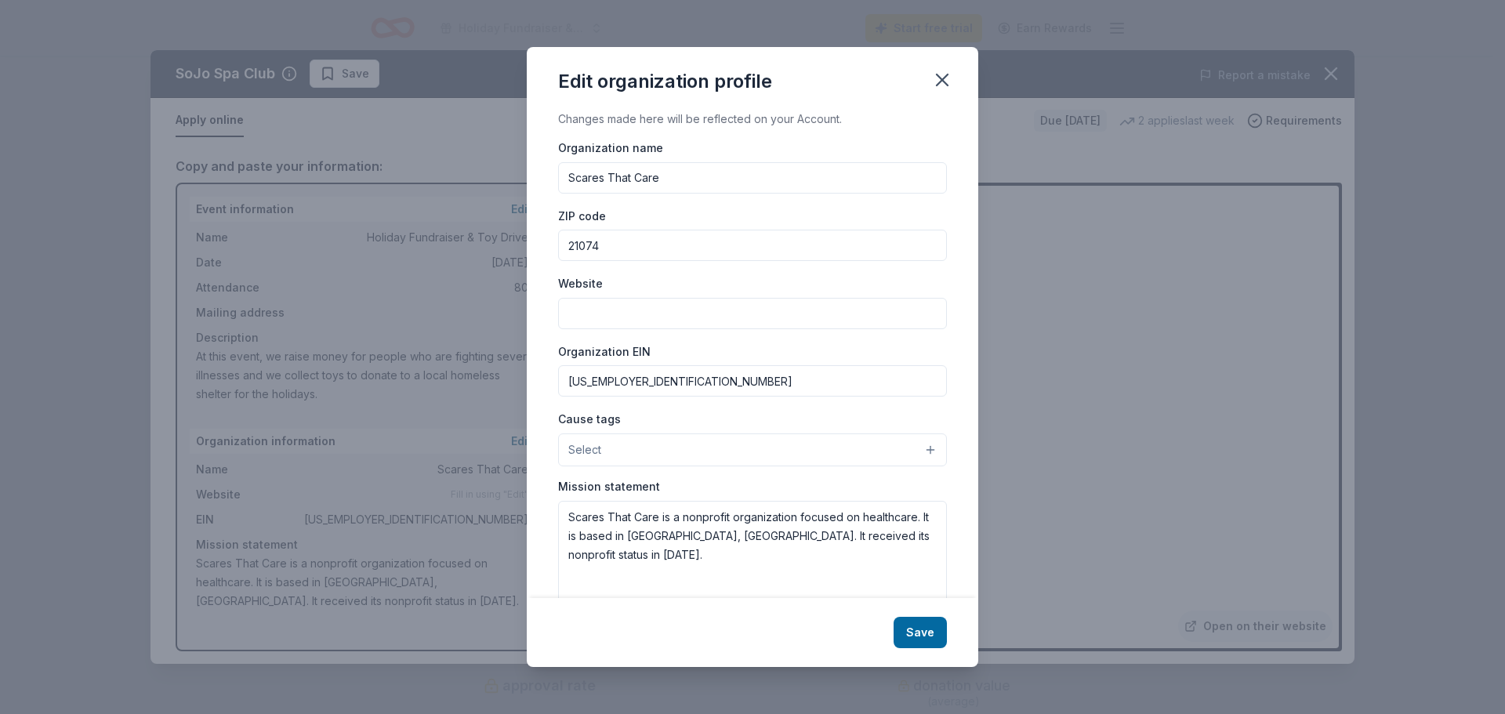
click at [674, 313] on input "Website" at bounding box center [752, 313] width 389 height 31
type input "[DOMAIN_NAME]"
click at [716, 451] on button "Select" at bounding box center [752, 449] width 389 height 33
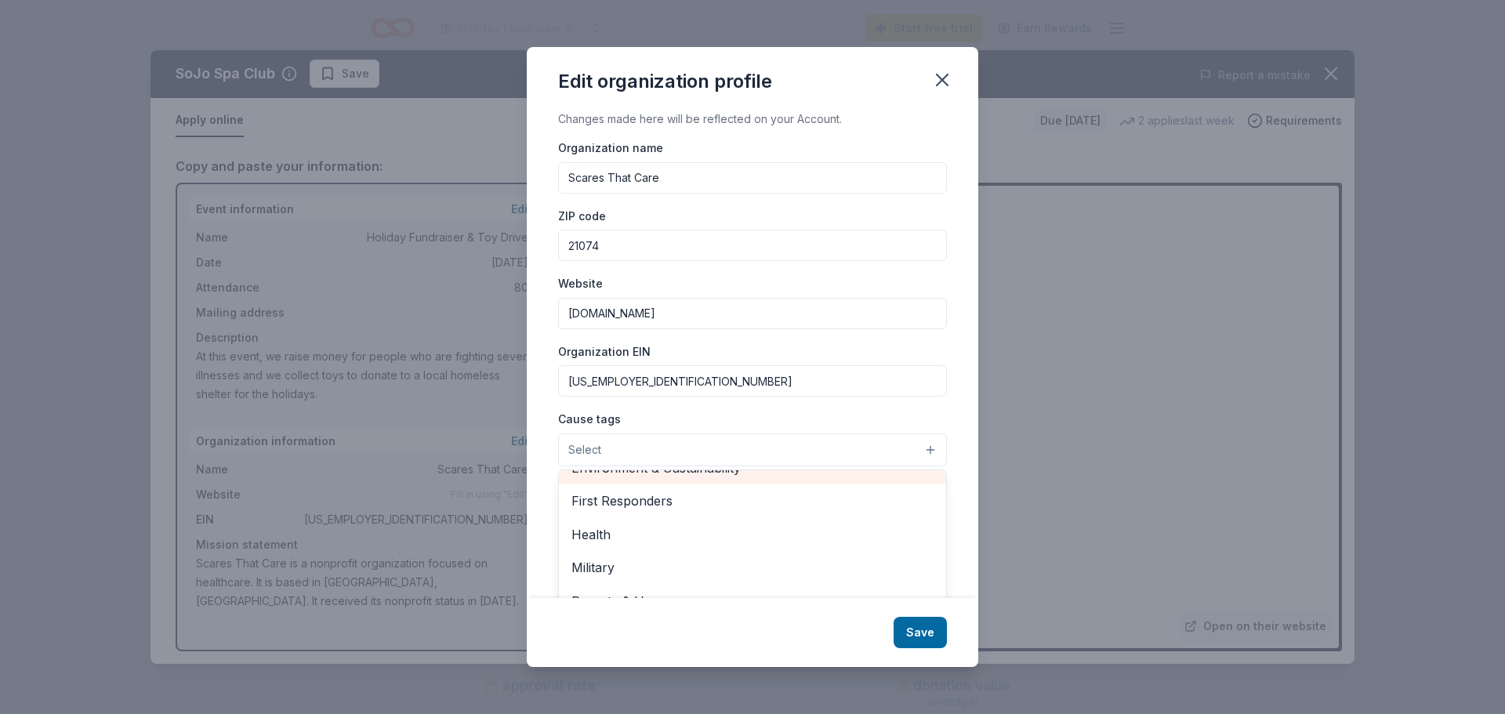
scroll to position [219, 0]
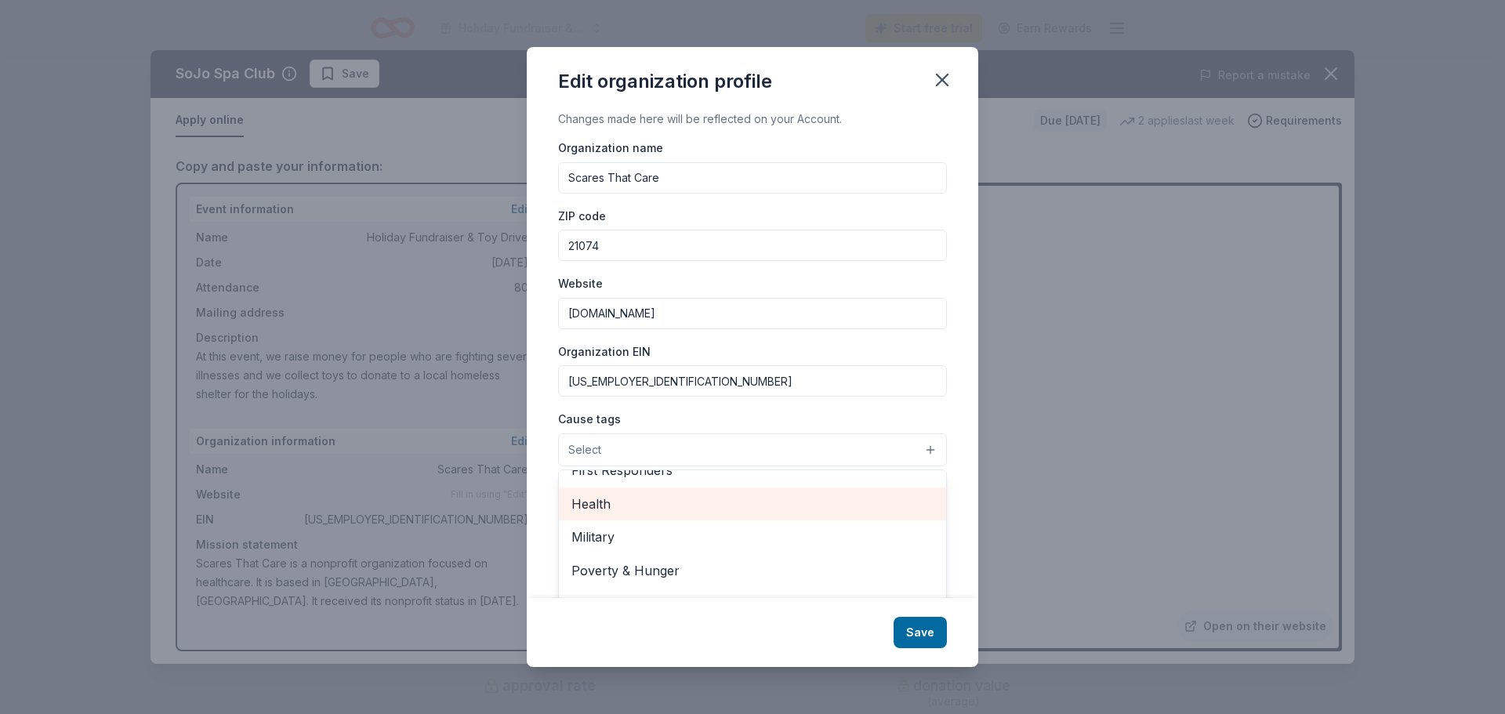
click at [643, 508] on span "Health" at bounding box center [752, 504] width 362 height 20
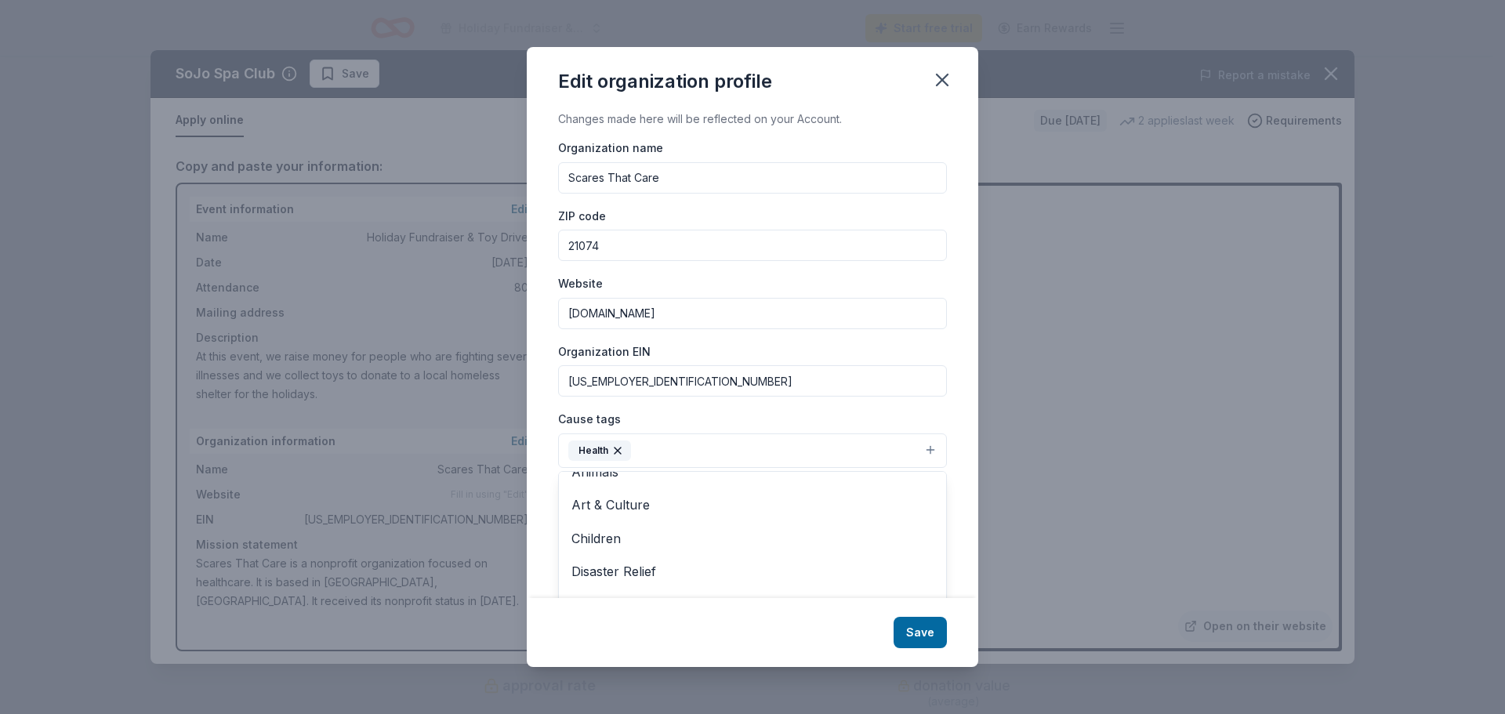
scroll to position [0, 0]
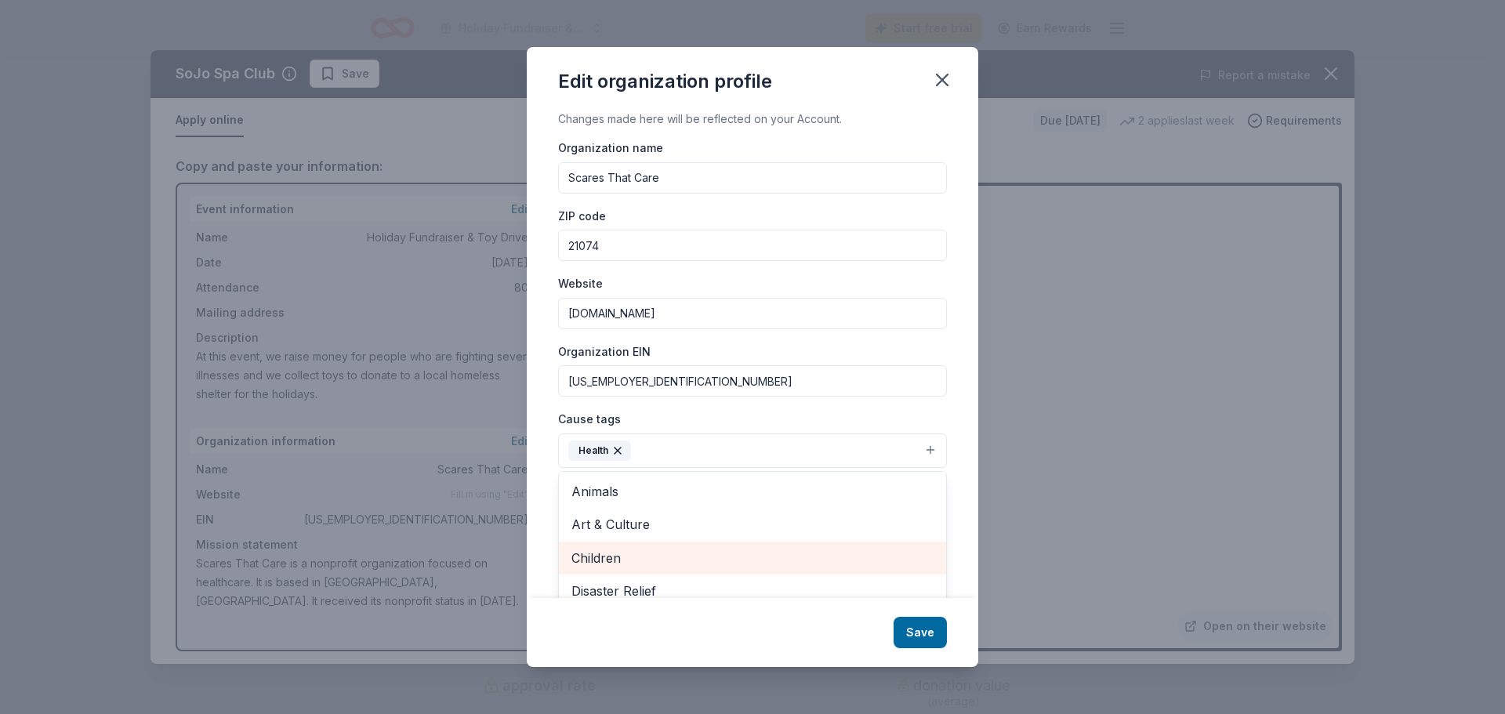
click at [636, 557] on span "Children" at bounding box center [752, 558] width 362 height 20
click at [916, 632] on div "Edit organization profile Changes made here will be reflected on your Account. …" at bounding box center [752, 357] width 451 height 620
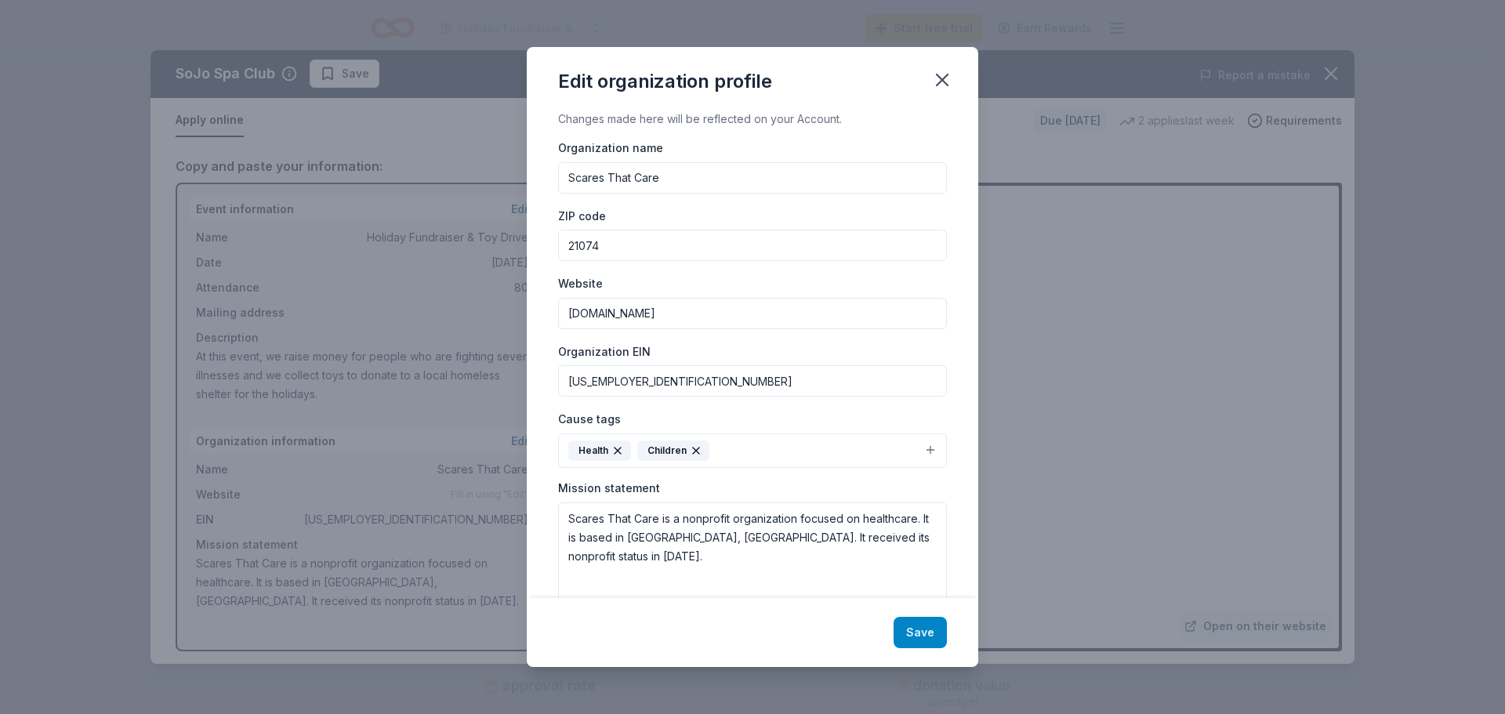
click at [917, 632] on button "Save" at bounding box center [919, 632] width 53 height 31
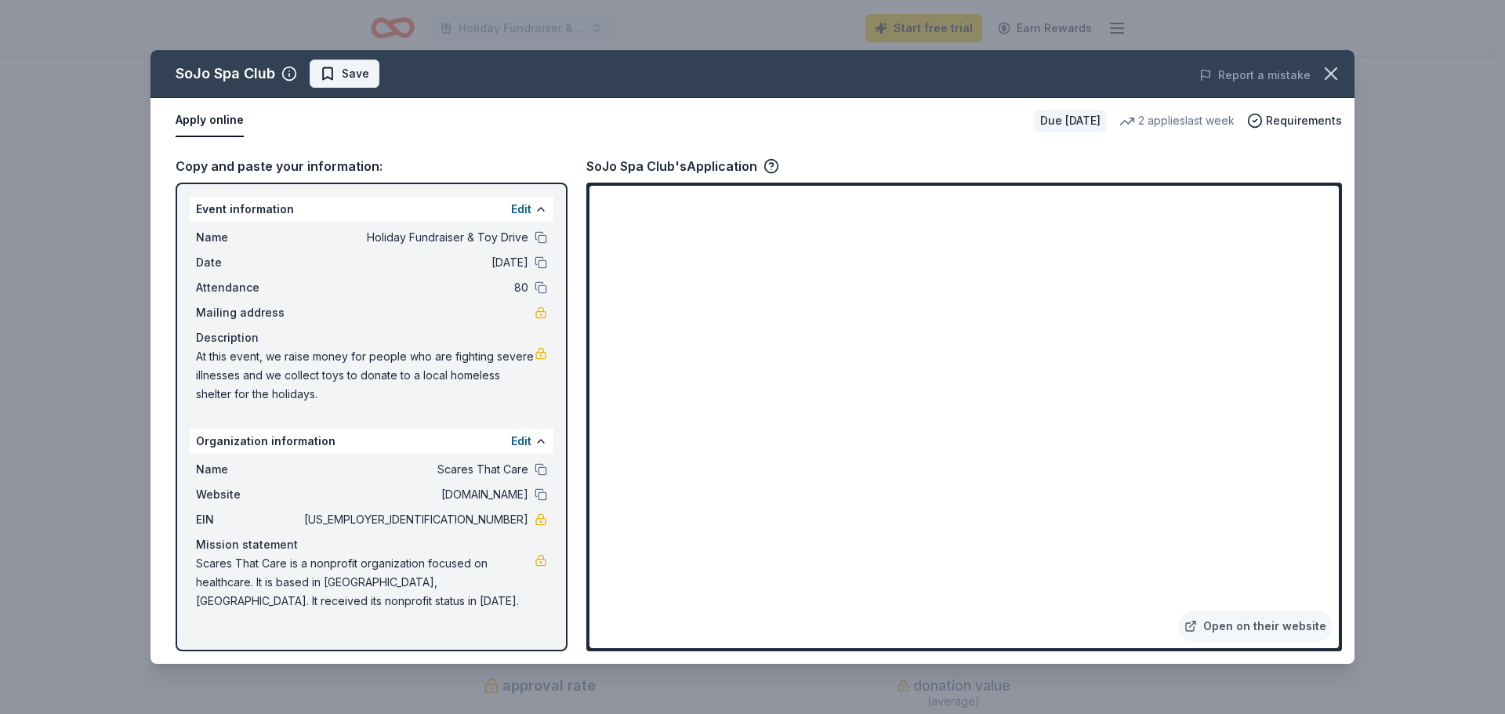
click at [346, 71] on span "Save" at bounding box center [355, 73] width 27 height 19
click at [1329, 71] on icon "button" at bounding box center [1330, 73] width 11 height 11
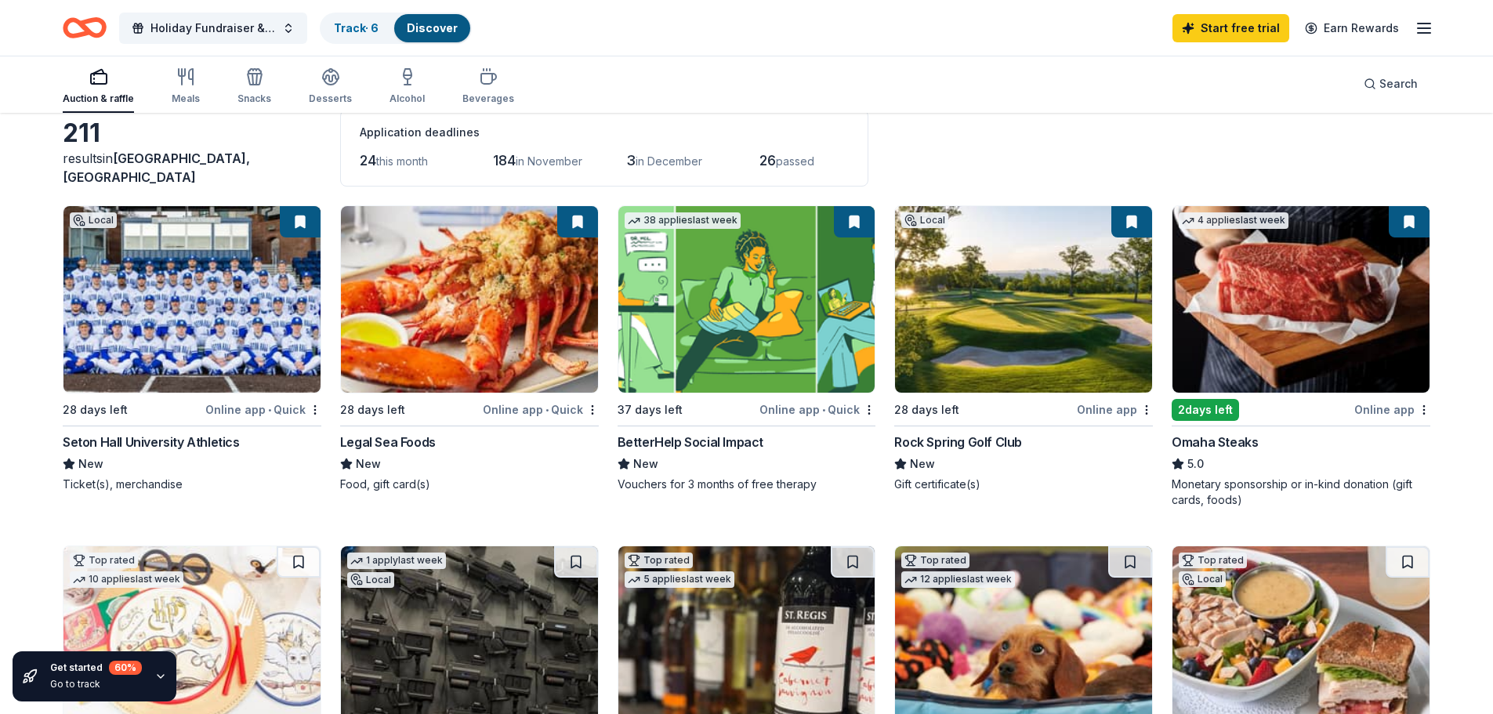
scroll to position [157, 0]
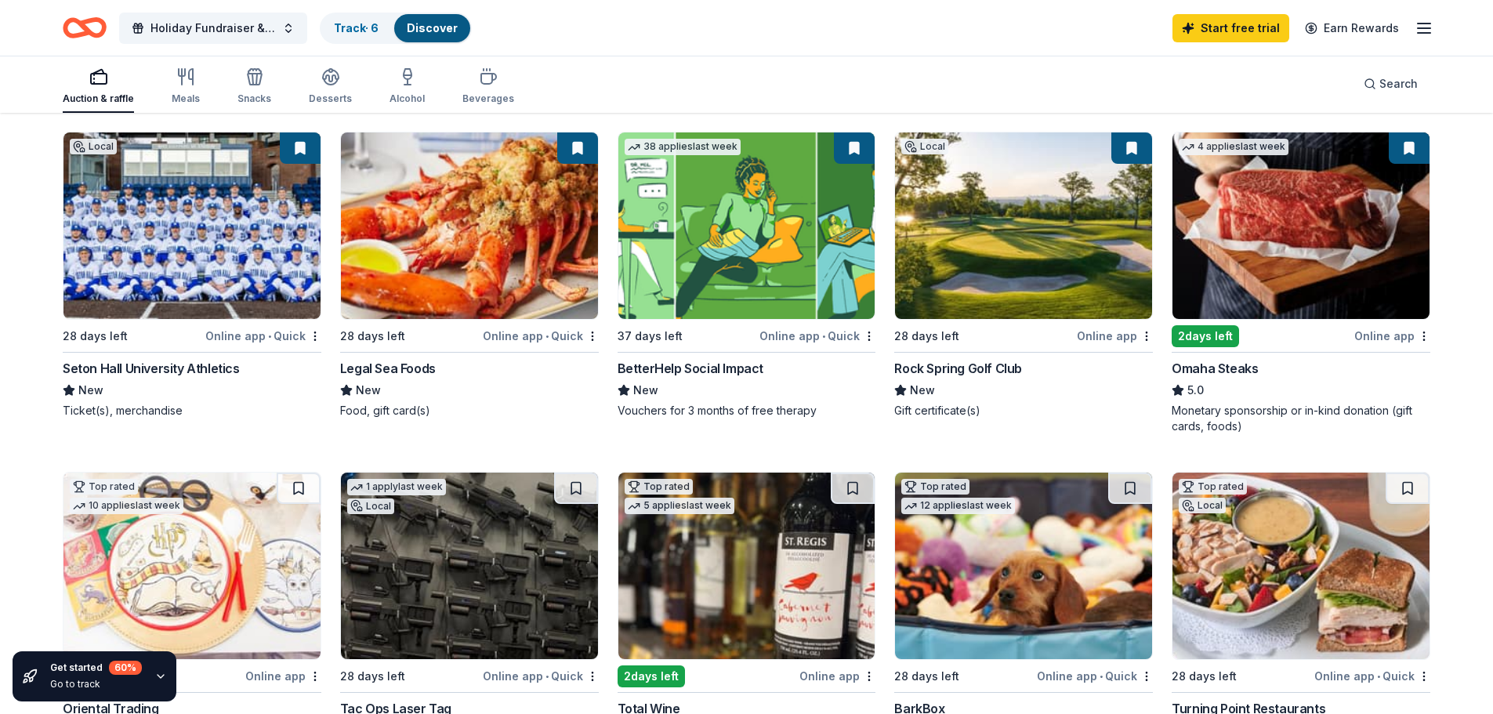
click at [157, 668] on div "Get started 60 % Go to track" at bounding box center [95, 676] width 164 height 50
click at [157, 672] on icon "button" at bounding box center [160, 676] width 13 height 13
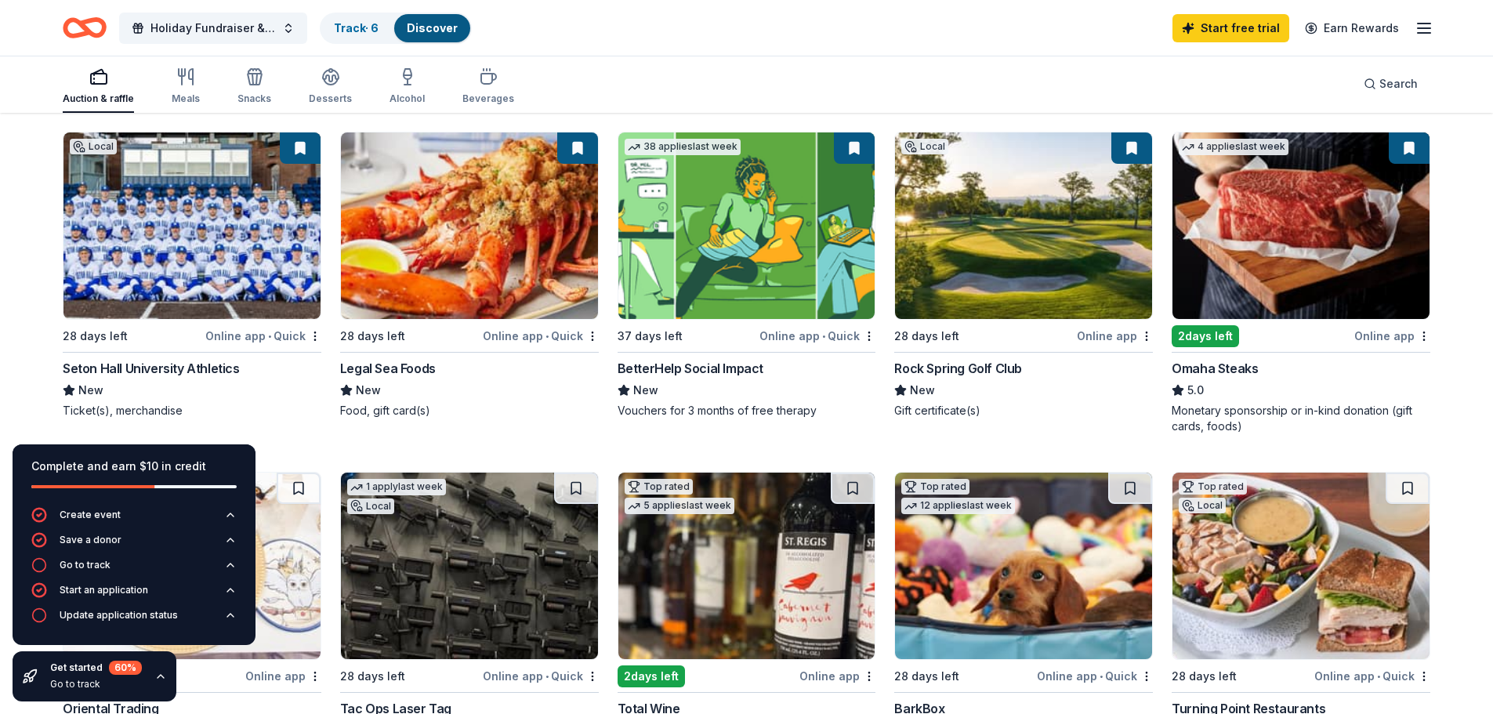
click at [140, 467] on div "Complete and earn $10 in credit" at bounding box center [133, 466] width 205 height 19
click at [157, 676] on icon "button" at bounding box center [160, 676] width 13 height 13
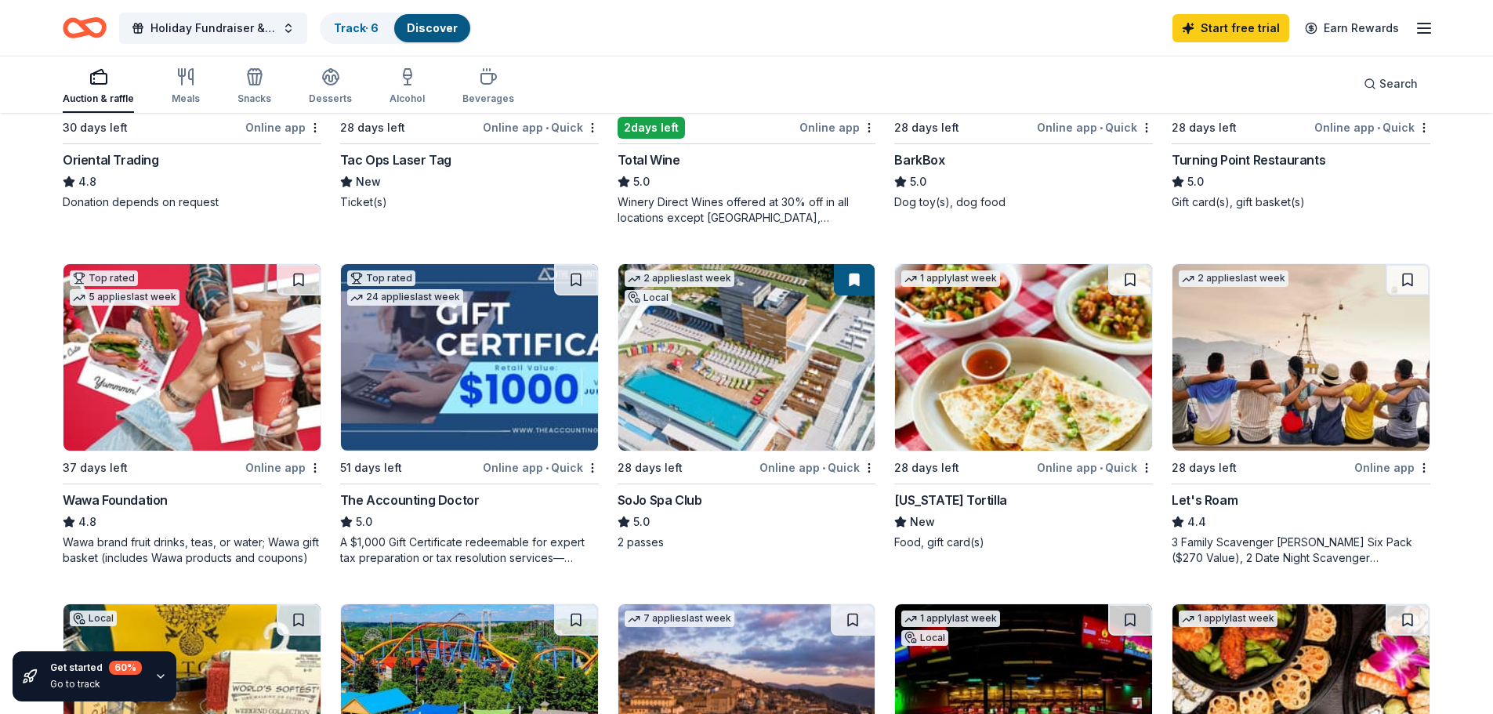
scroll to position [784, 0]
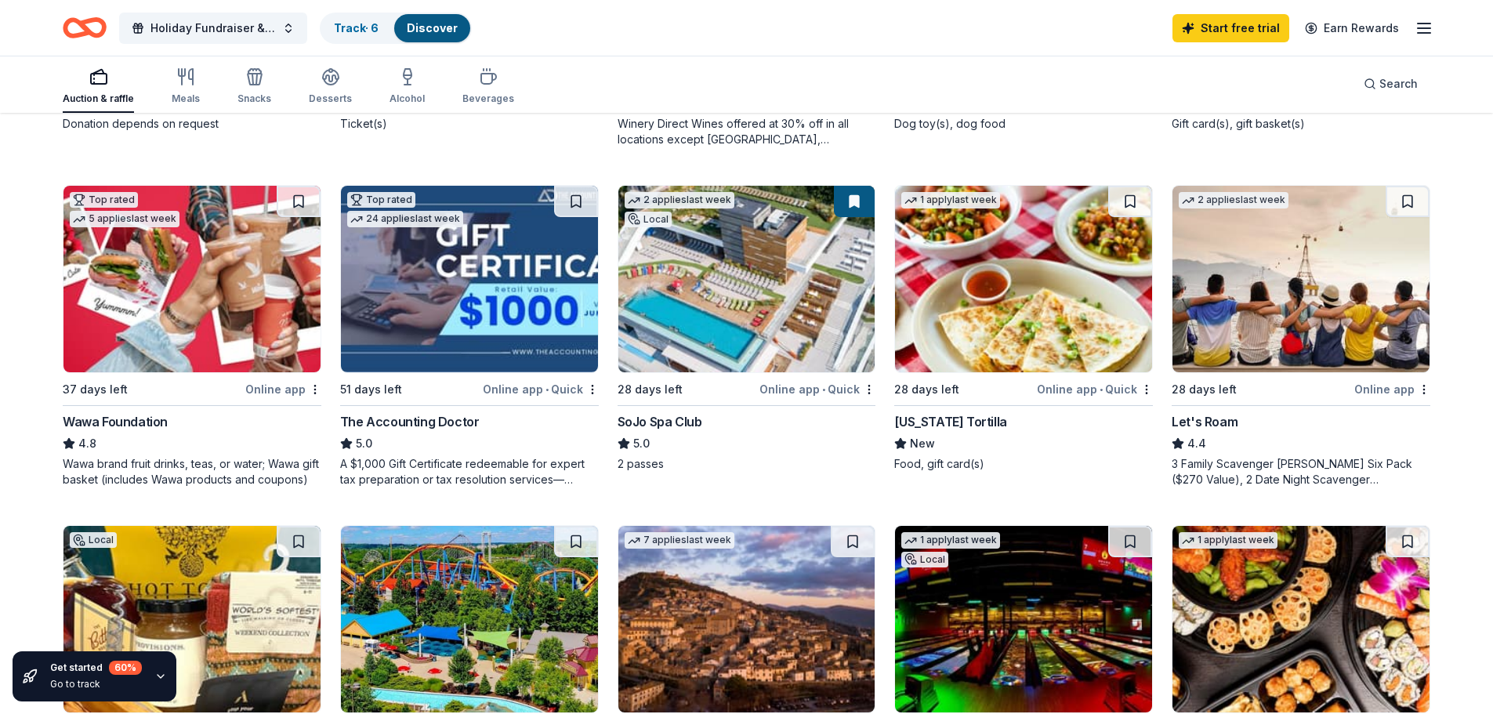
click at [1302, 302] on img at bounding box center [1300, 279] width 257 height 187
click at [1409, 201] on button at bounding box center [1408, 201] width 44 height 31
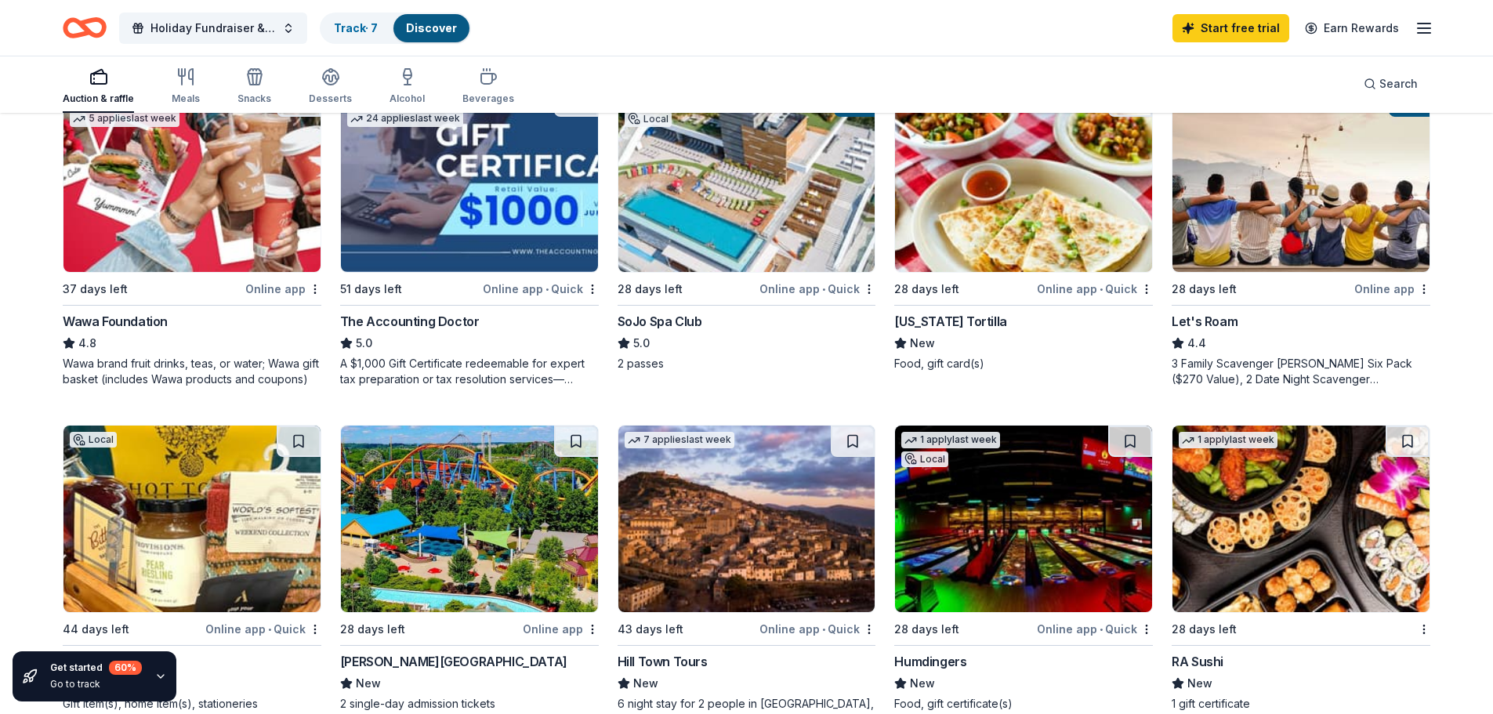
scroll to position [1019, 0]
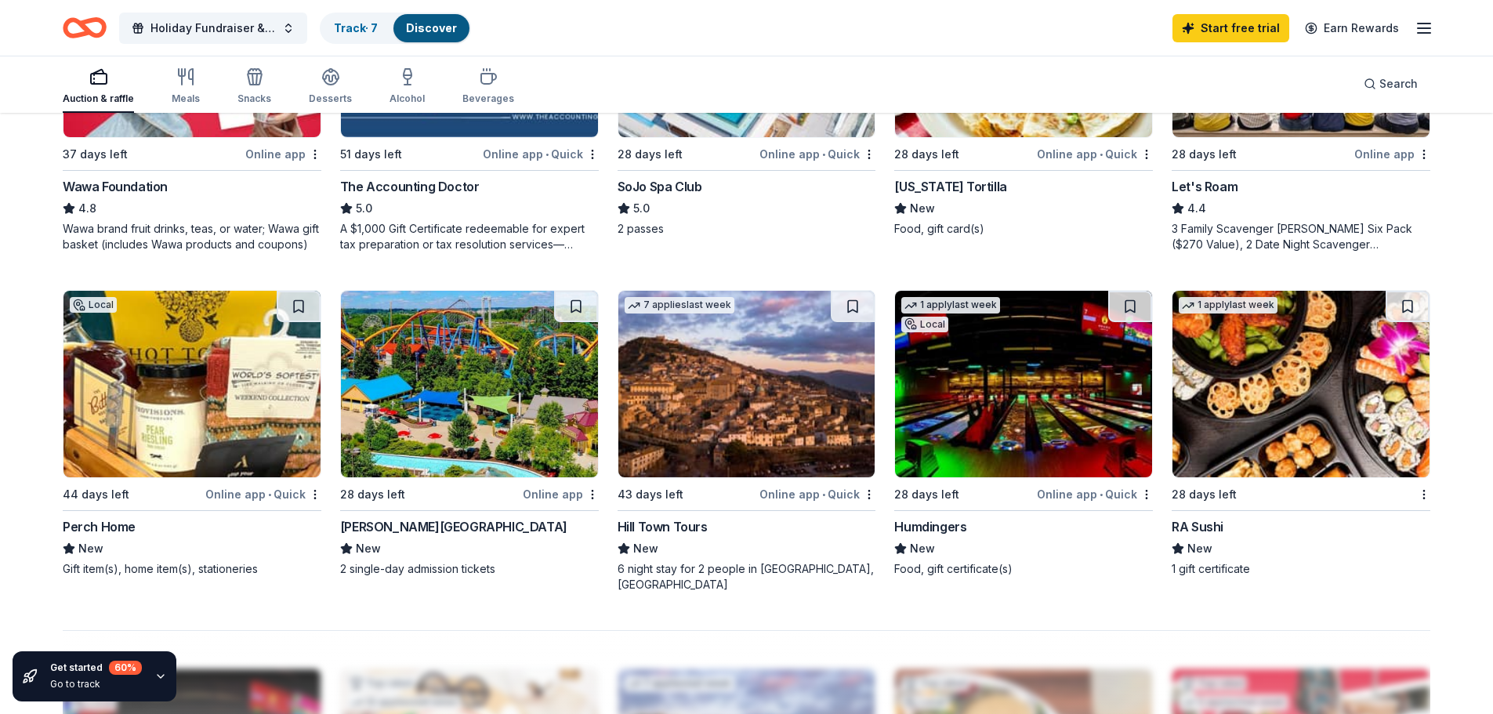
click at [476, 361] on img at bounding box center [469, 384] width 257 height 187
click at [574, 302] on button at bounding box center [576, 306] width 44 height 31
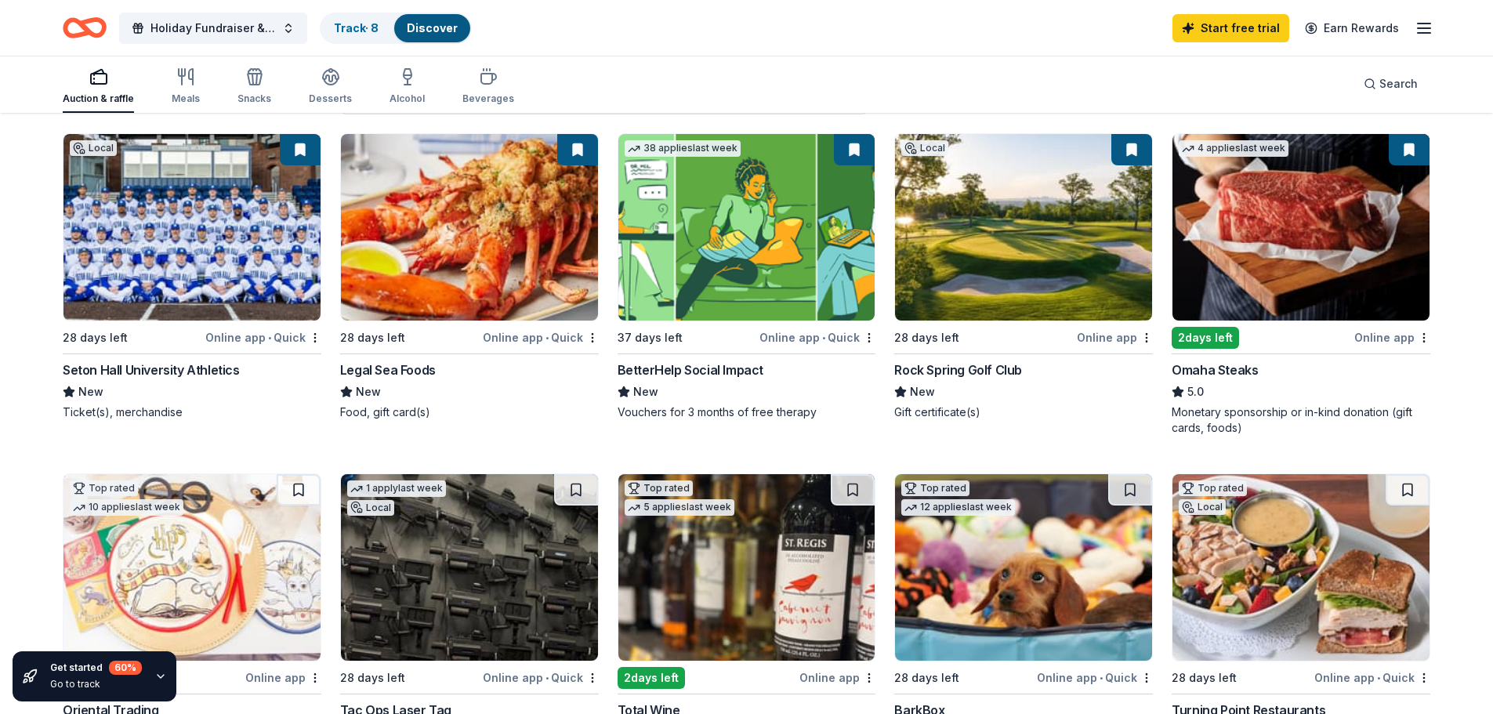
scroll to position [157, 0]
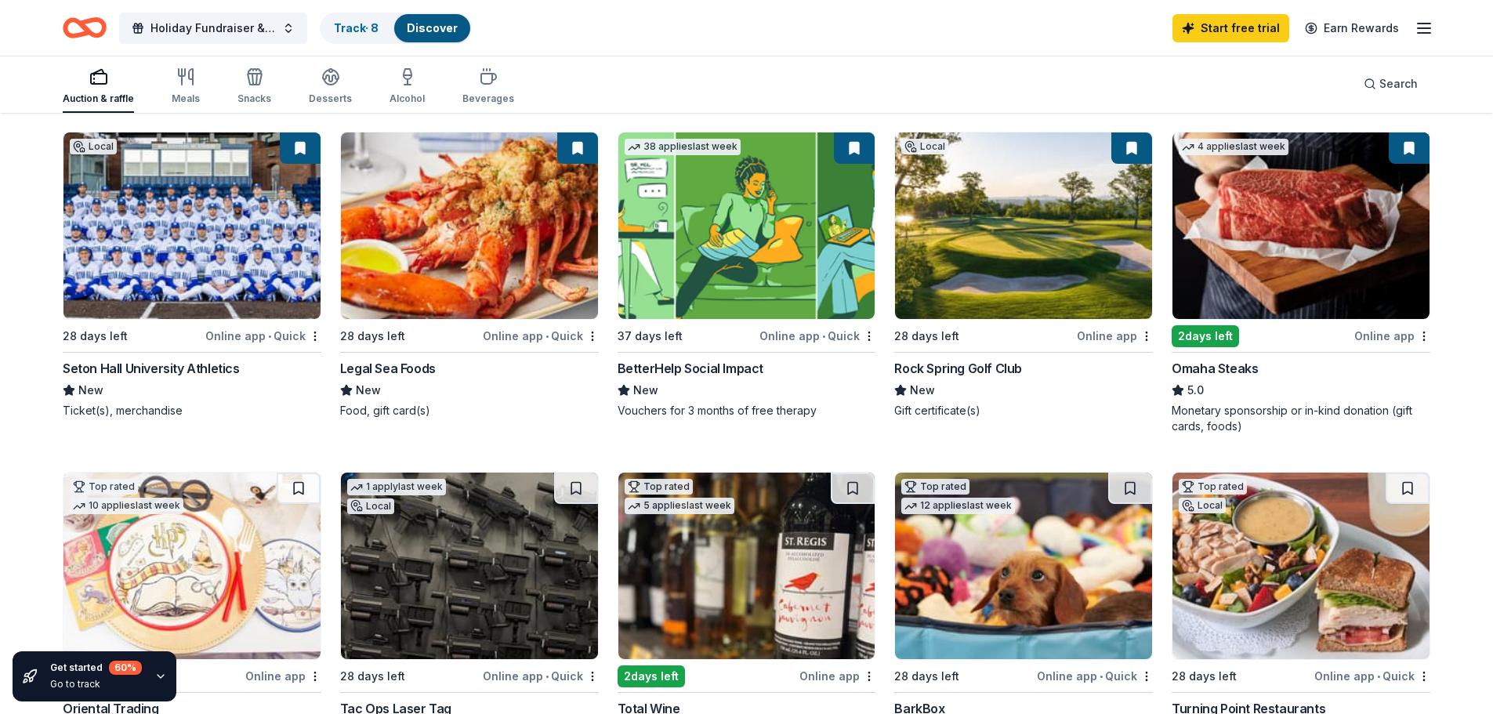
click at [1037, 206] on img at bounding box center [1023, 225] width 257 height 187
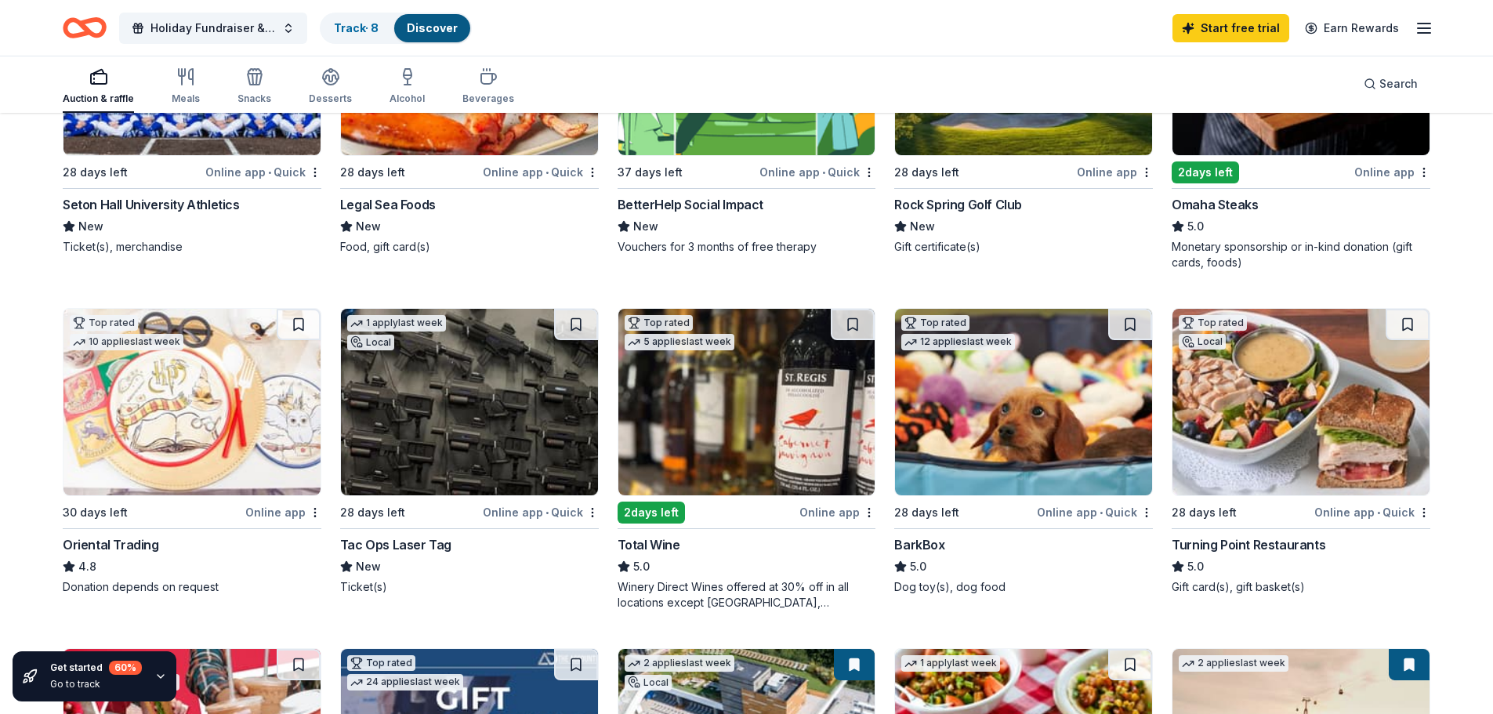
scroll to position [392, 0]
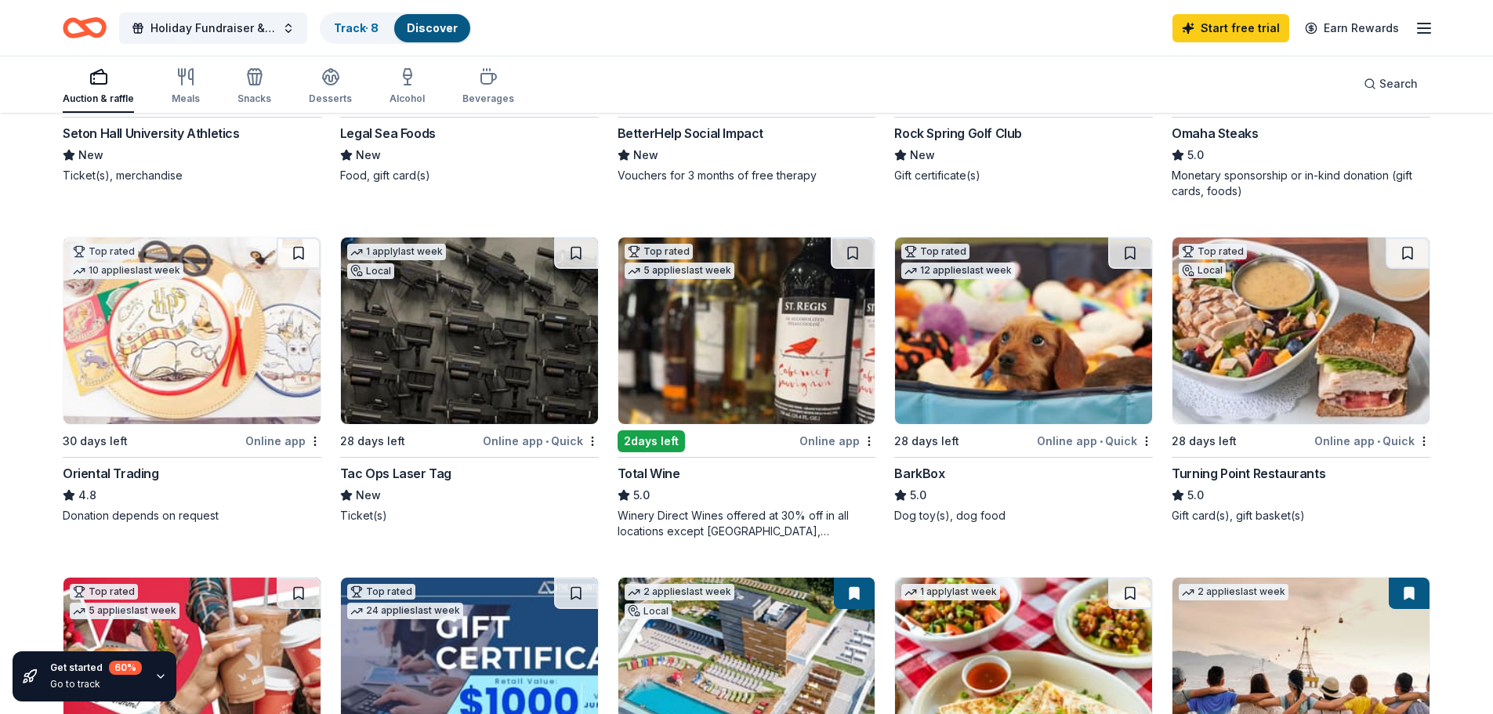
click at [439, 309] on img at bounding box center [469, 330] width 257 height 187
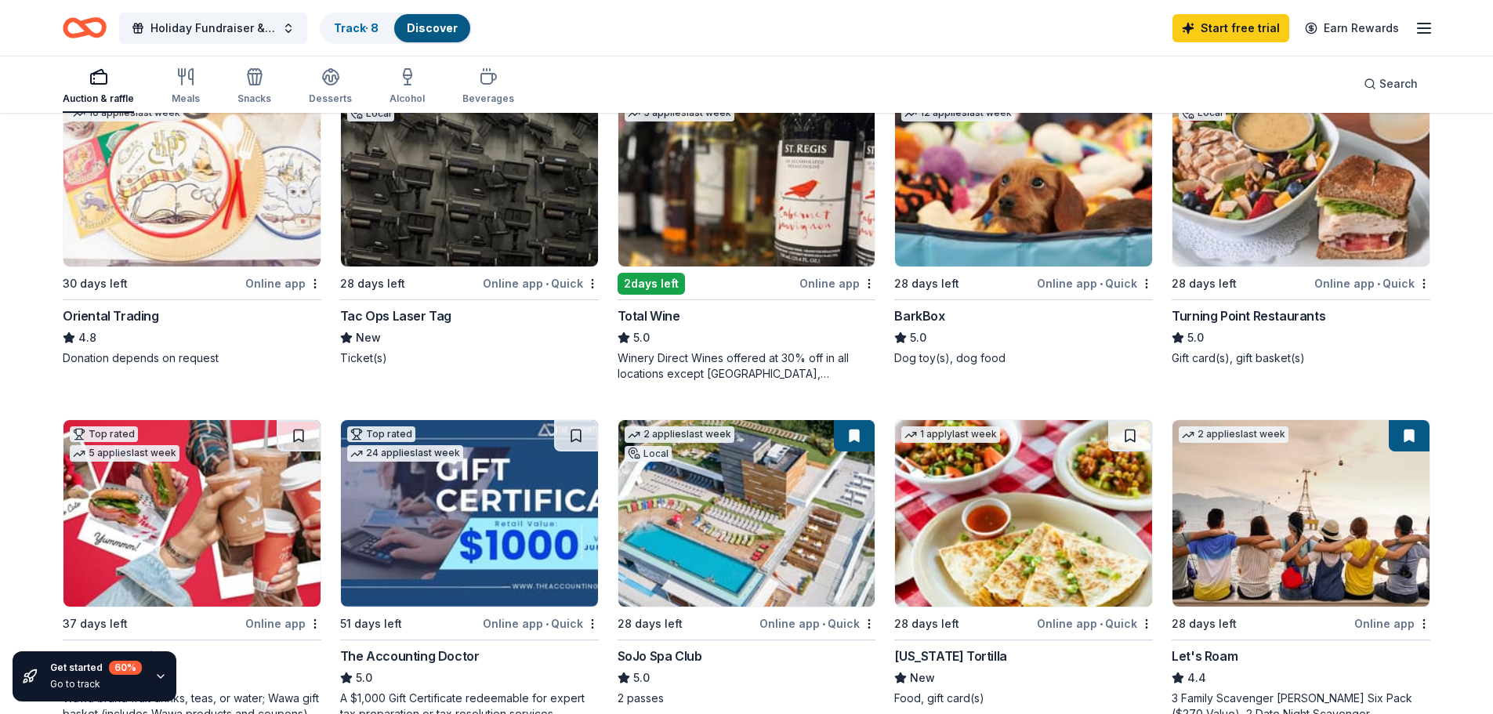
scroll to position [549, 0]
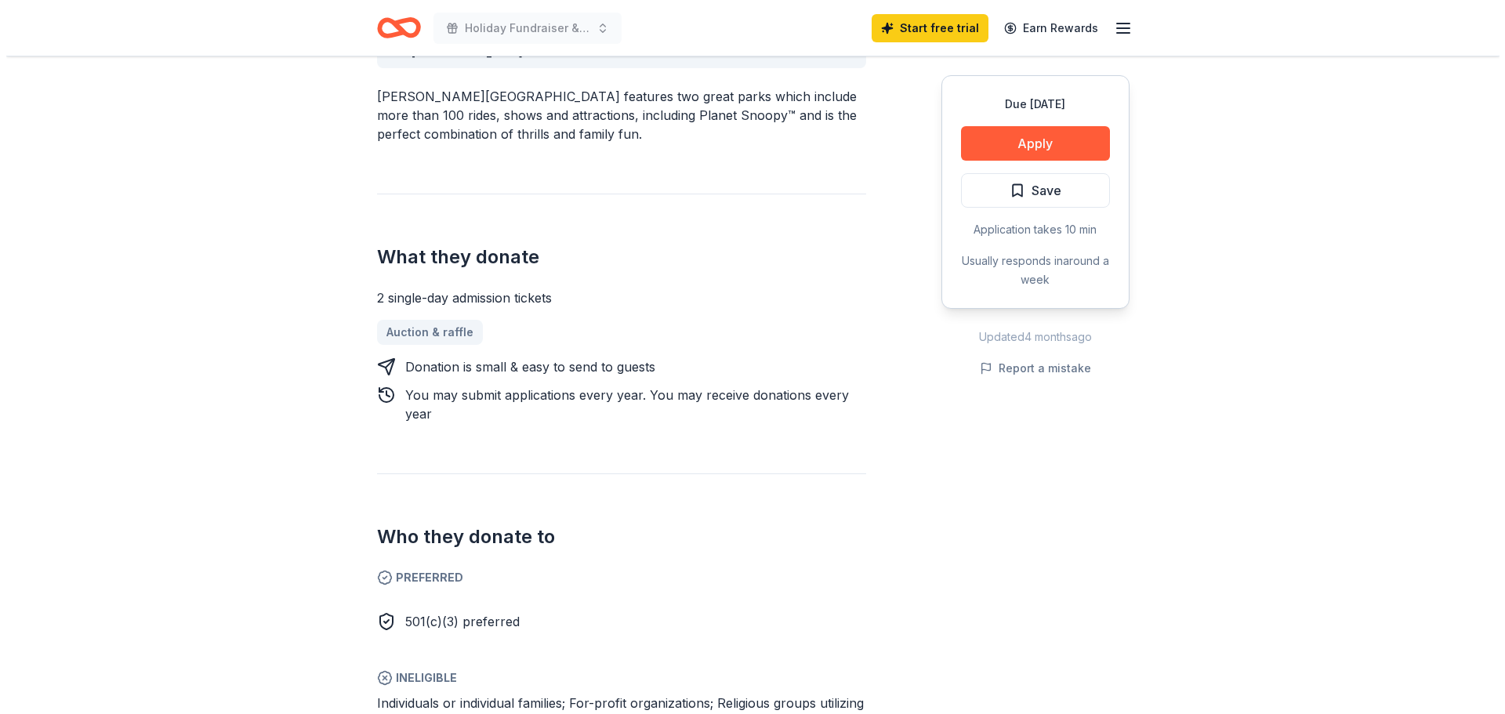
scroll to position [470, 0]
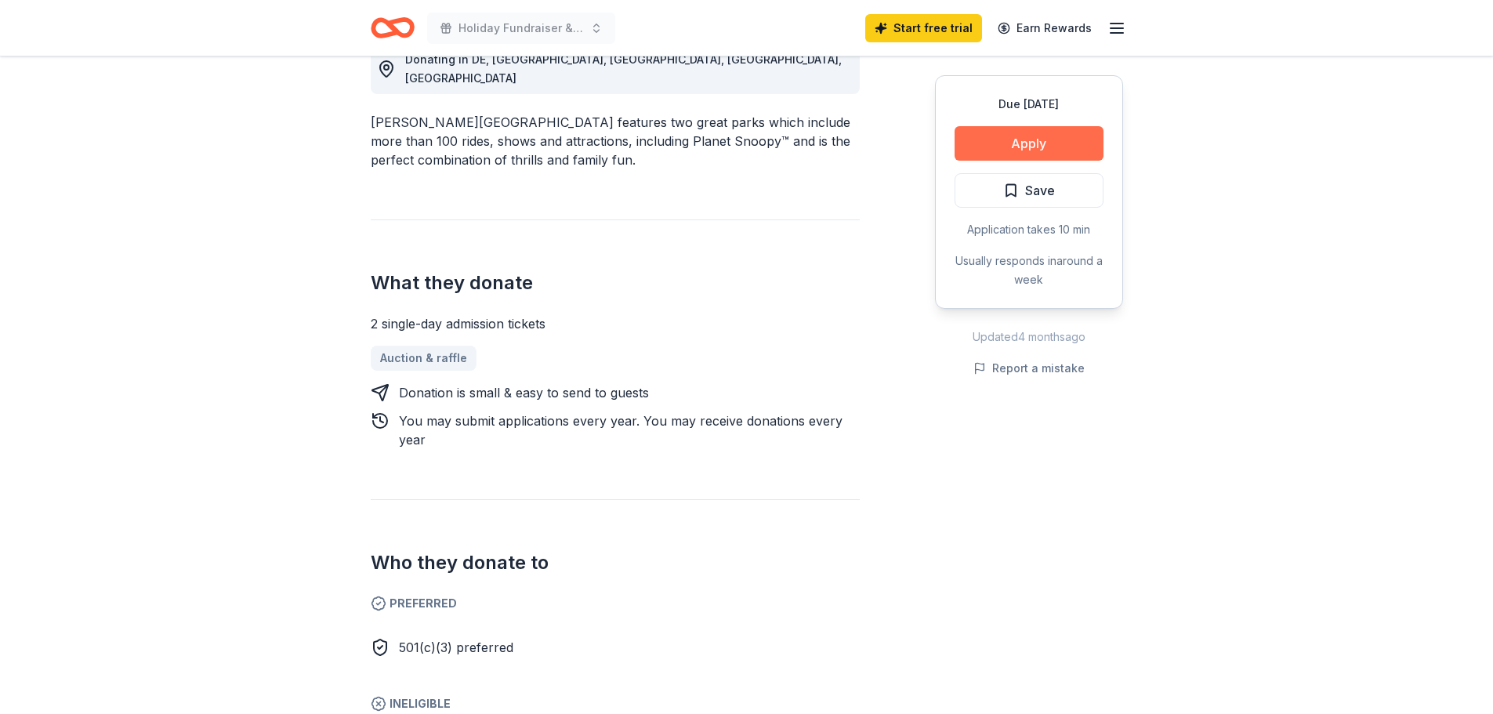
click at [1033, 139] on button "Apply" at bounding box center [1029, 143] width 149 height 34
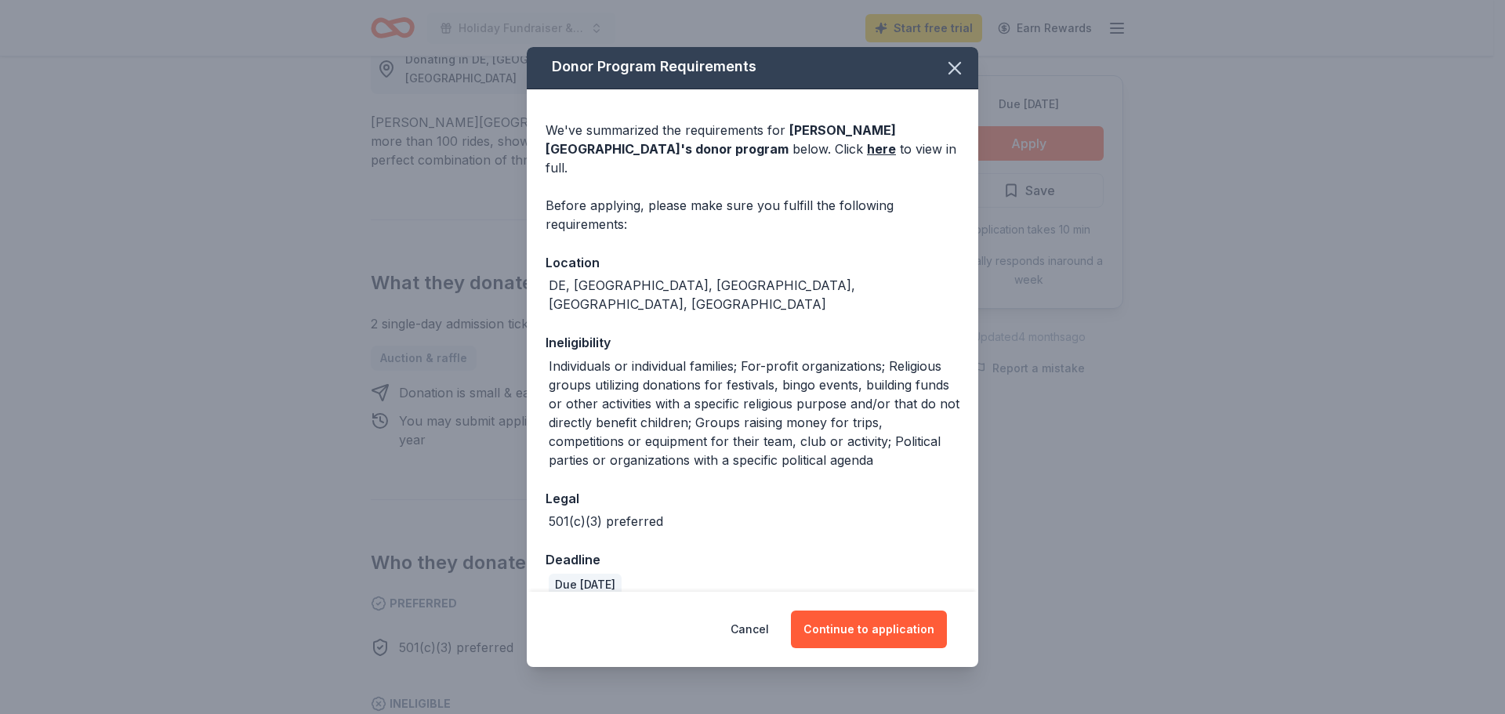
scroll to position [0, 0]
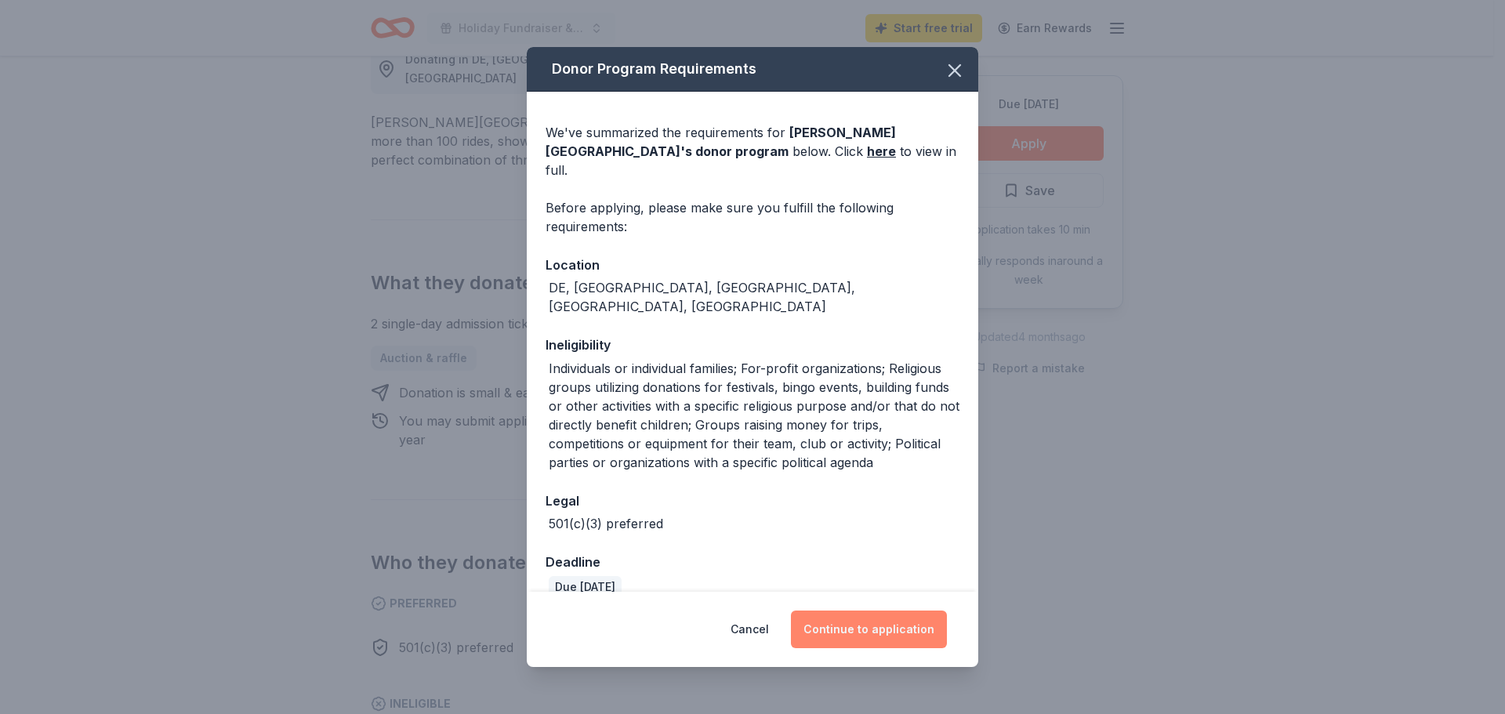
click at [862, 621] on button "Continue to application" at bounding box center [869, 630] width 156 height 38
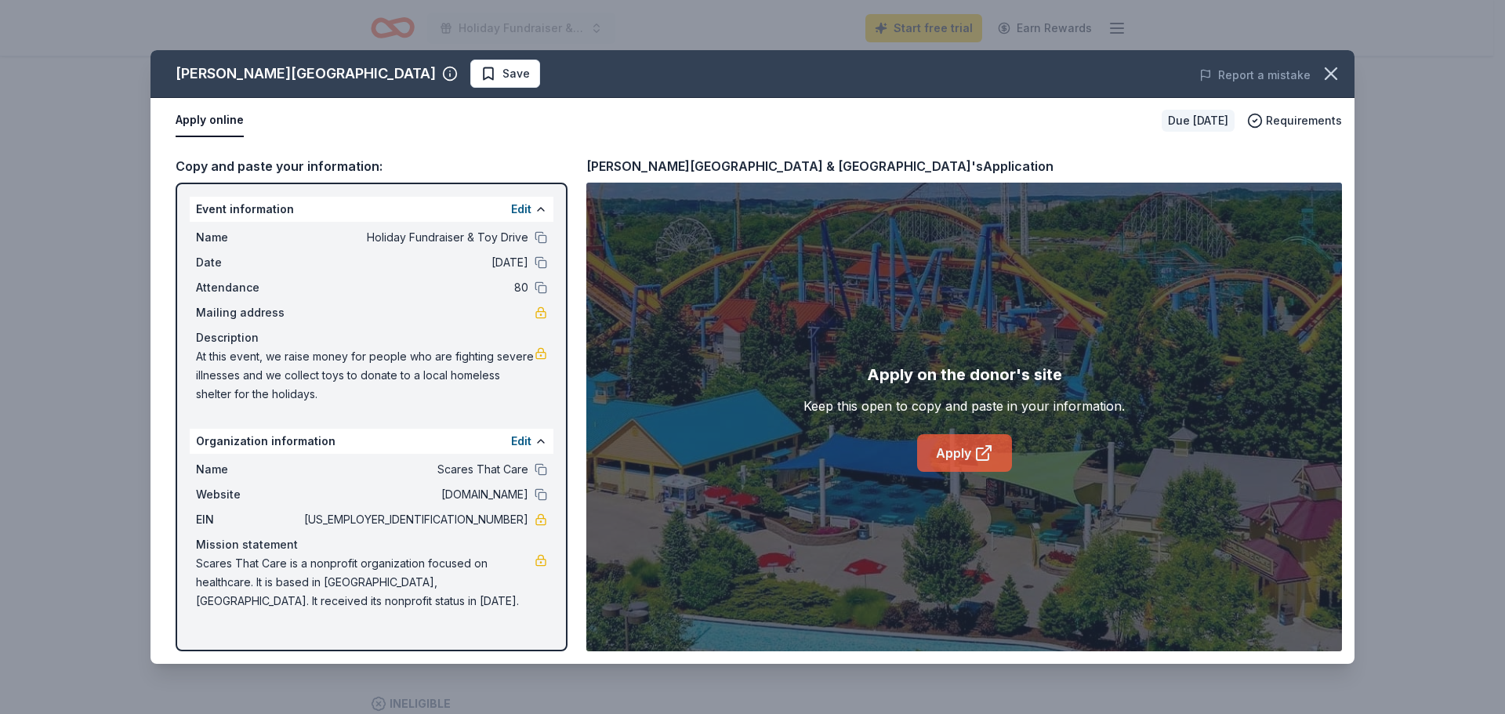
click at [955, 445] on link "Apply" at bounding box center [964, 453] width 95 height 38
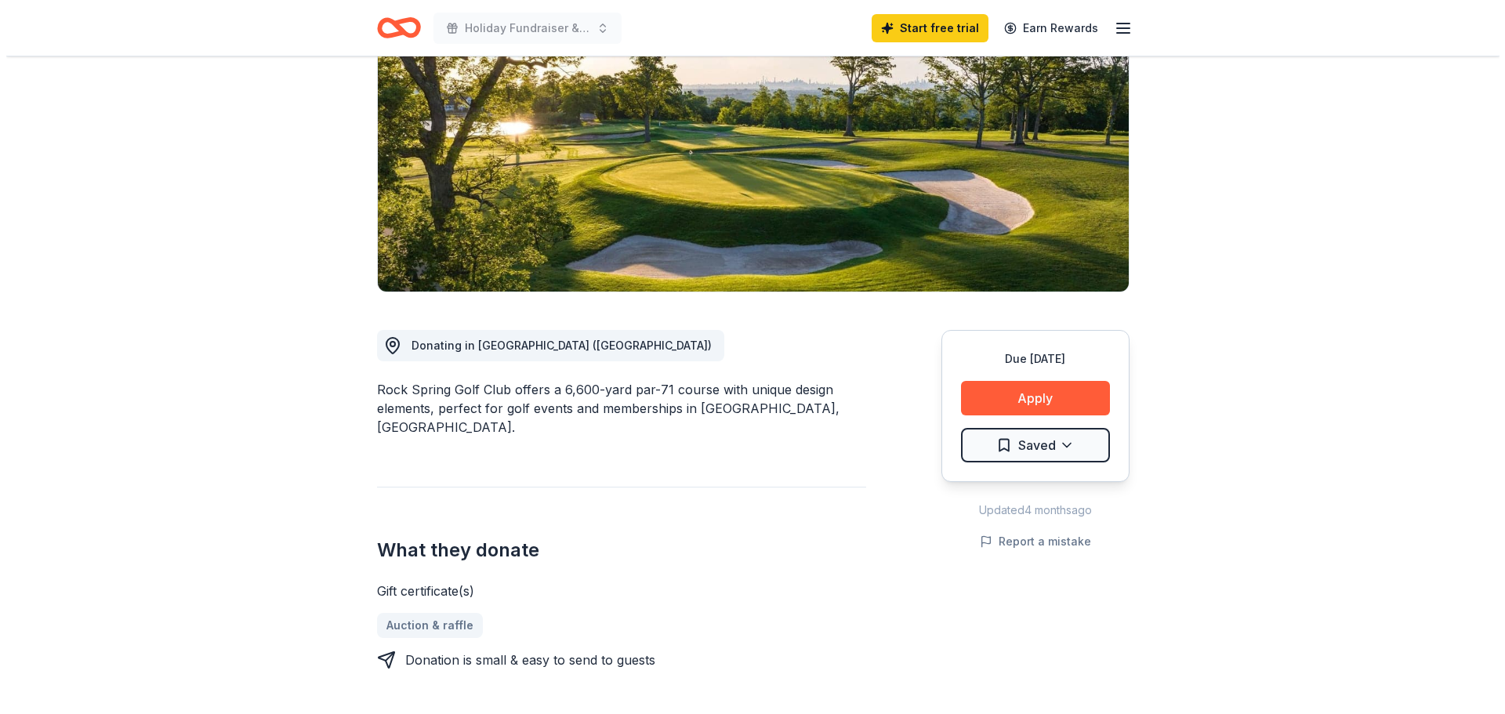
scroll to position [157, 0]
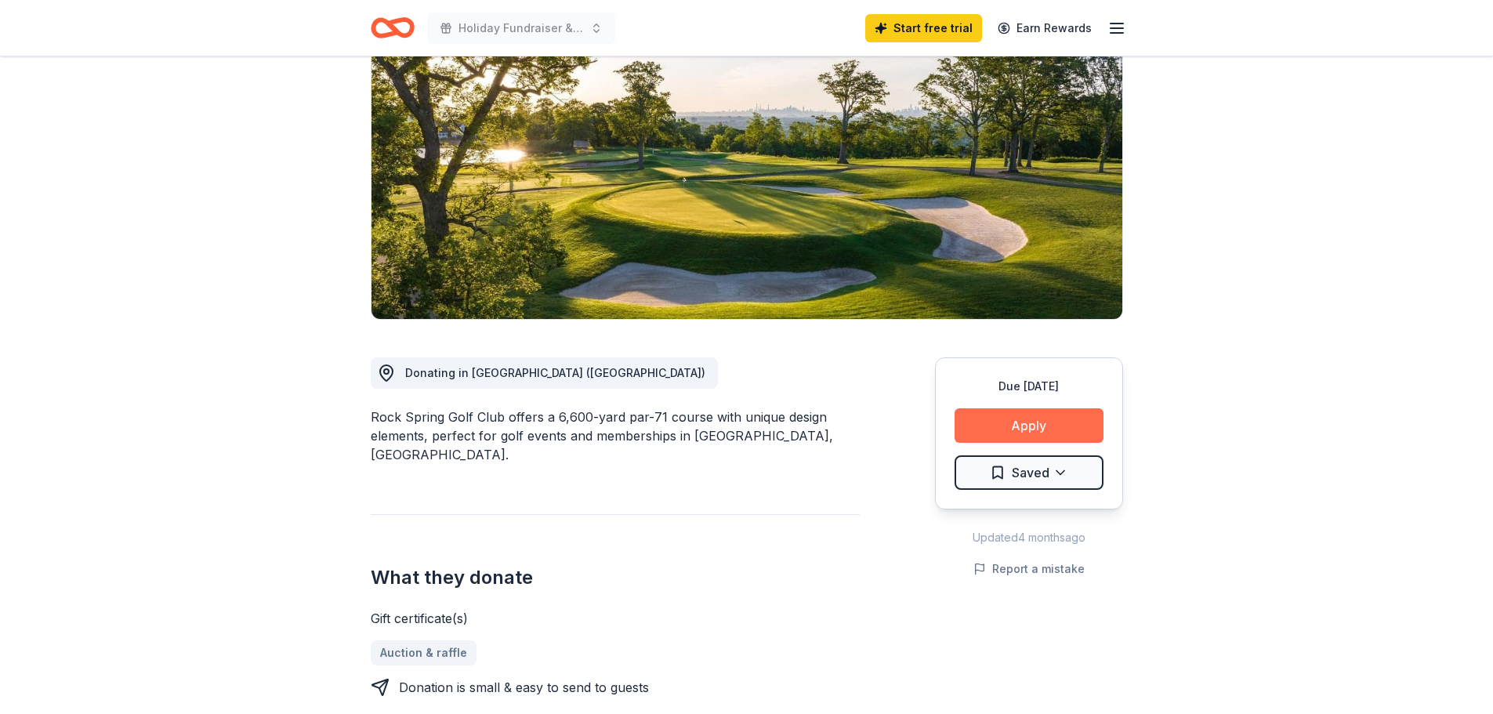
click at [1056, 433] on button "Apply" at bounding box center [1029, 425] width 149 height 34
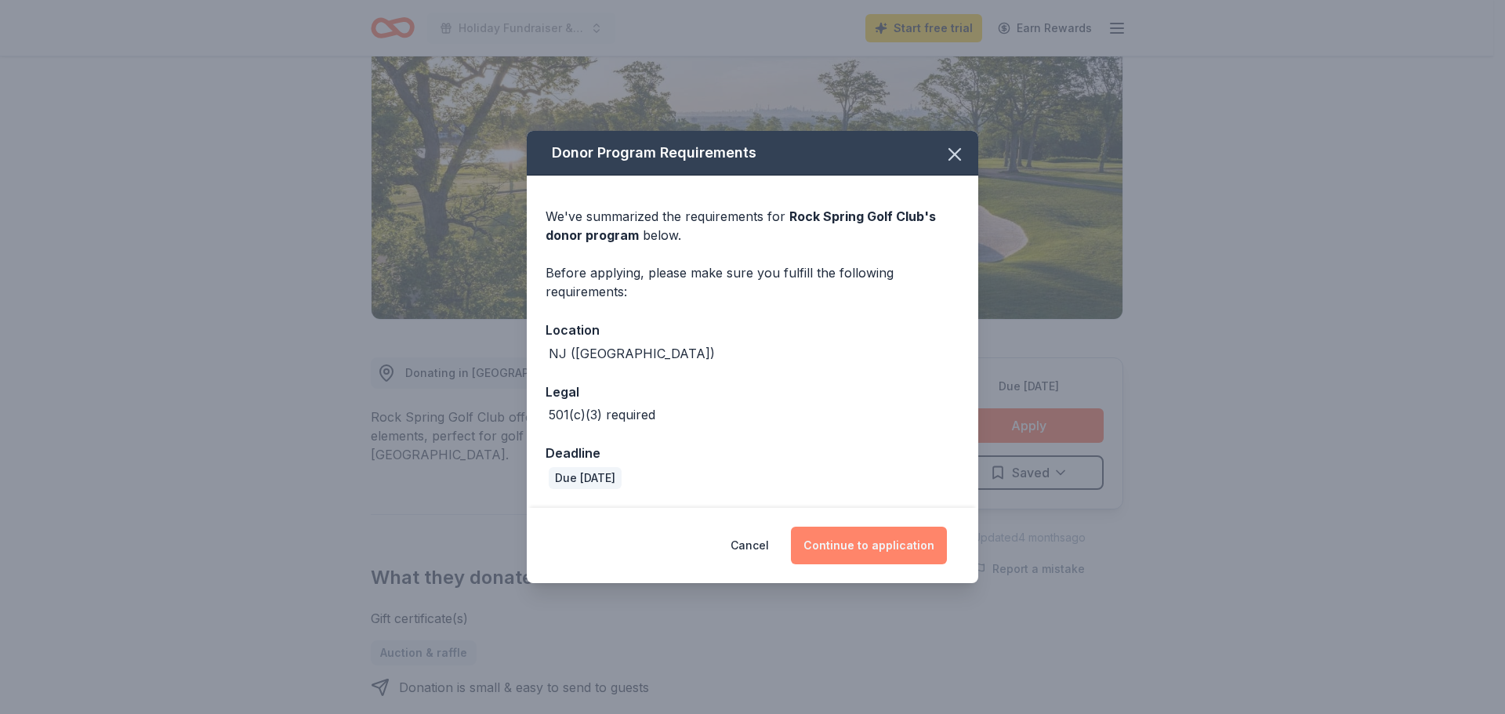
click at [874, 553] on button "Continue to application" at bounding box center [869, 546] width 156 height 38
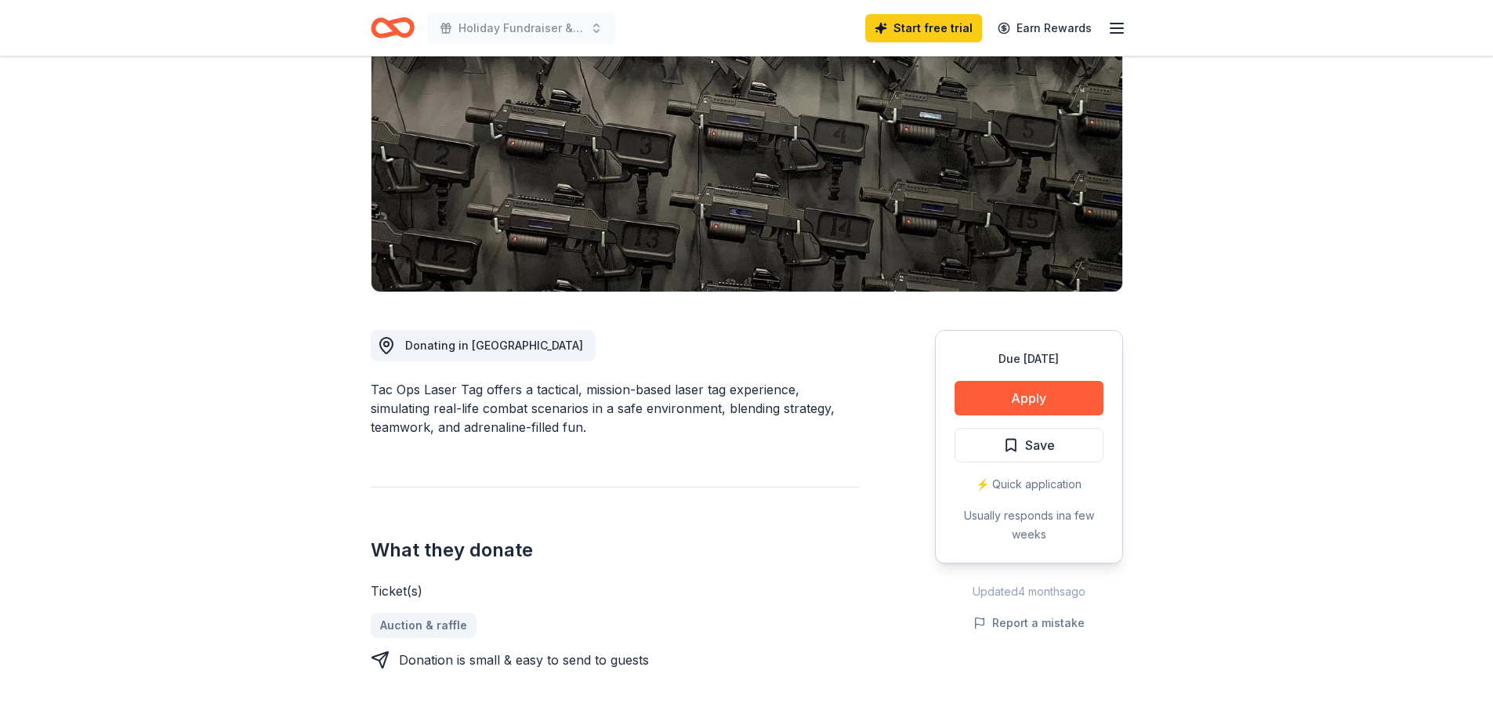
scroll to position [157, 0]
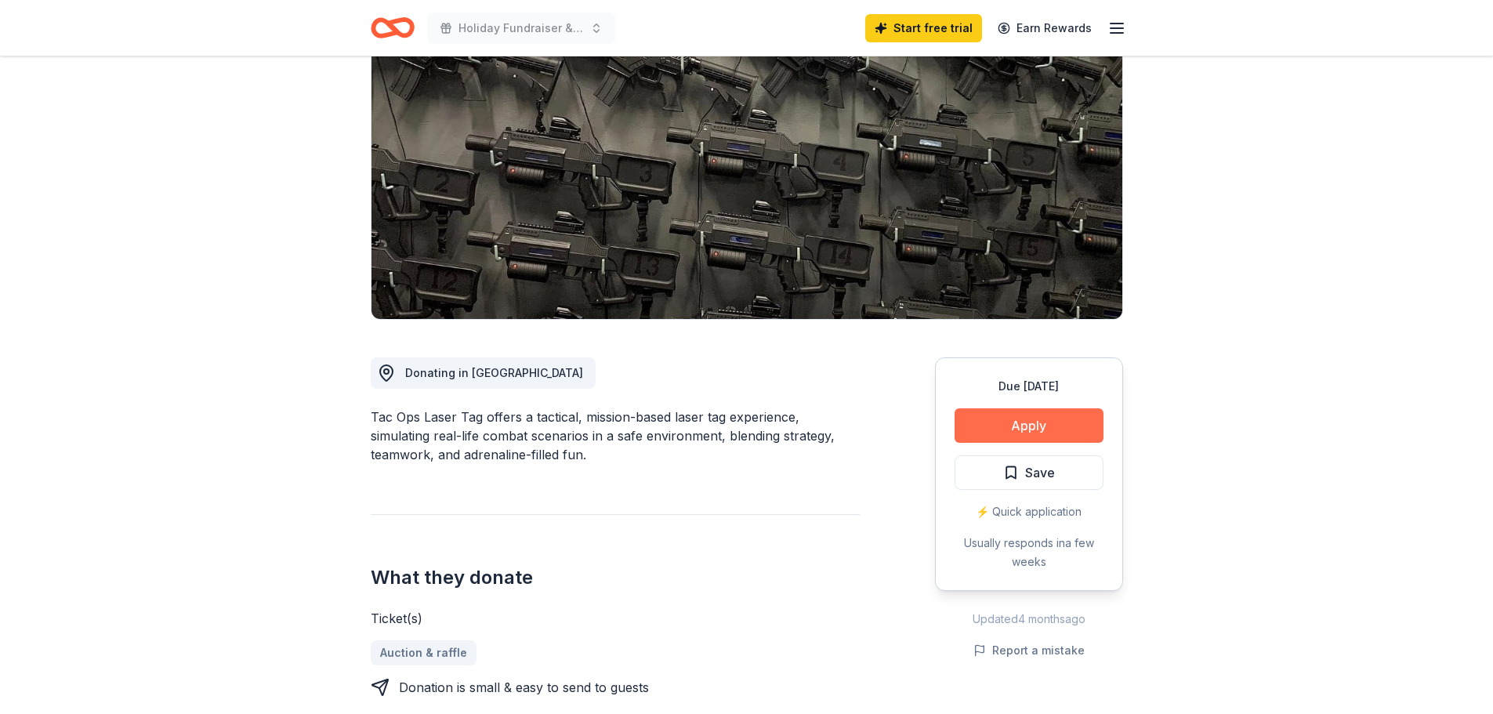
click at [1040, 412] on button "Apply" at bounding box center [1029, 425] width 149 height 34
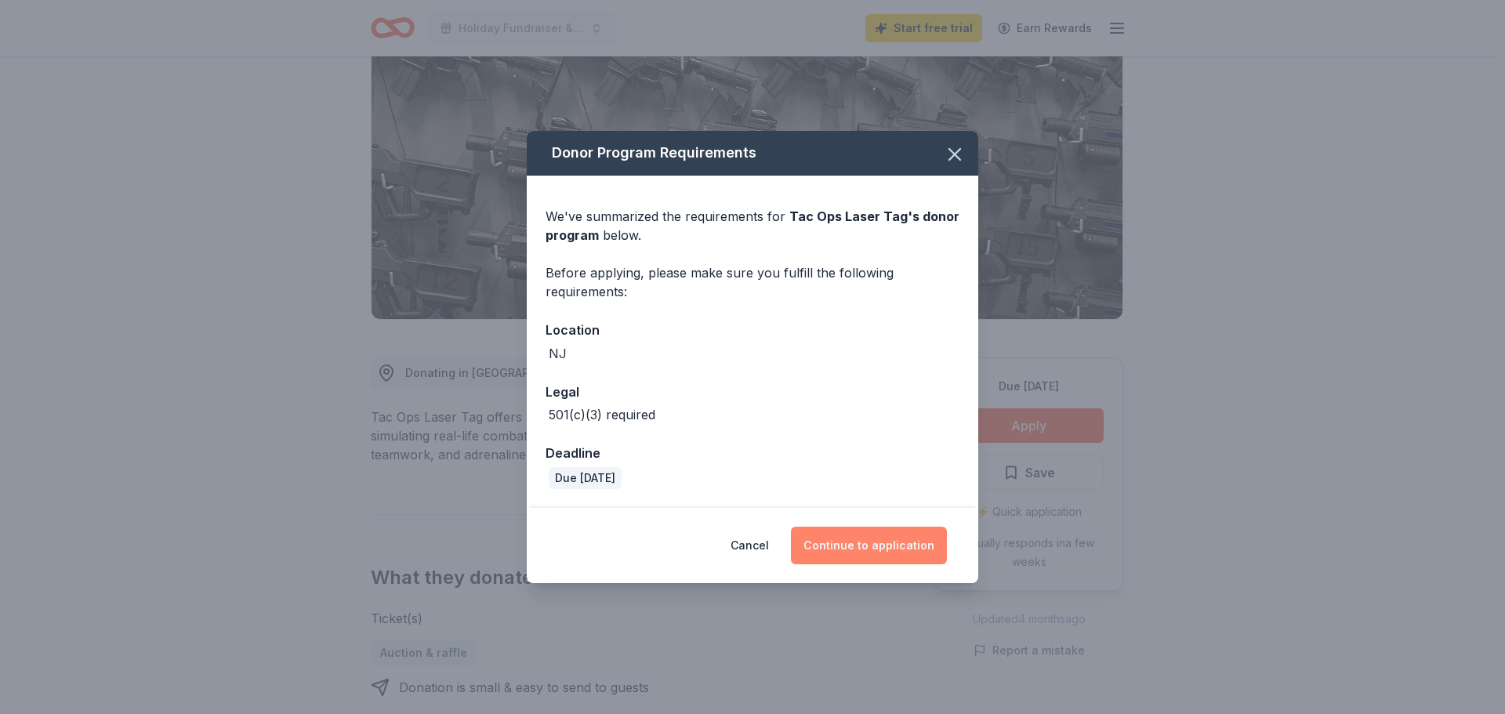
click at [880, 542] on button "Continue to application" at bounding box center [869, 546] width 156 height 38
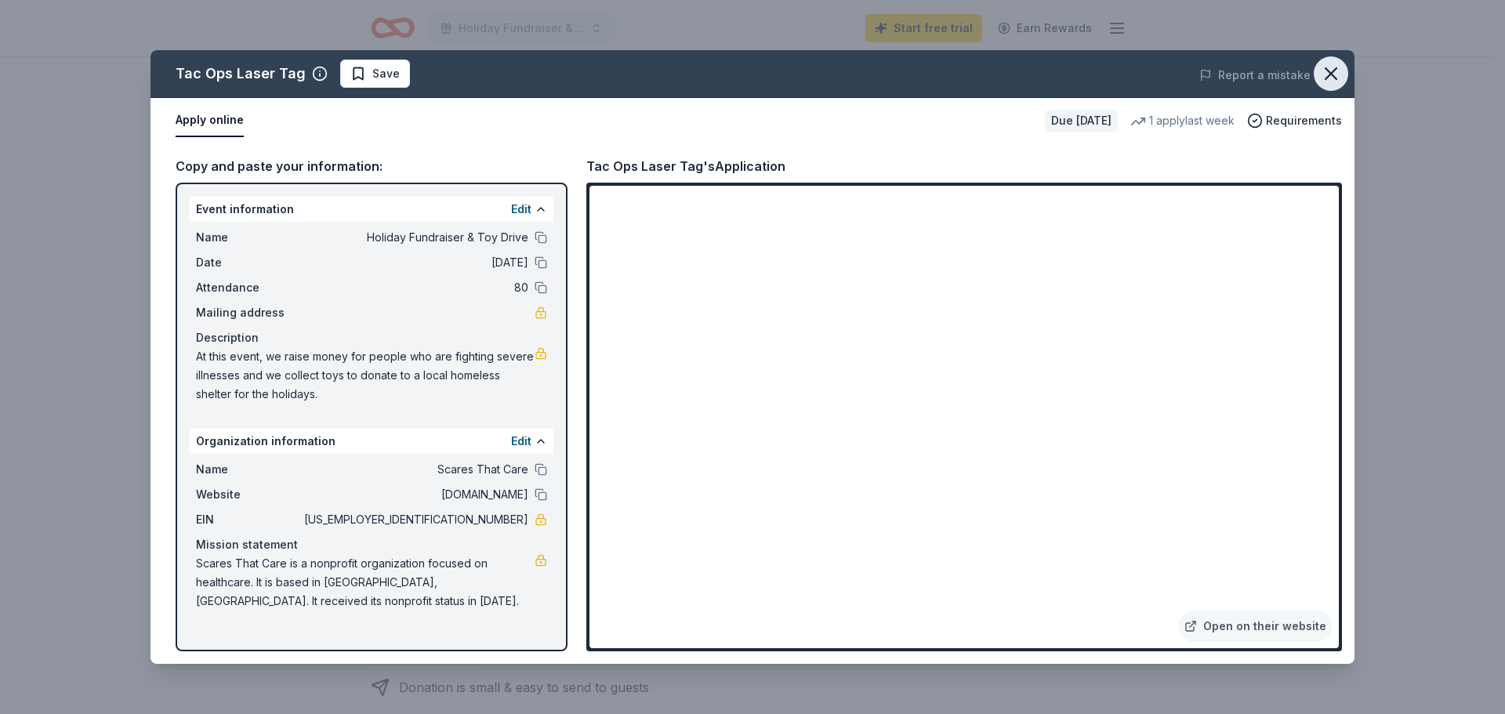
click at [1332, 78] on icon "button" at bounding box center [1331, 74] width 22 height 22
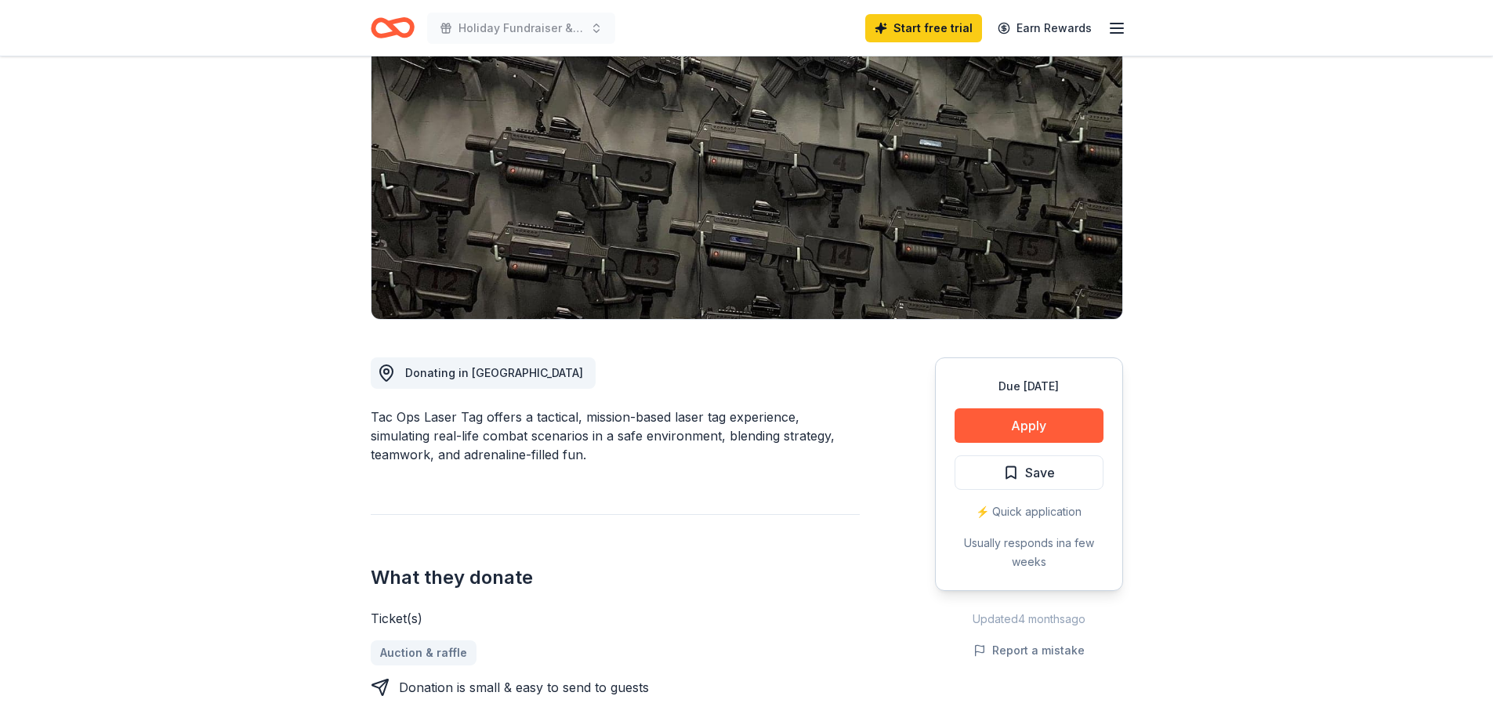
scroll to position [0, 0]
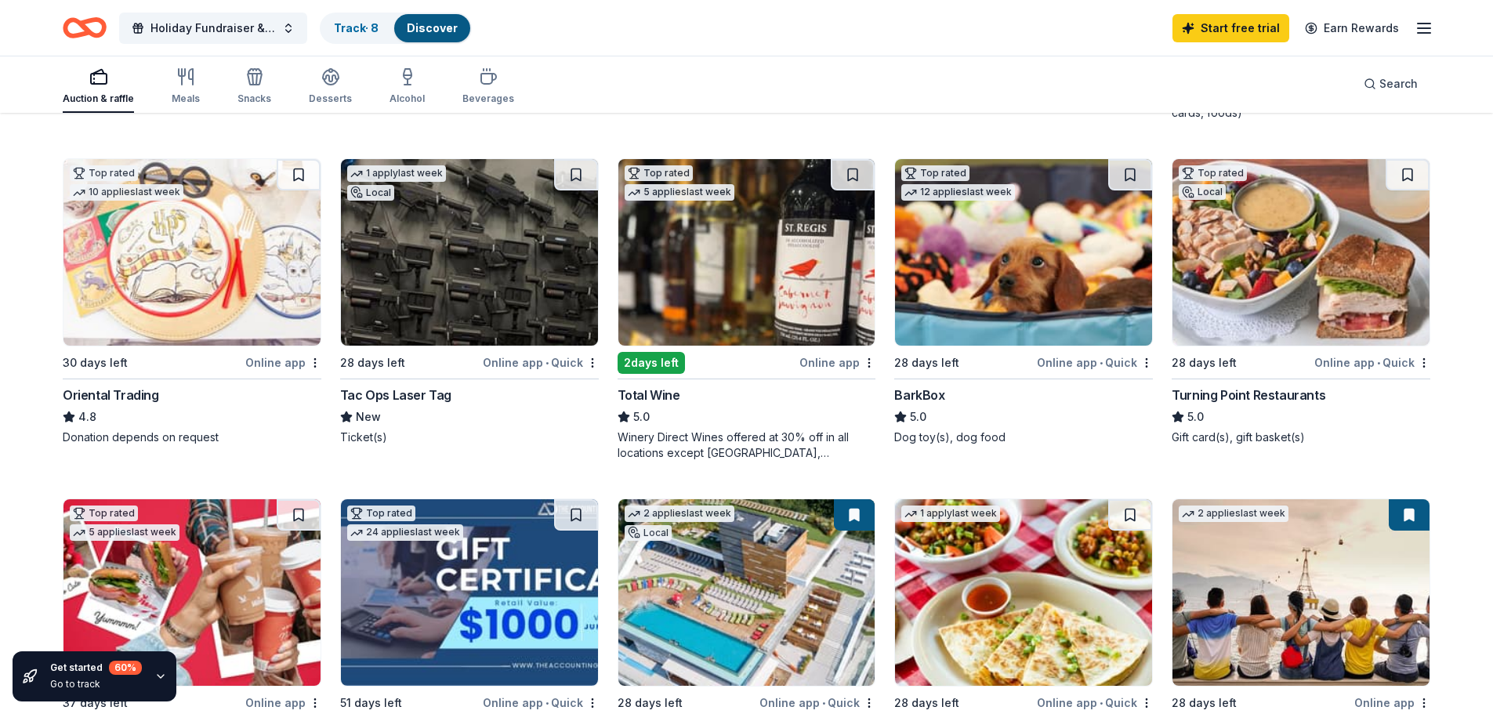
scroll to position [78, 0]
